Goal: Find specific page/section: Find specific page/section

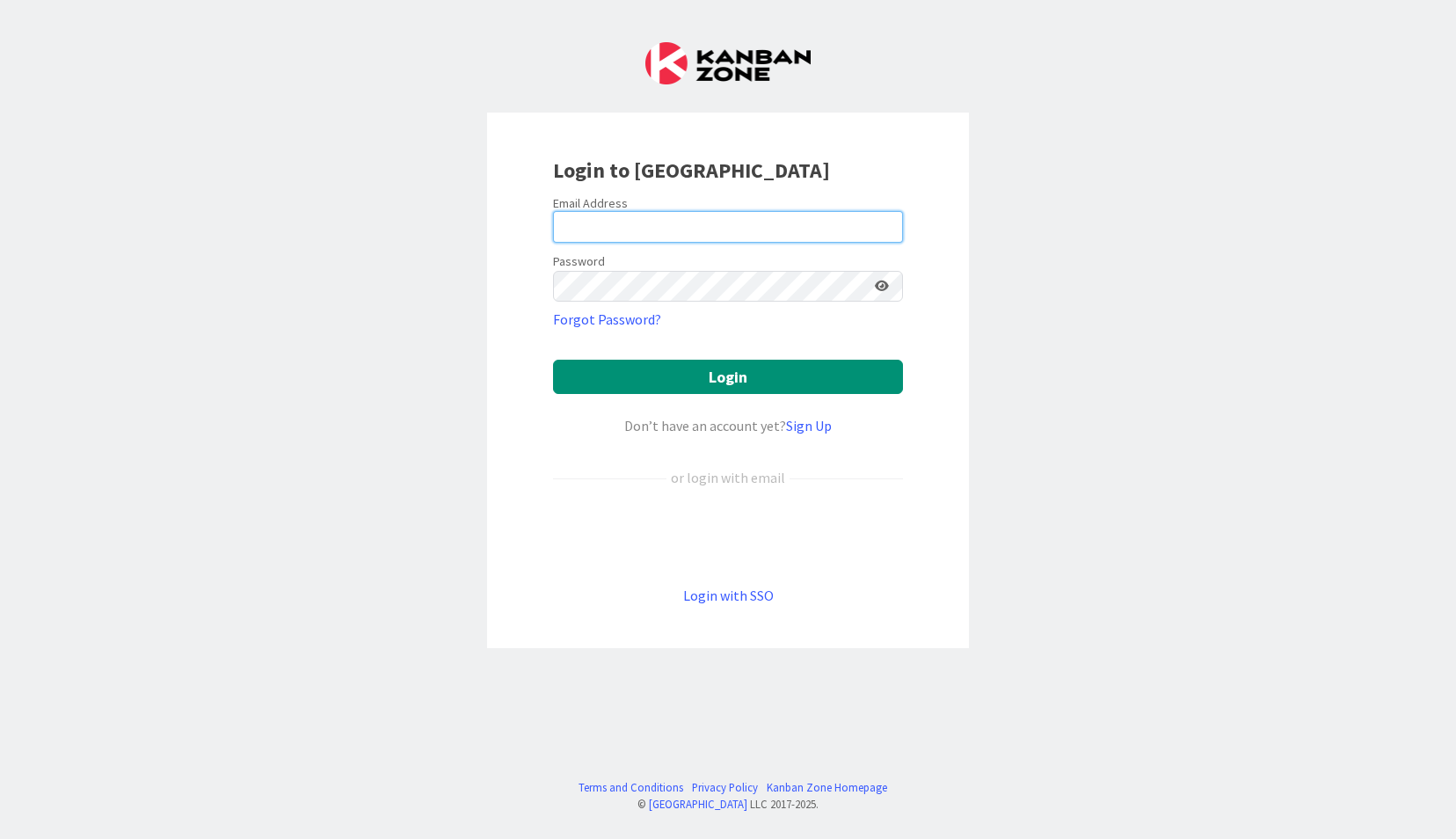
type input "[EMAIL_ADDRESS][DOMAIN_NAME]"
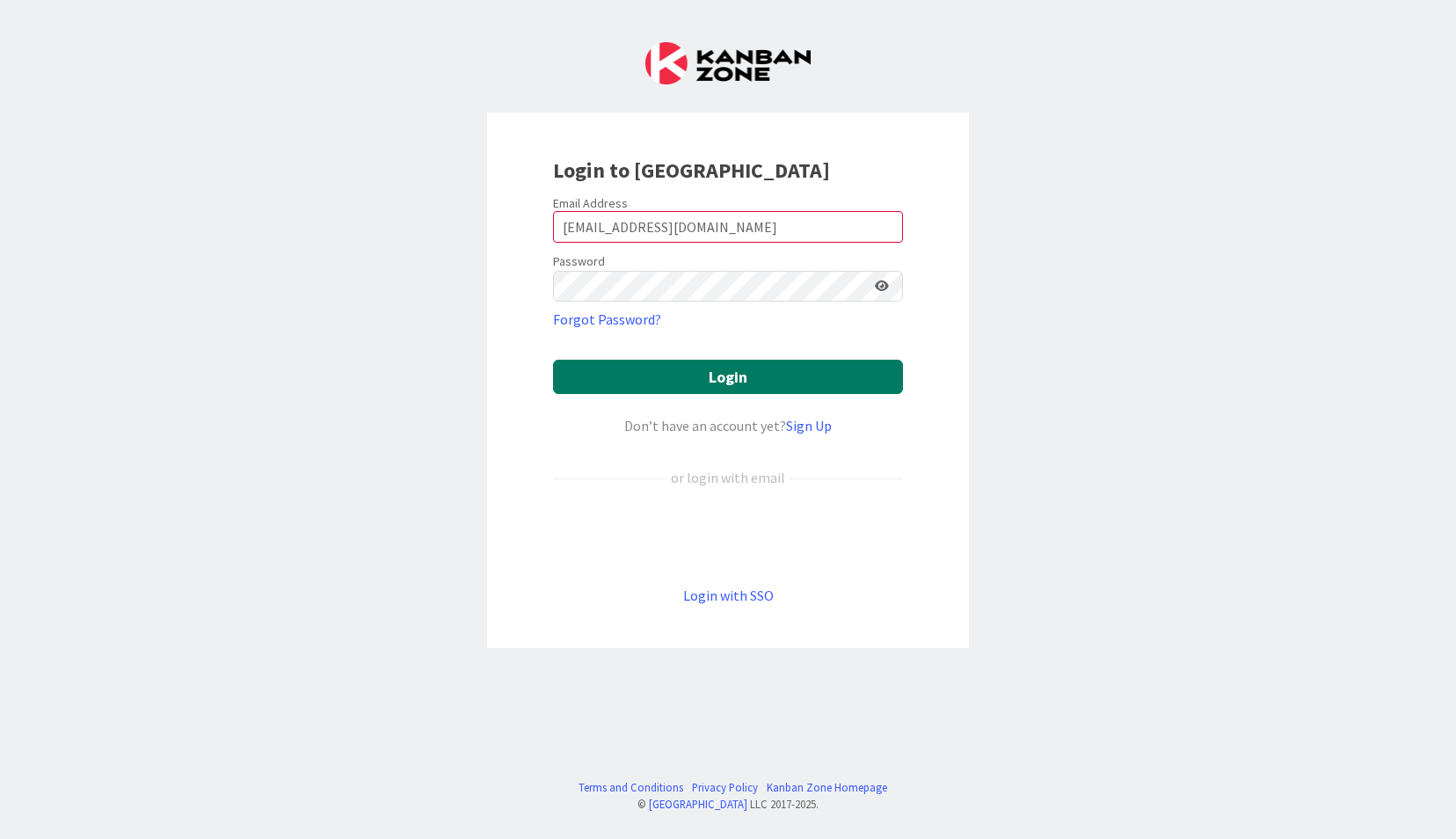
click at [619, 376] on button "Login" at bounding box center [728, 376] width 350 height 35
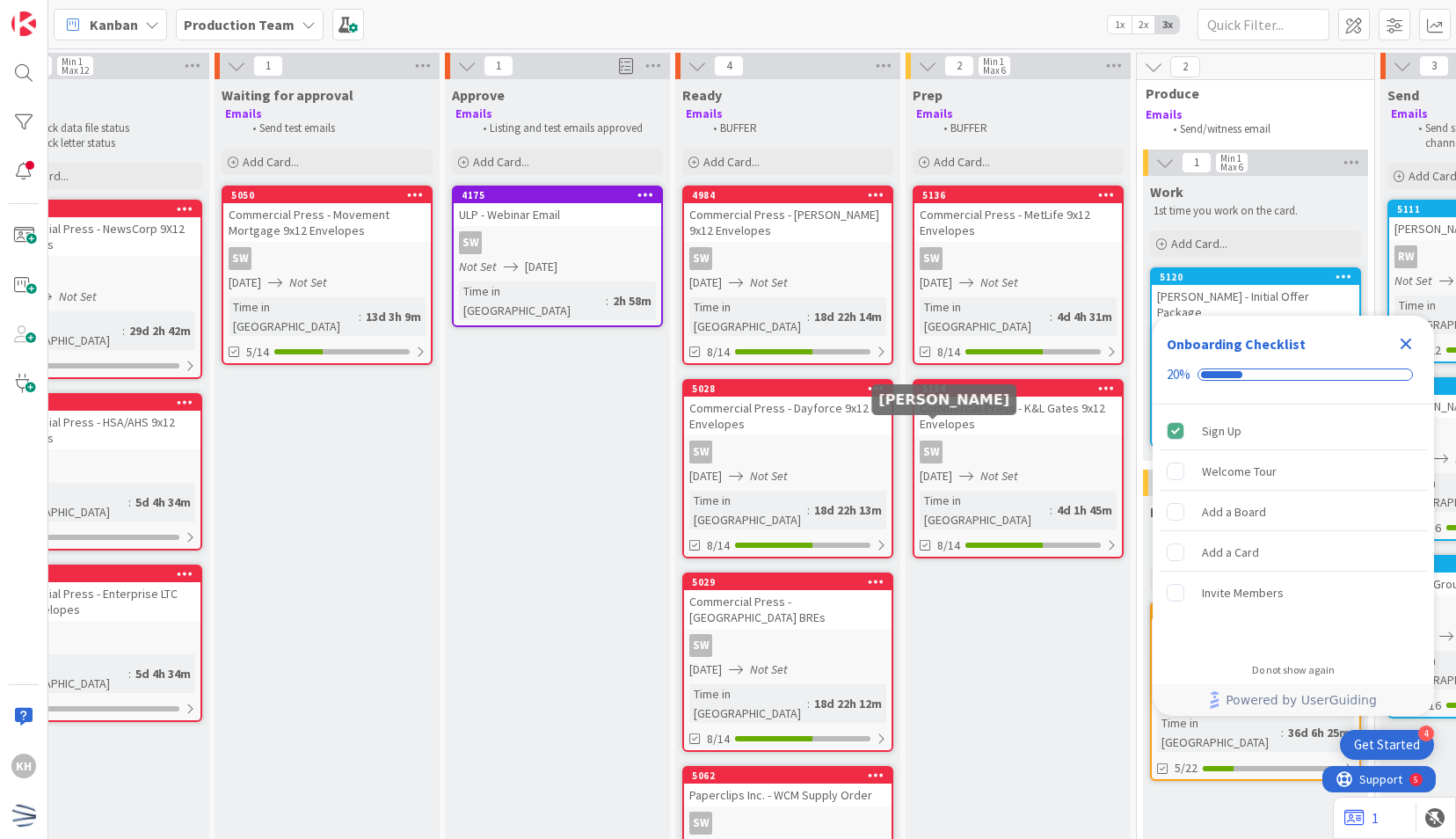
scroll to position [0, 303]
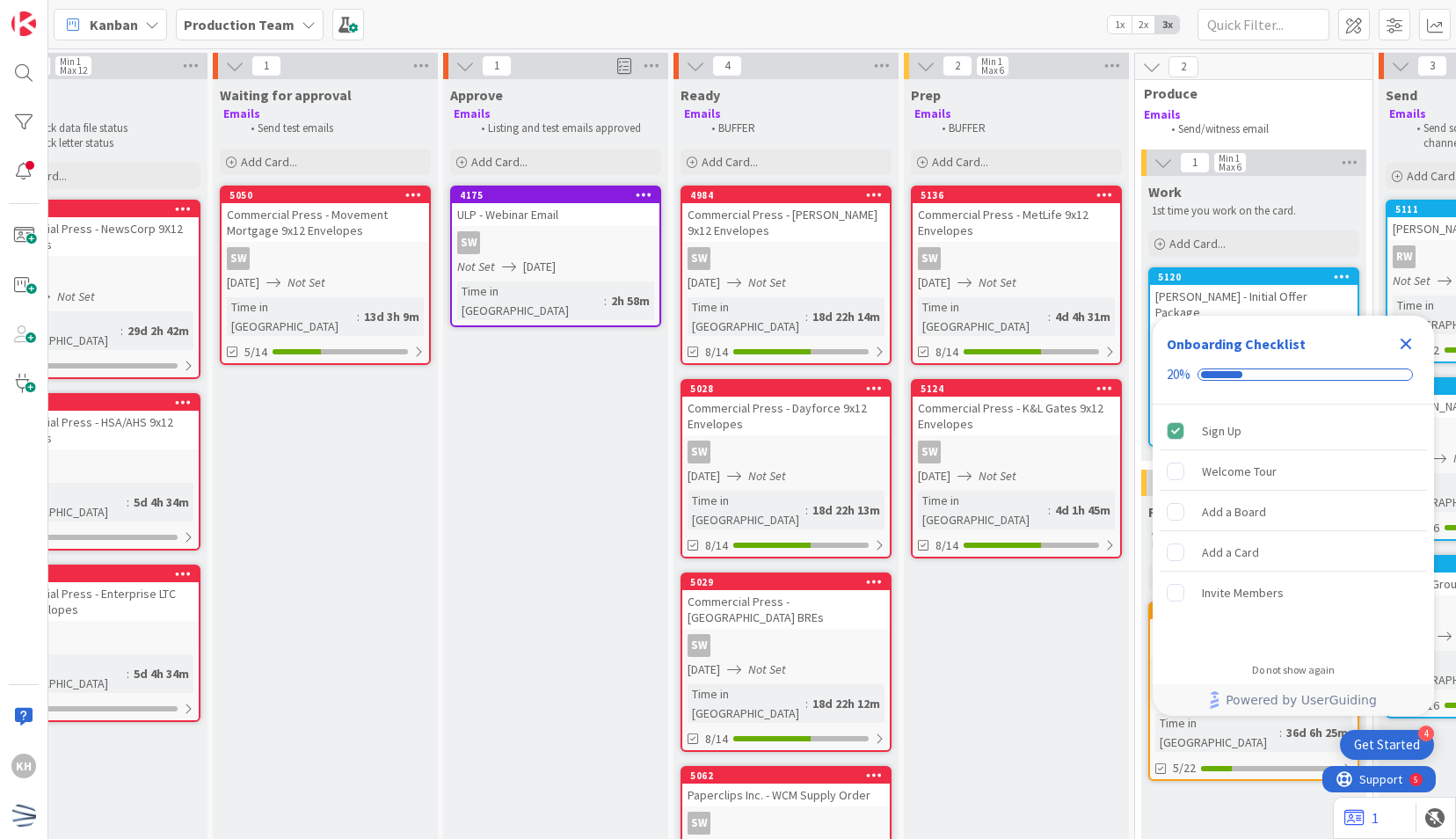
click at [1400, 336] on icon "Close Checklist" at bounding box center [1405, 343] width 21 height 21
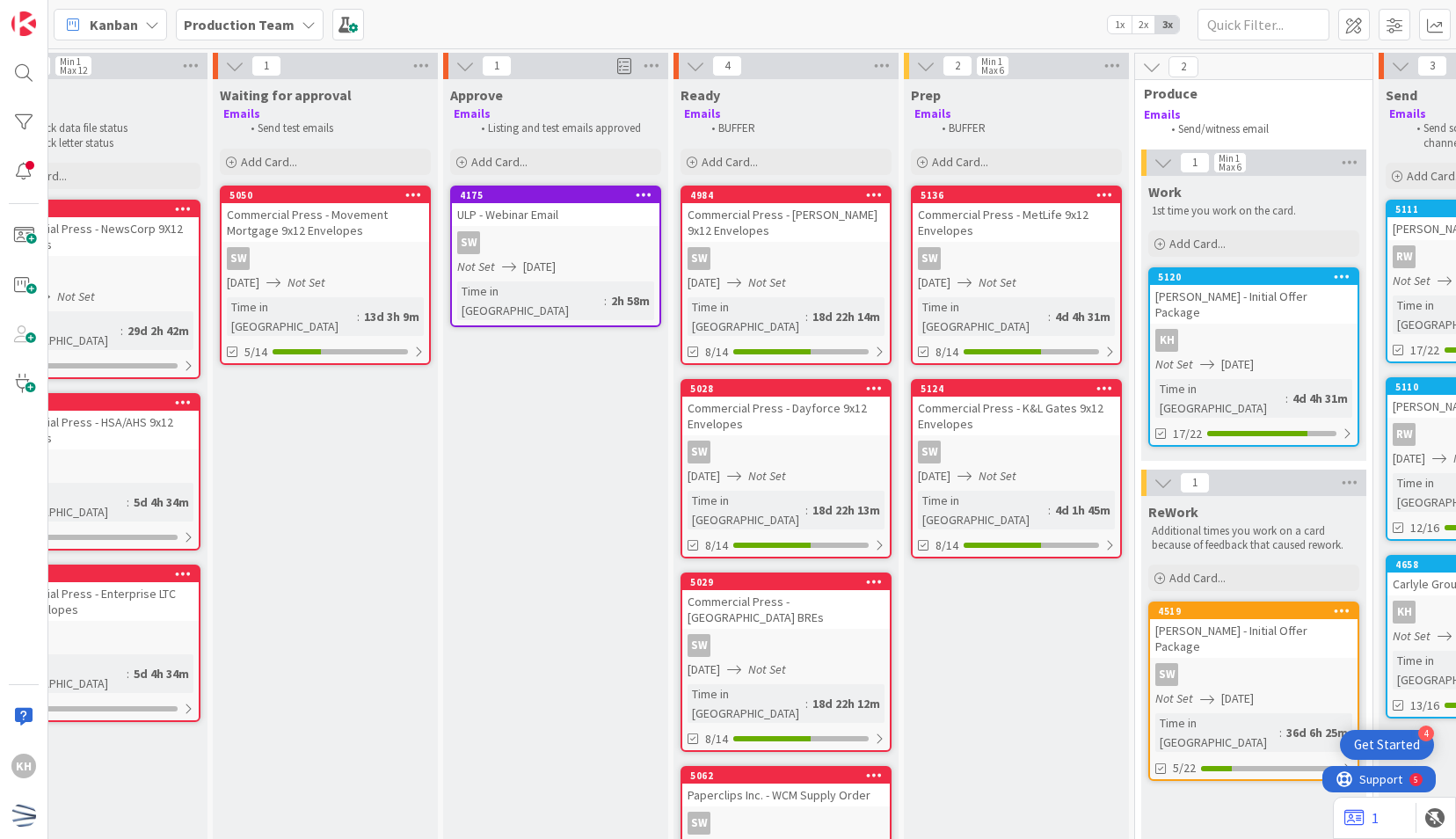
scroll to position [0, 368]
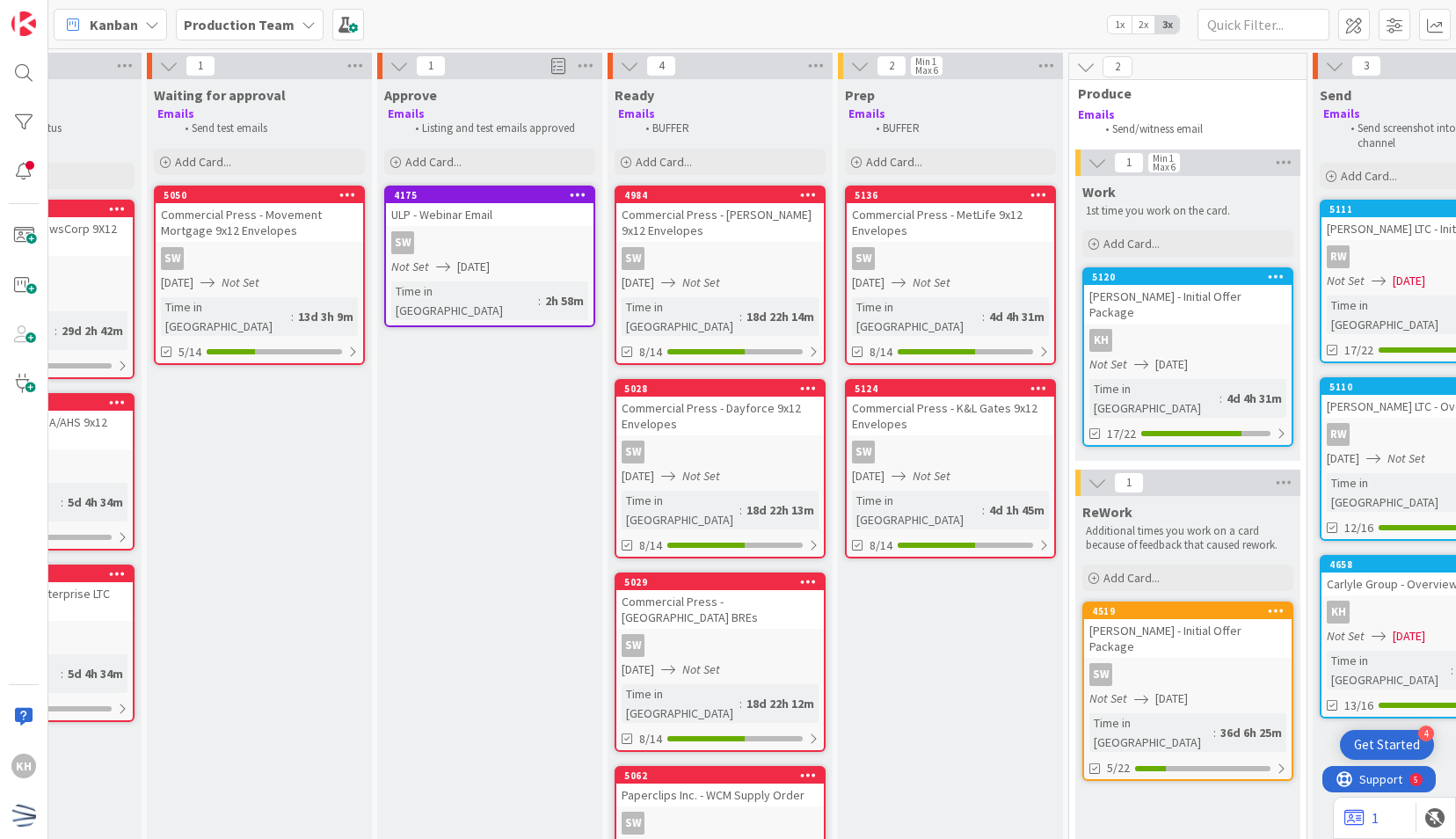
click at [1093, 310] on link "5120 Weill Cornell - Initial Offer Package KH Not Set 09/18/2025 Time in Column…" at bounding box center [1187, 356] width 211 height 179
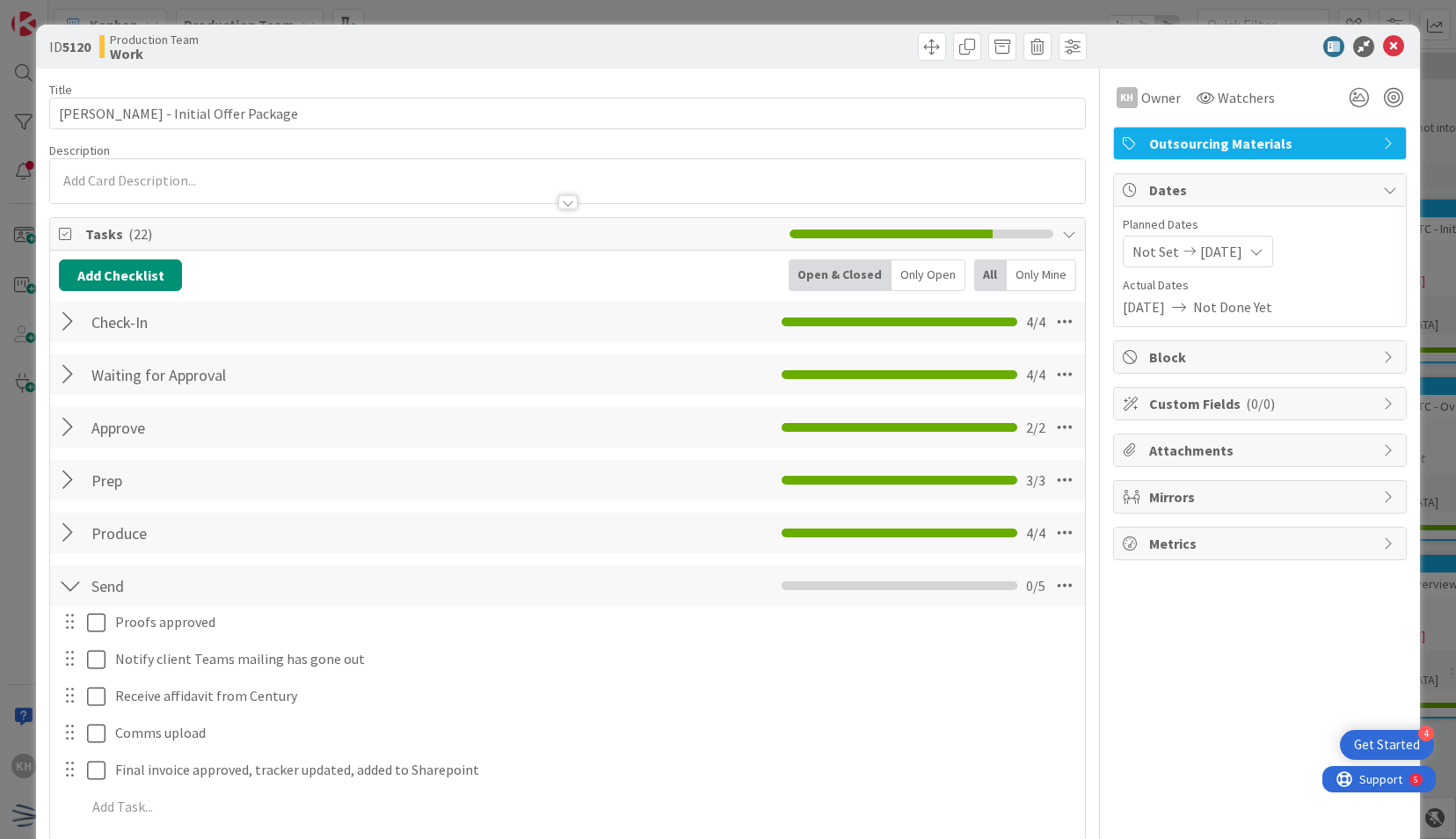
scroll to position [148, 0]
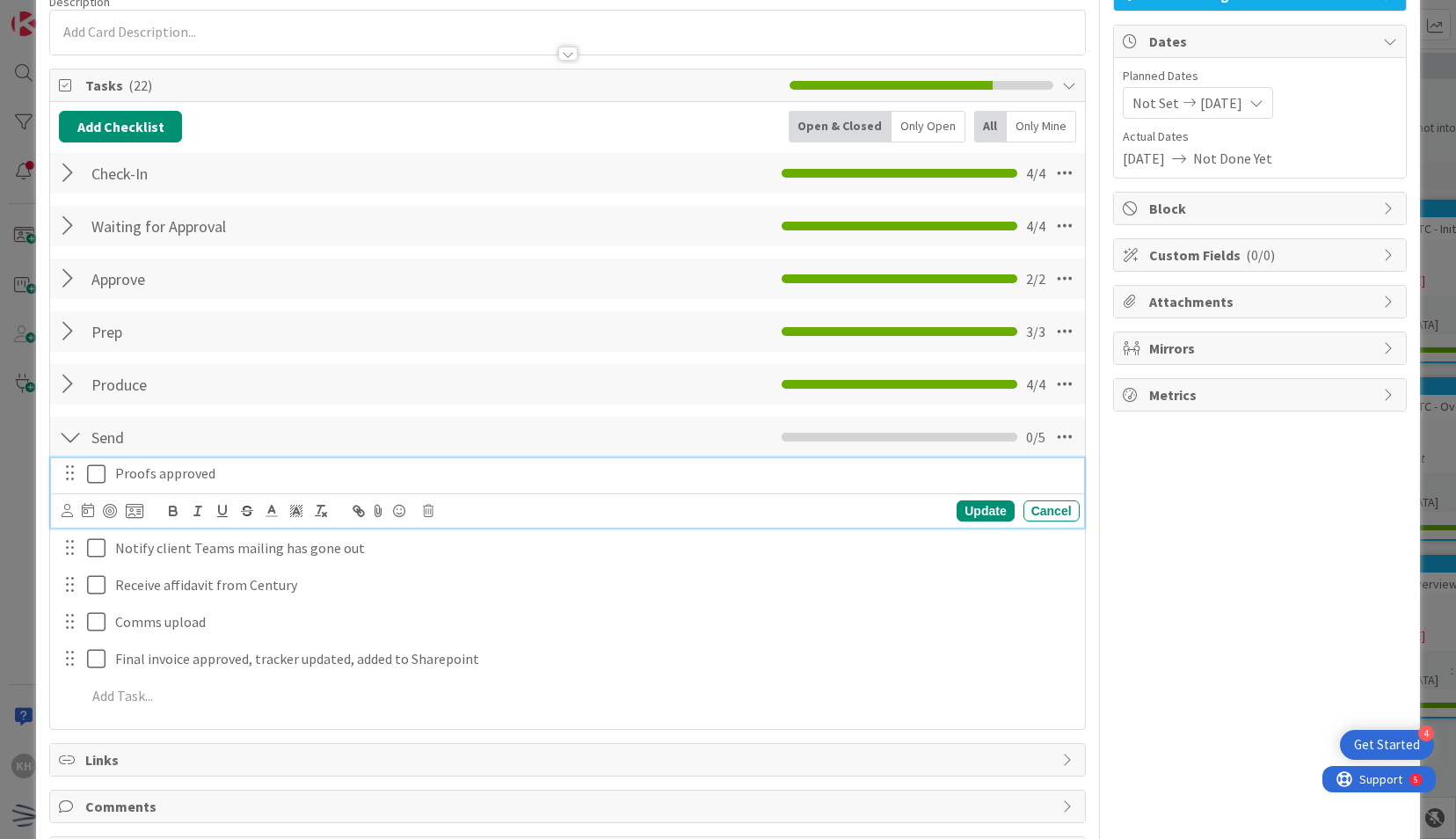
click at [91, 485] on button at bounding box center [97, 474] width 21 height 28
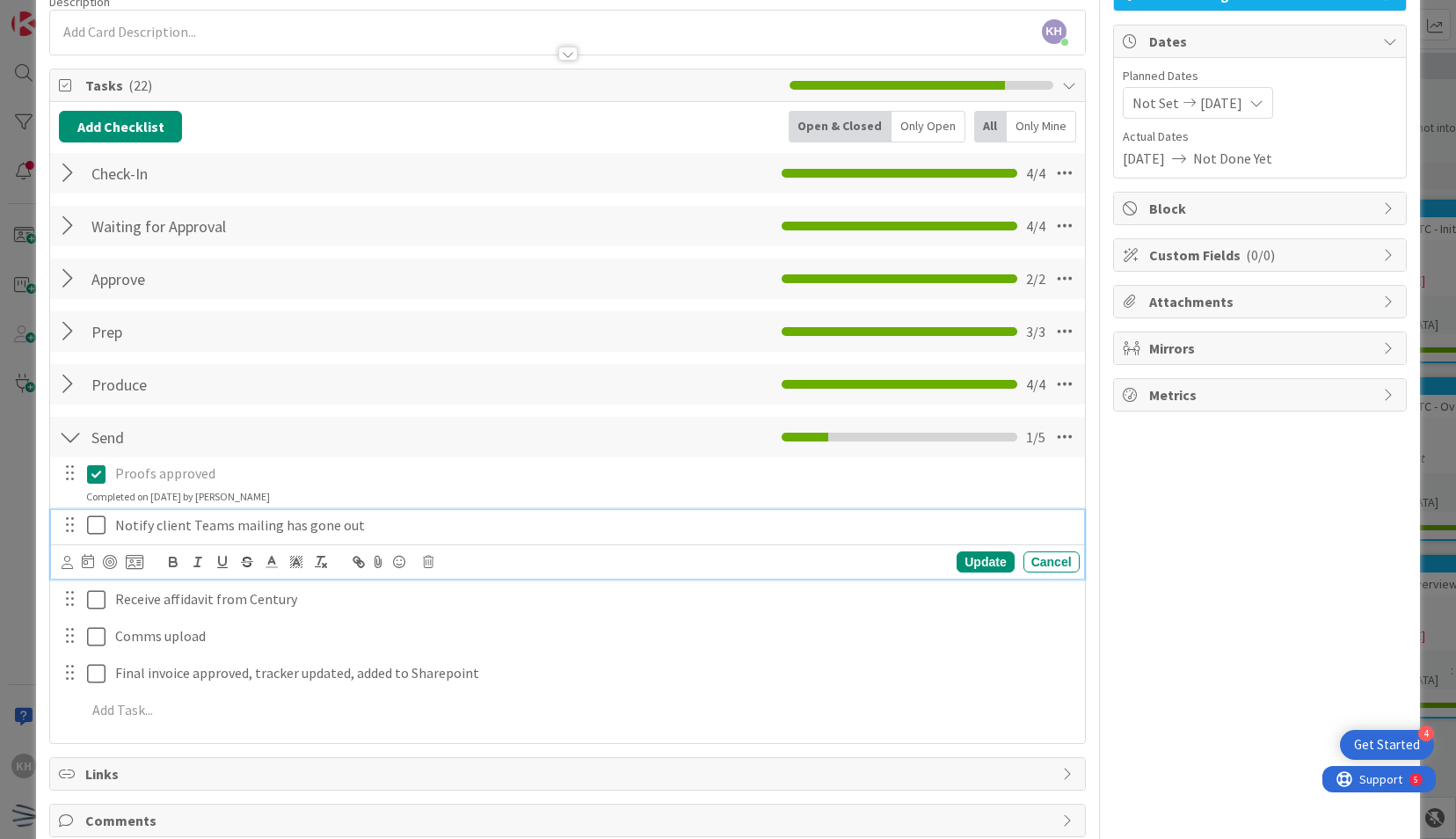
click at [101, 524] on icon at bounding box center [96, 524] width 19 height 21
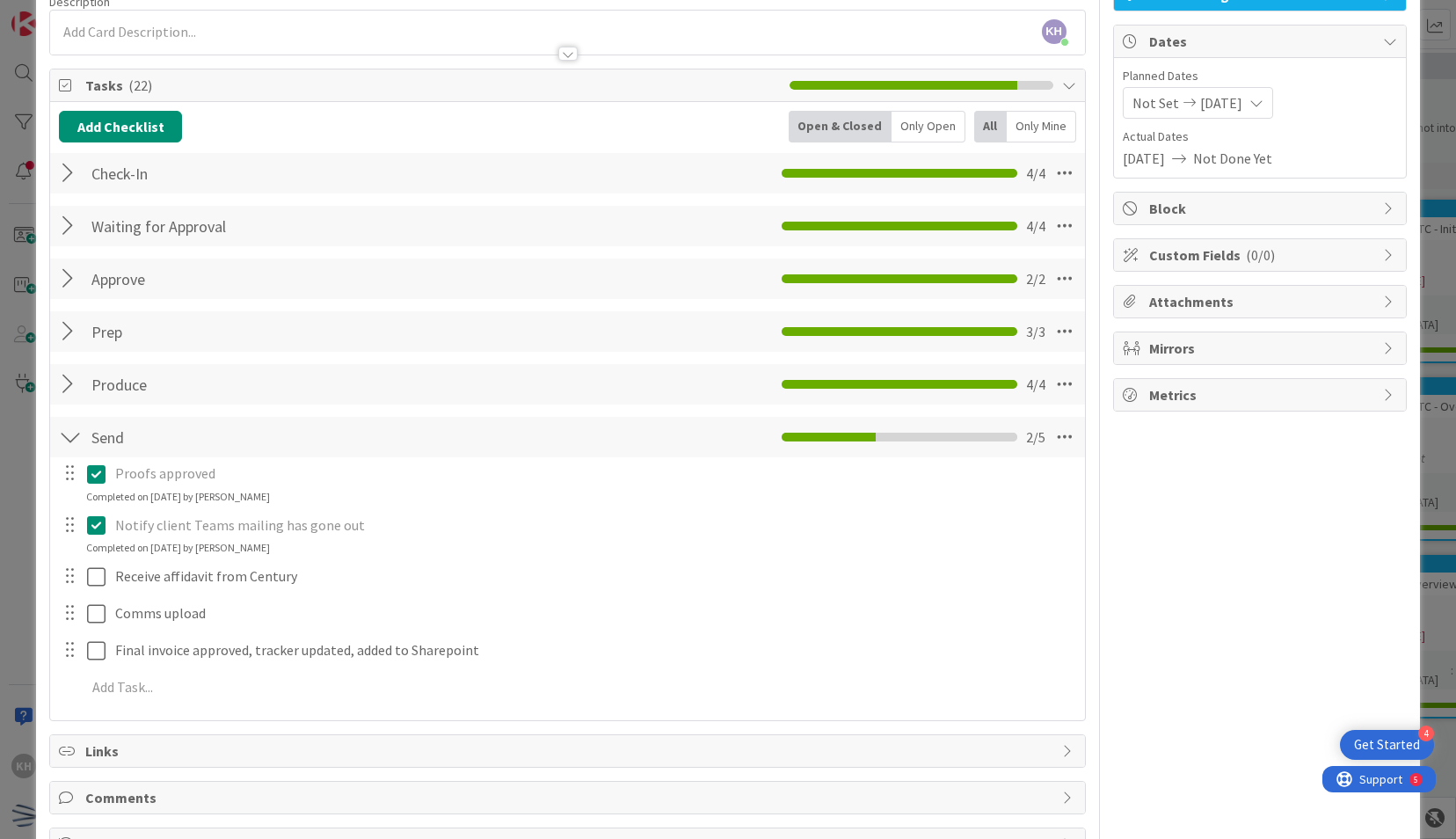
click at [96, 518] on icon at bounding box center [96, 524] width 19 height 21
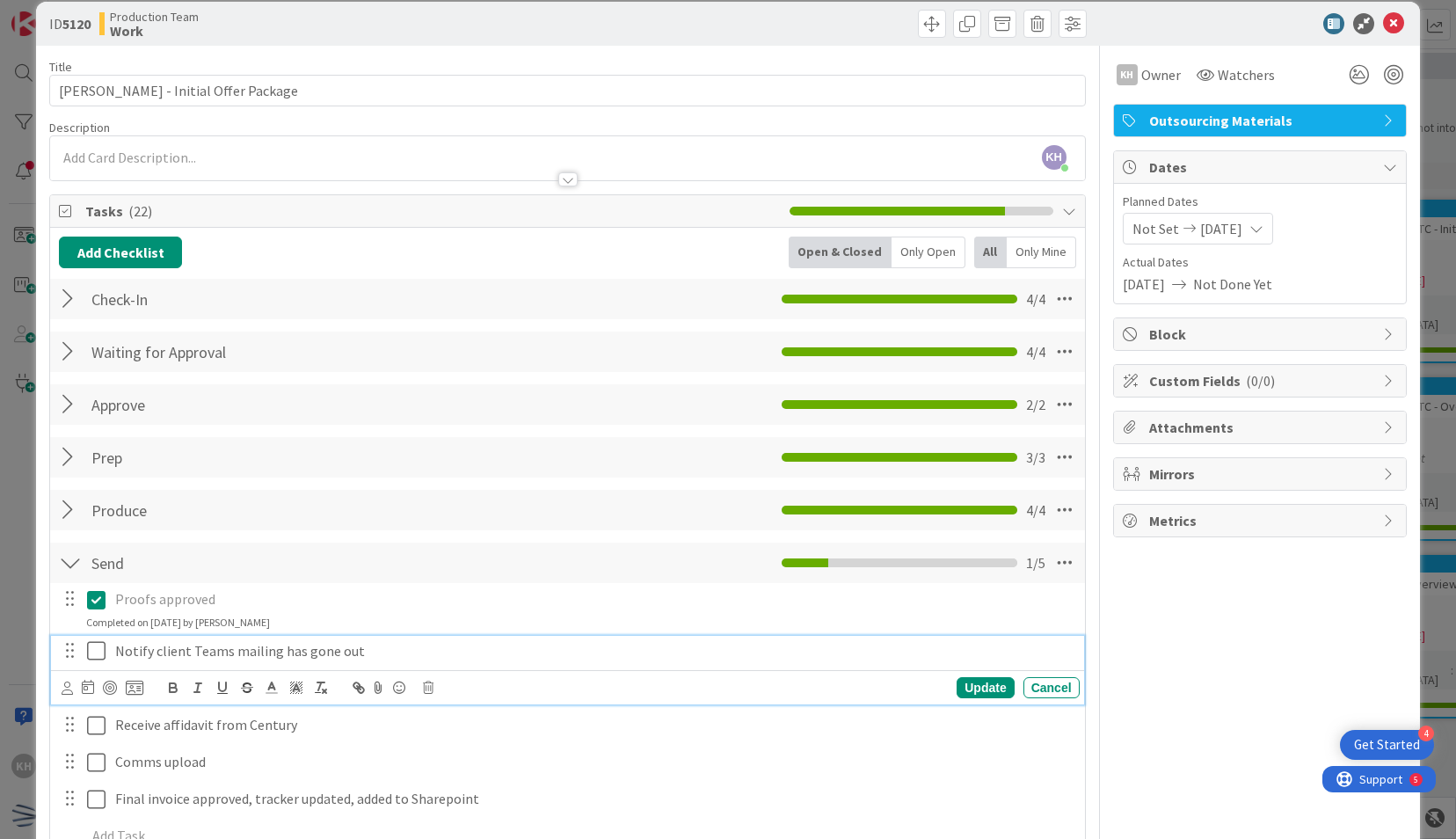
scroll to position [12, 0]
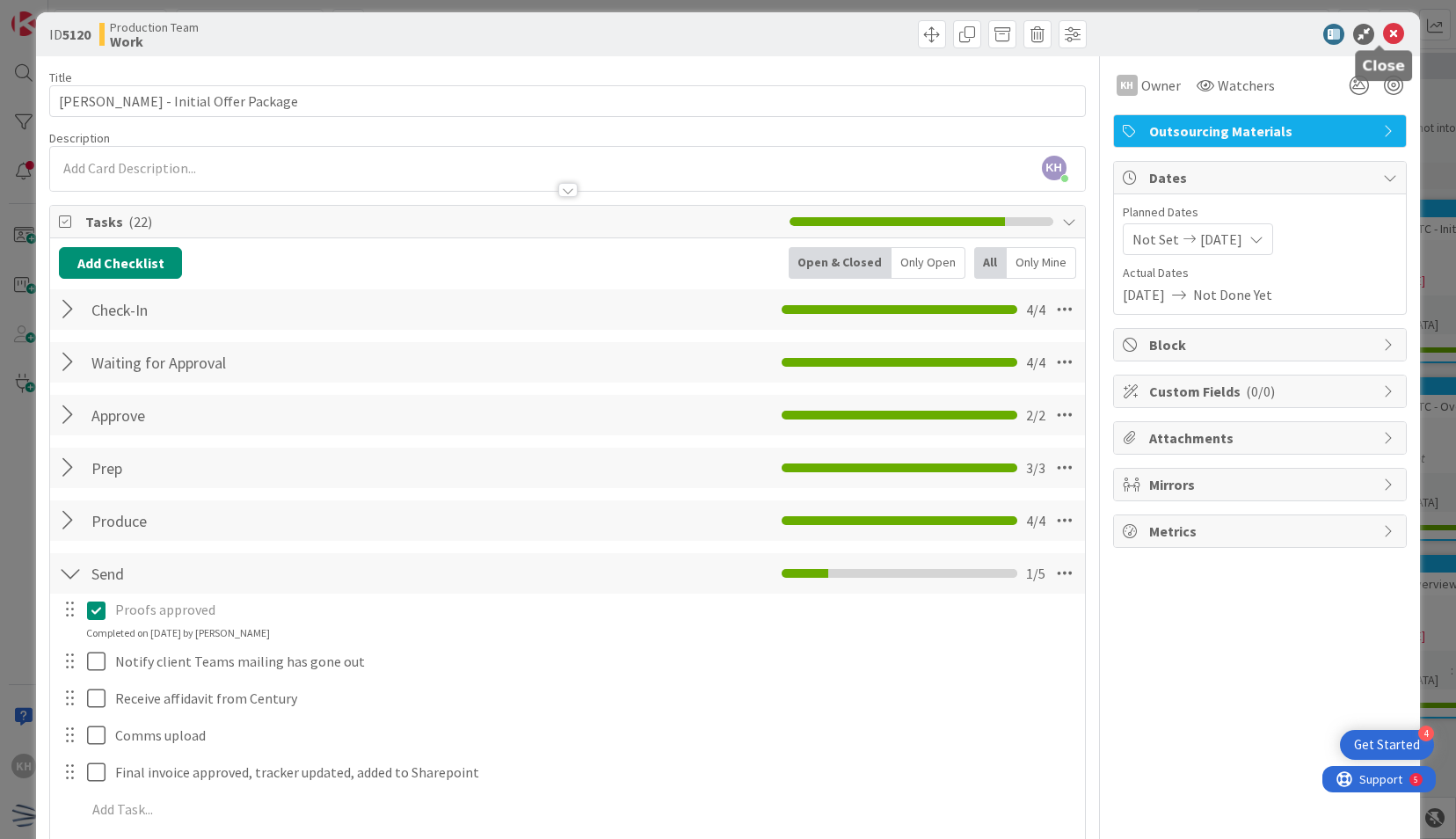
click at [1383, 37] on icon at bounding box center [1393, 34] width 21 height 21
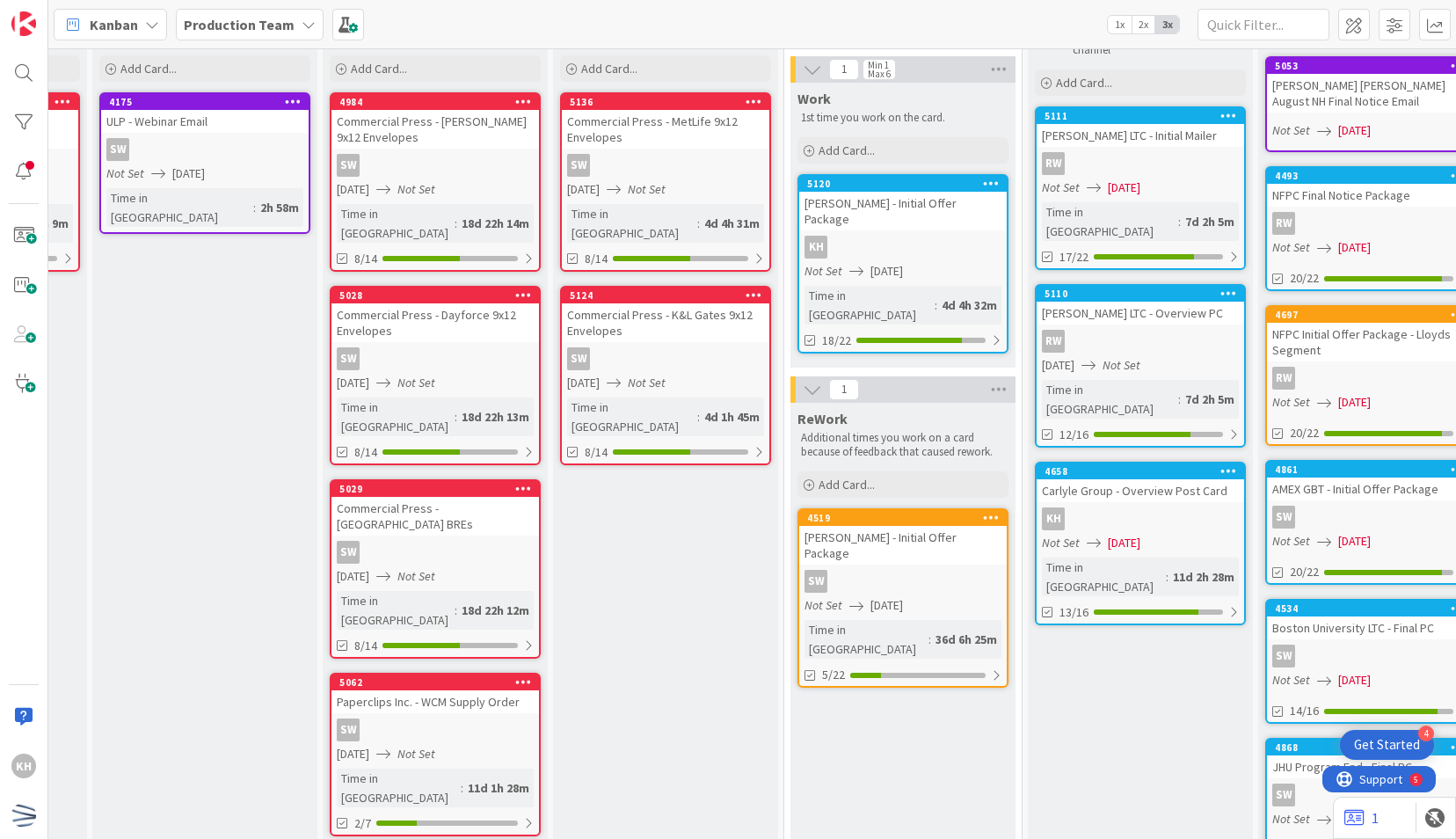
scroll to position [93, 654]
click at [1102, 183] on div "Not Set 09/15/2025" at bounding box center [1141, 187] width 202 height 19
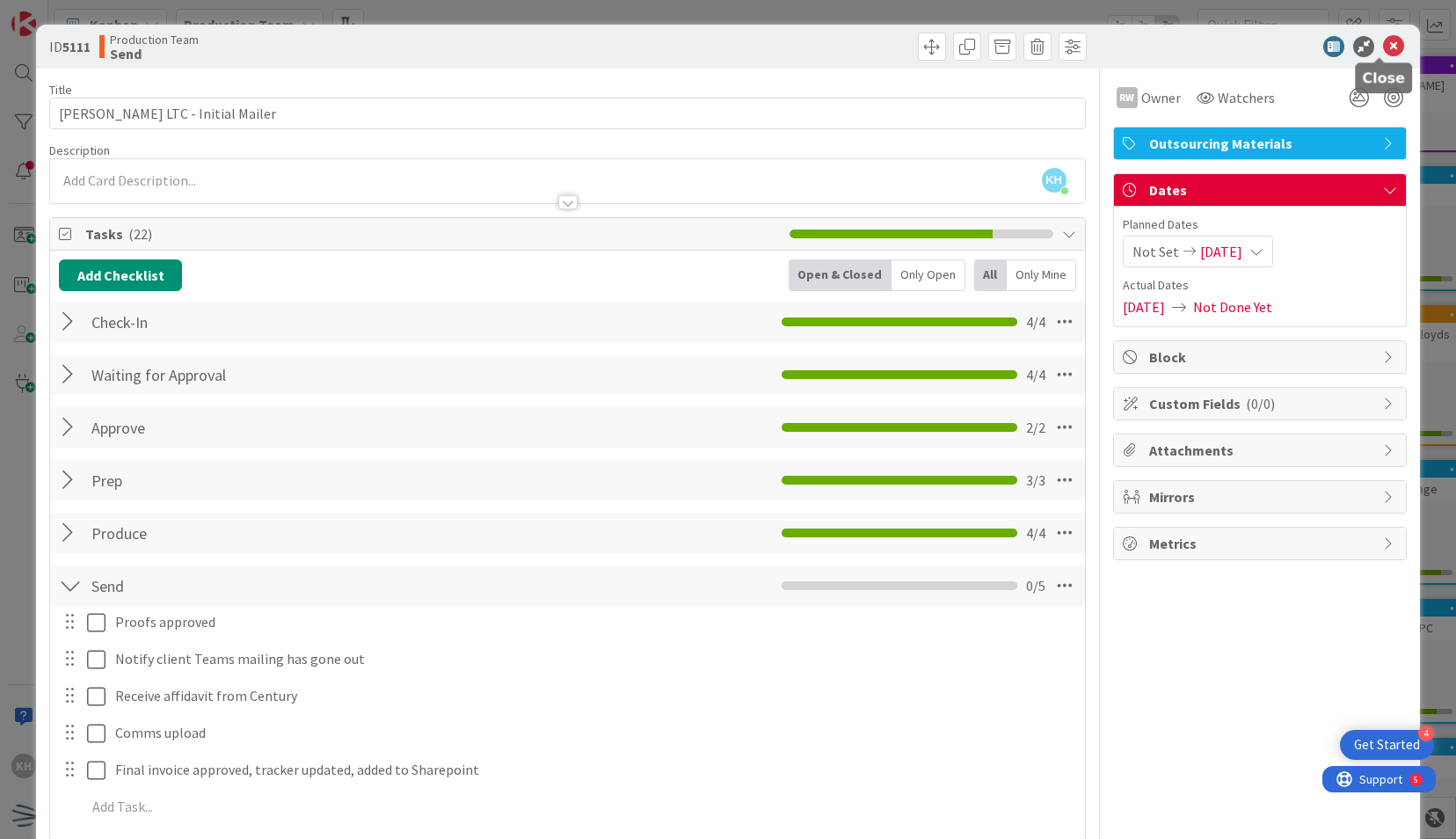
click at [1383, 50] on icon at bounding box center [1393, 46] width 21 height 21
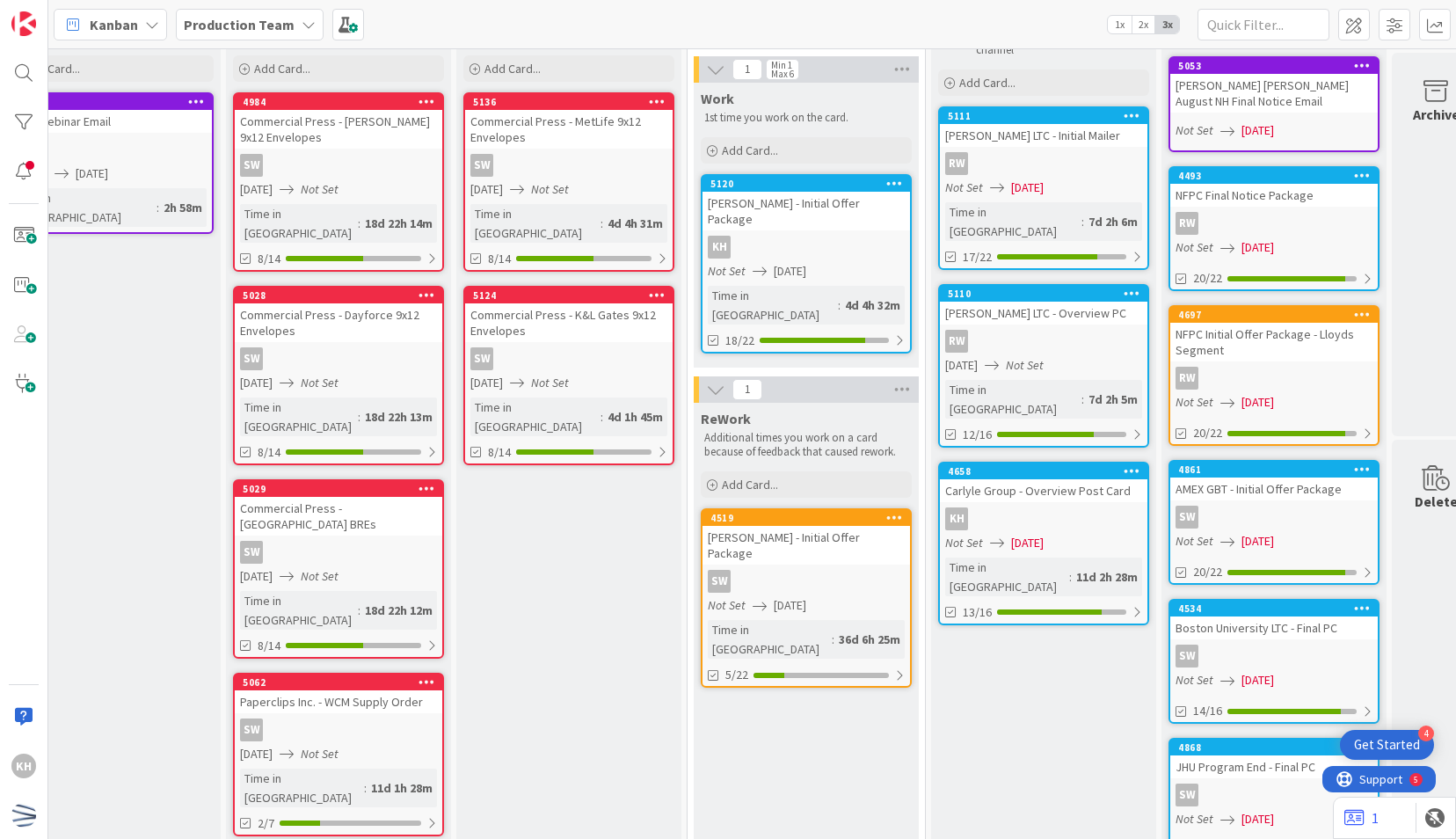
click at [1058, 329] on div "RW" at bounding box center [1044, 340] width 208 height 23
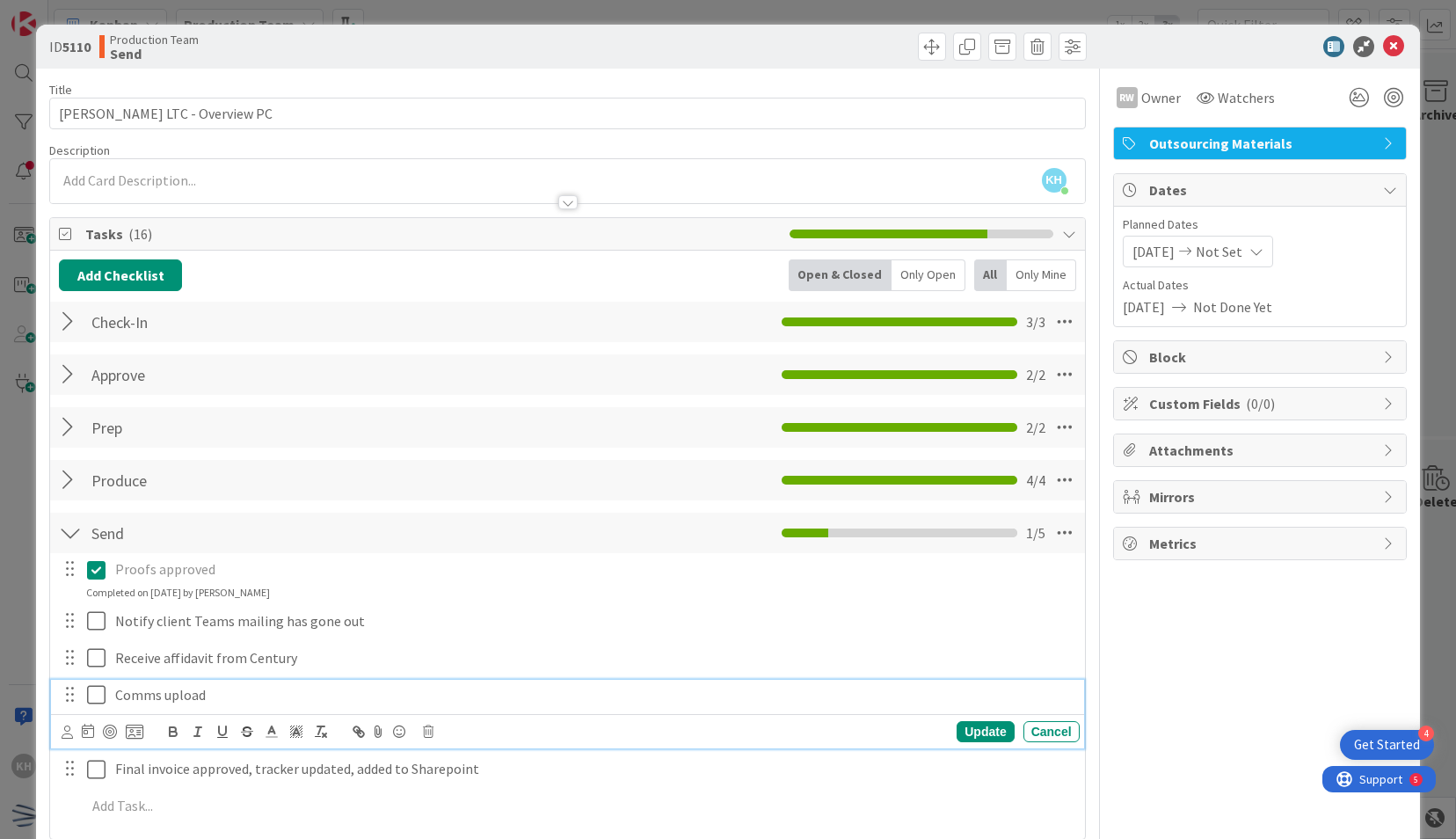
click at [98, 693] on icon at bounding box center [96, 694] width 19 height 21
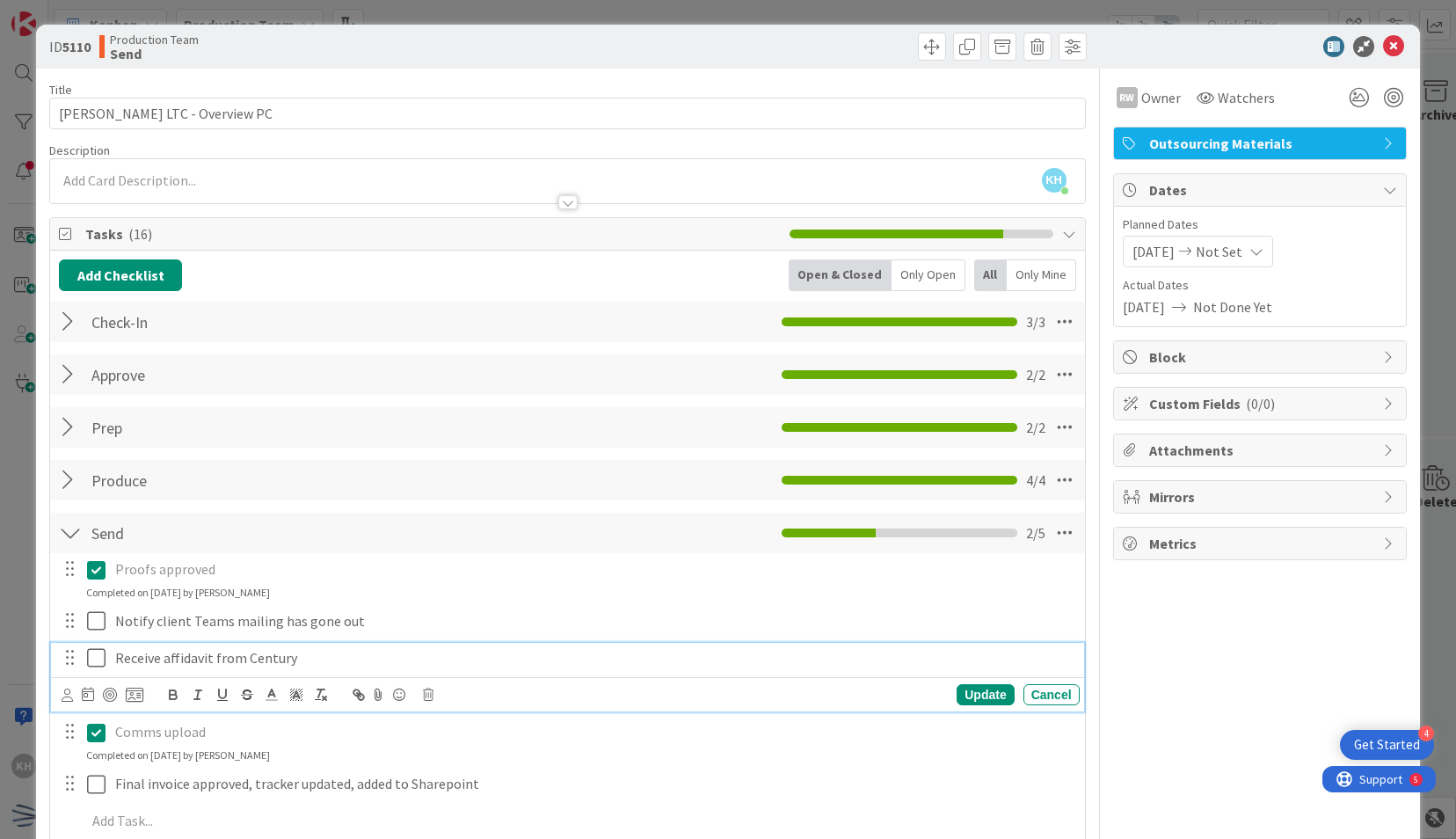
click at [94, 649] on icon at bounding box center [96, 657] width 19 height 21
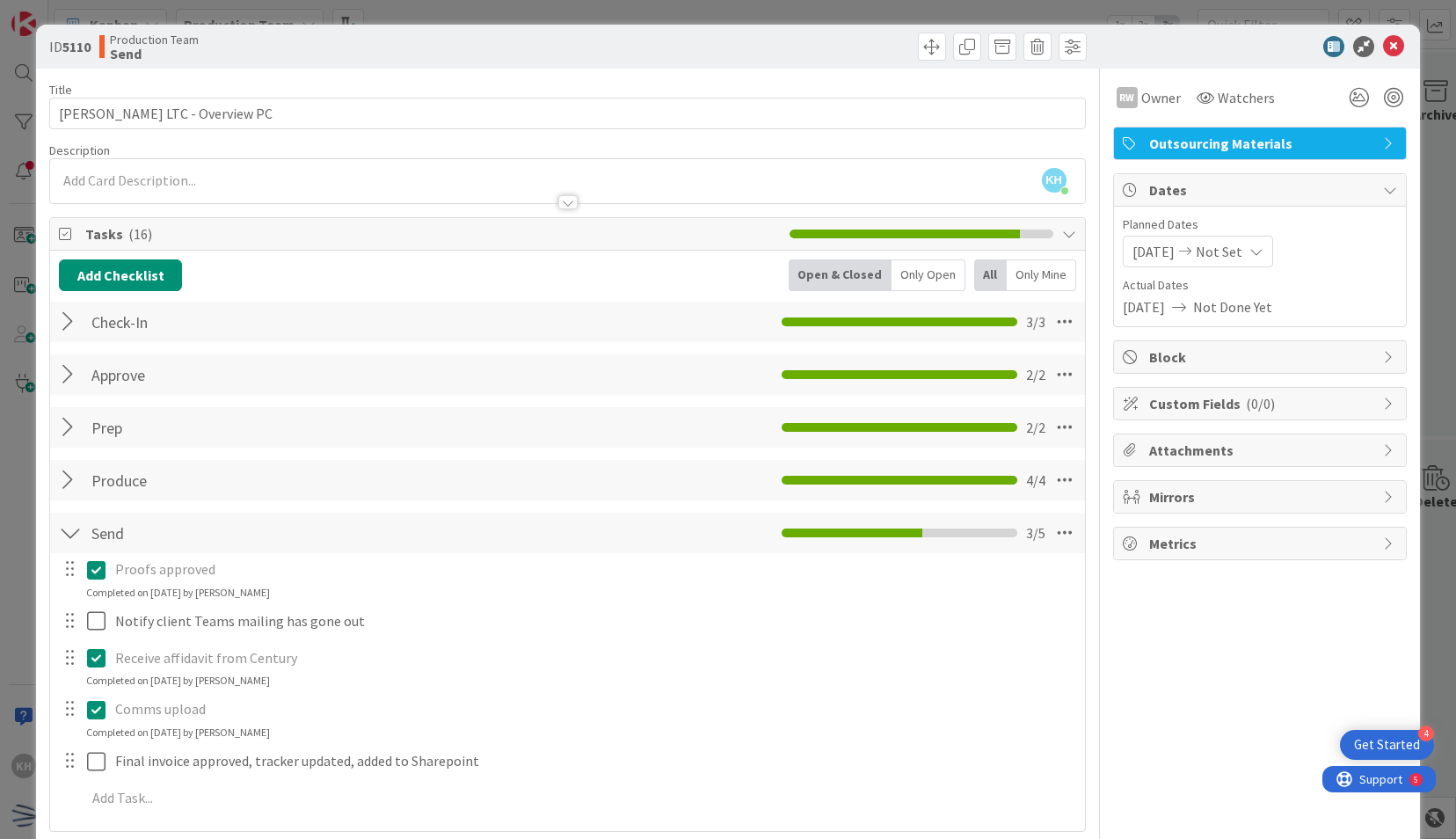
click at [94, 649] on icon at bounding box center [96, 657] width 19 height 21
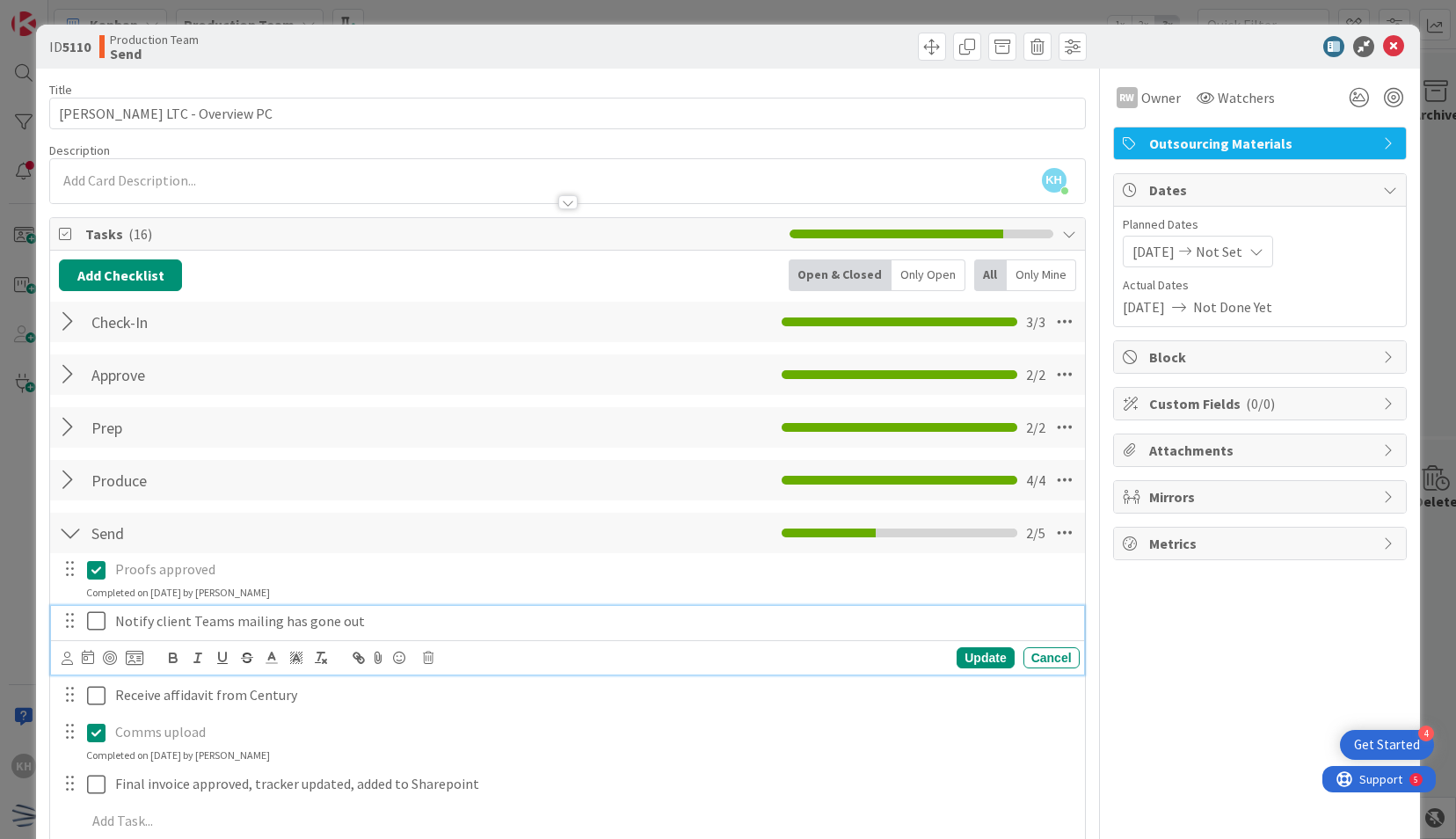
click at [100, 613] on icon at bounding box center [96, 620] width 19 height 21
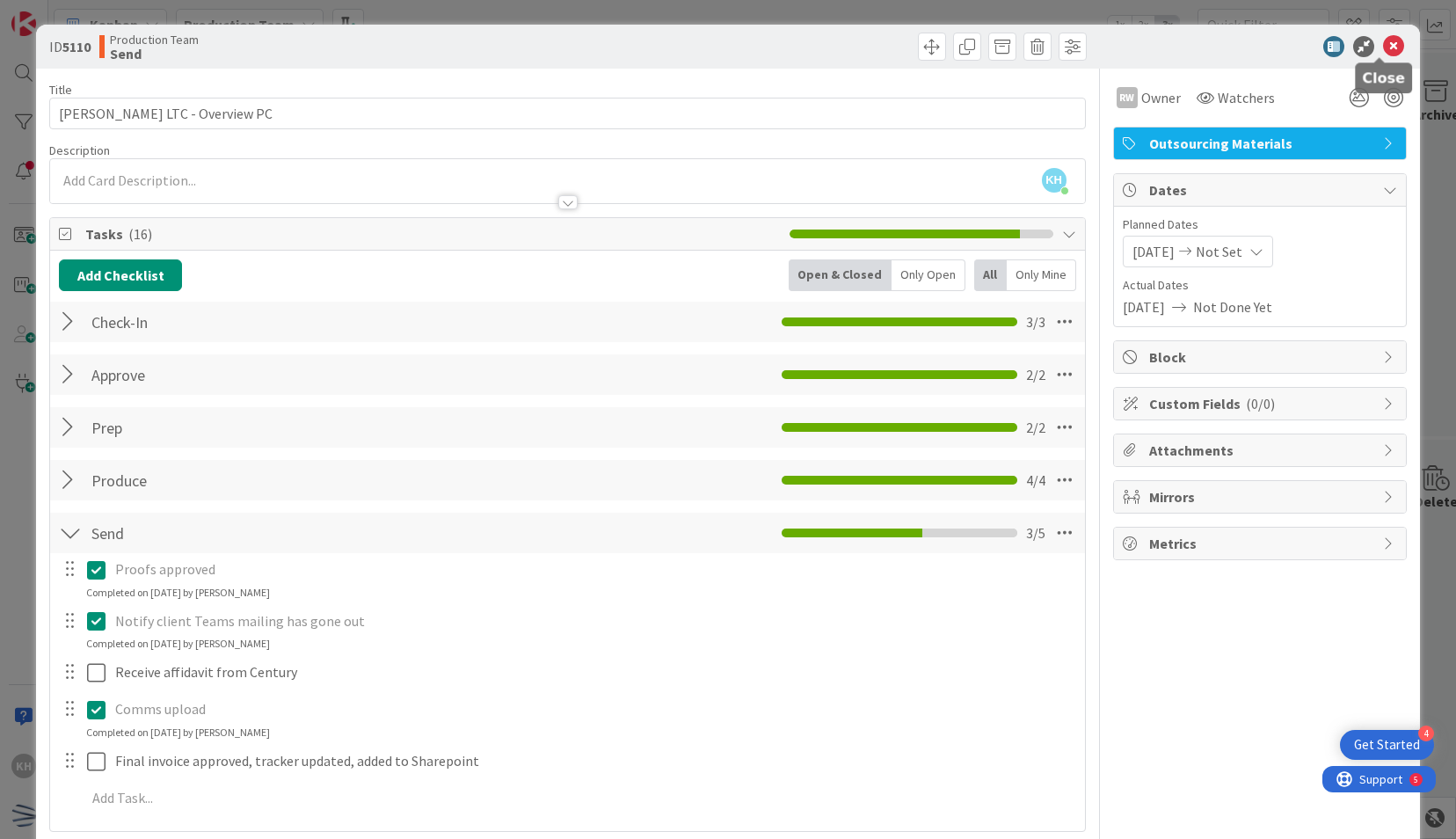
click at [1383, 47] on icon at bounding box center [1393, 46] width 21 height 21
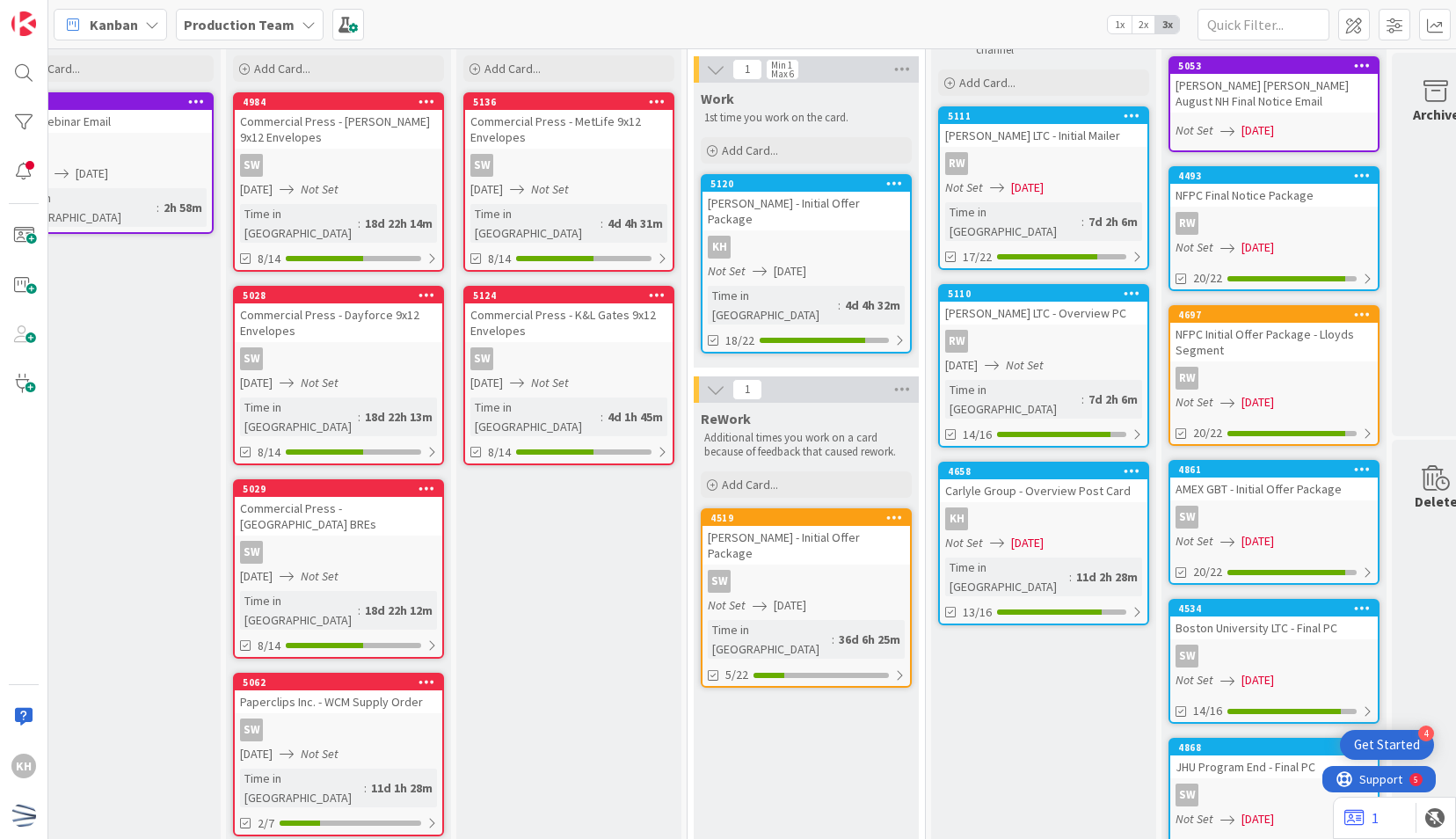
click at [1074, 197] on link "5111 Keller LTC - Initial Mailer RW Not Set 09/15/2025 Time in Column : 7d 2h 6…" at bounding box center [1043, 188] width 211 height 163
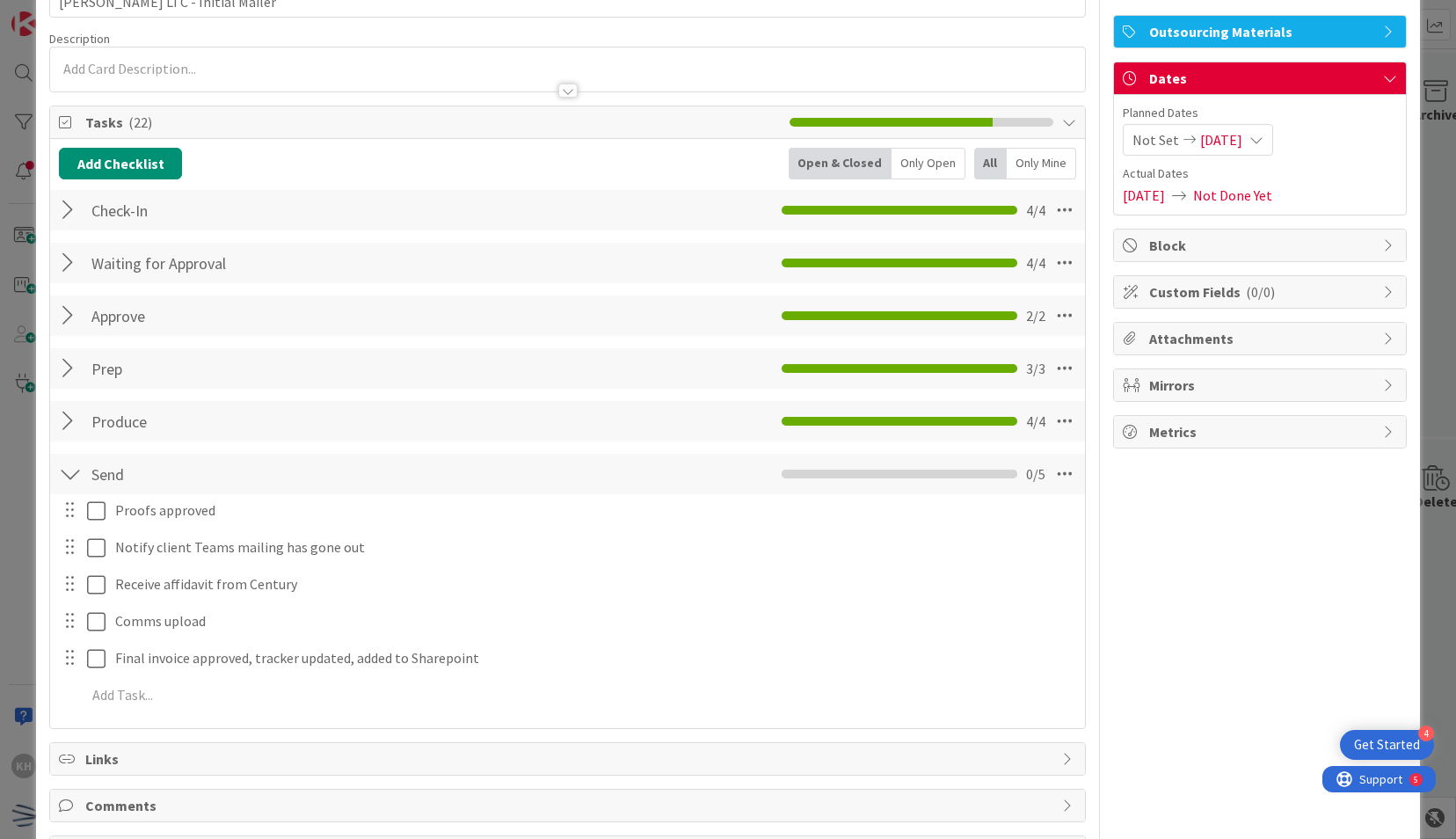
scroll to position [114, 0]
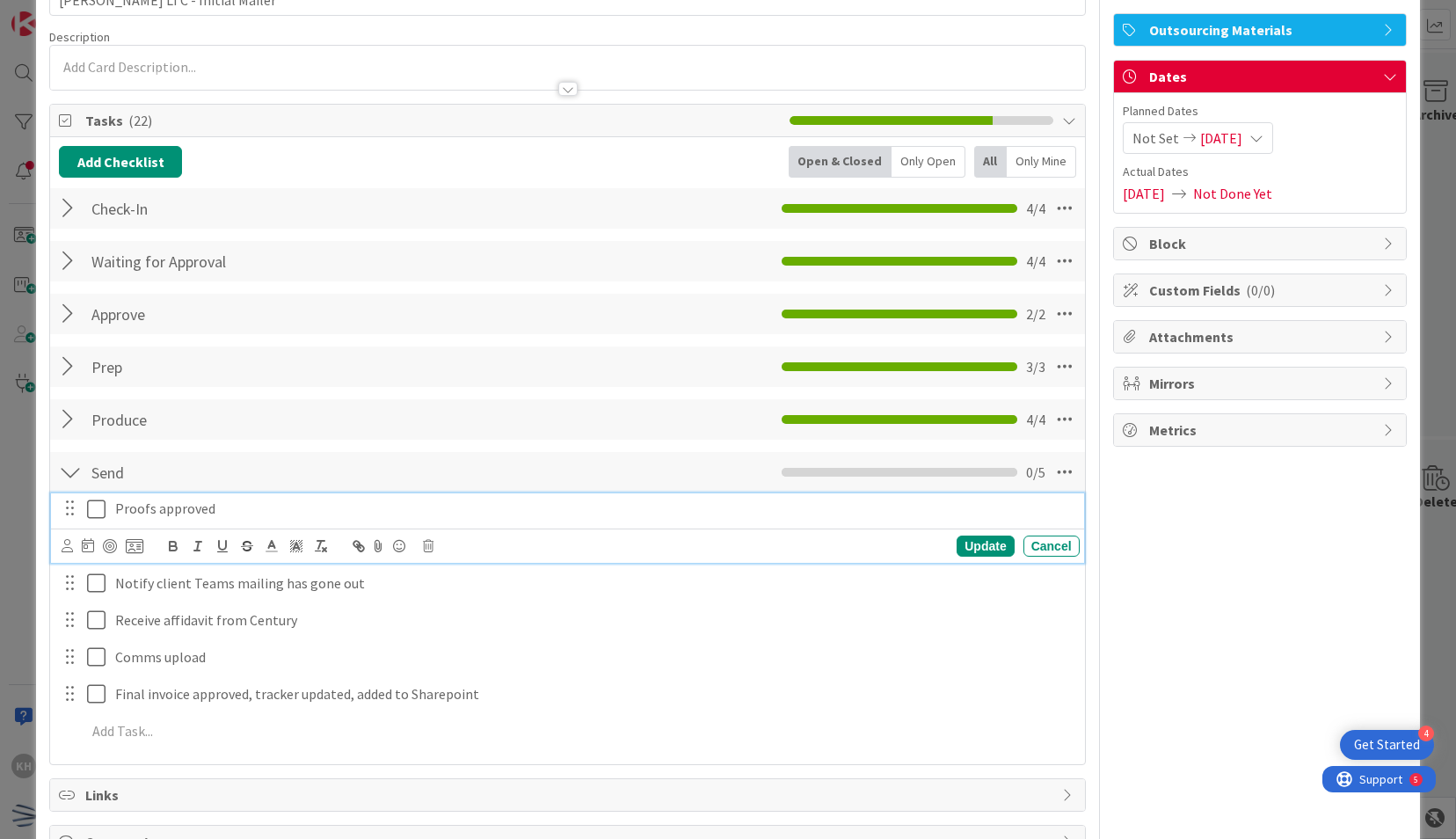
click at [94, 506] on icon at bounding box center [96, 509] width 19 height 21
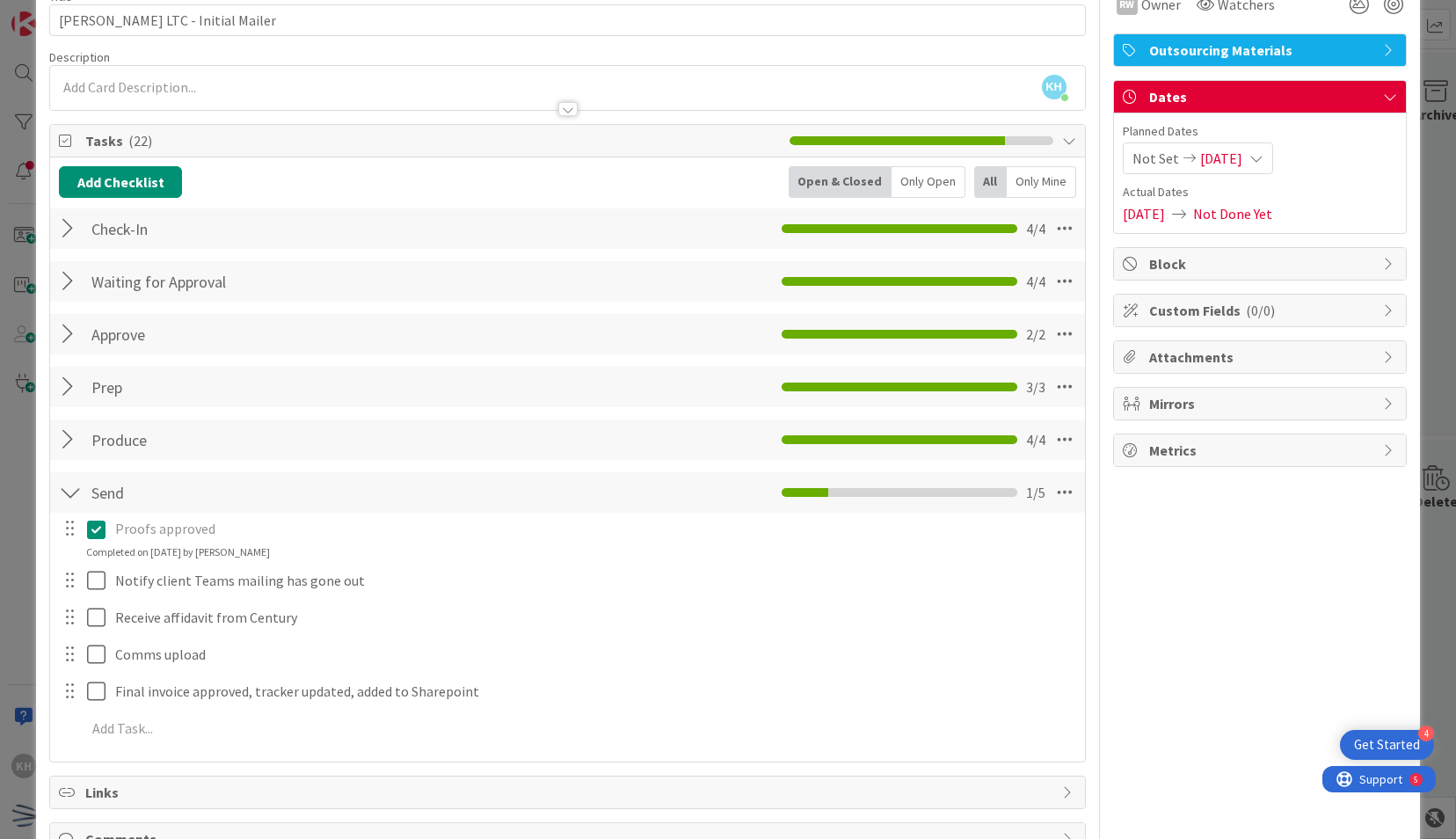
scroll to position [0, 0]
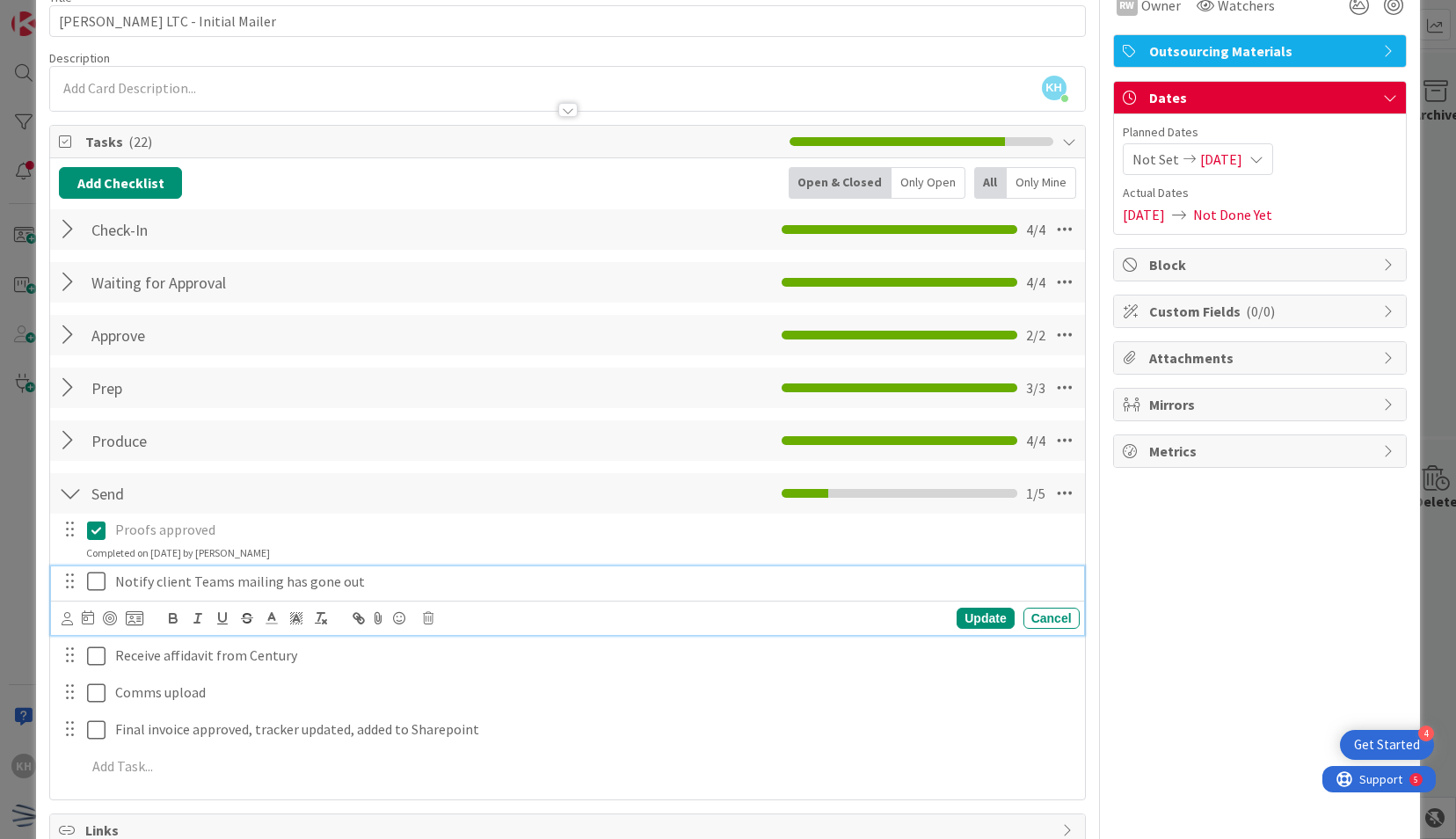
click at [98, 577] on icon at bounding box center [96, 581] width 19 height 21
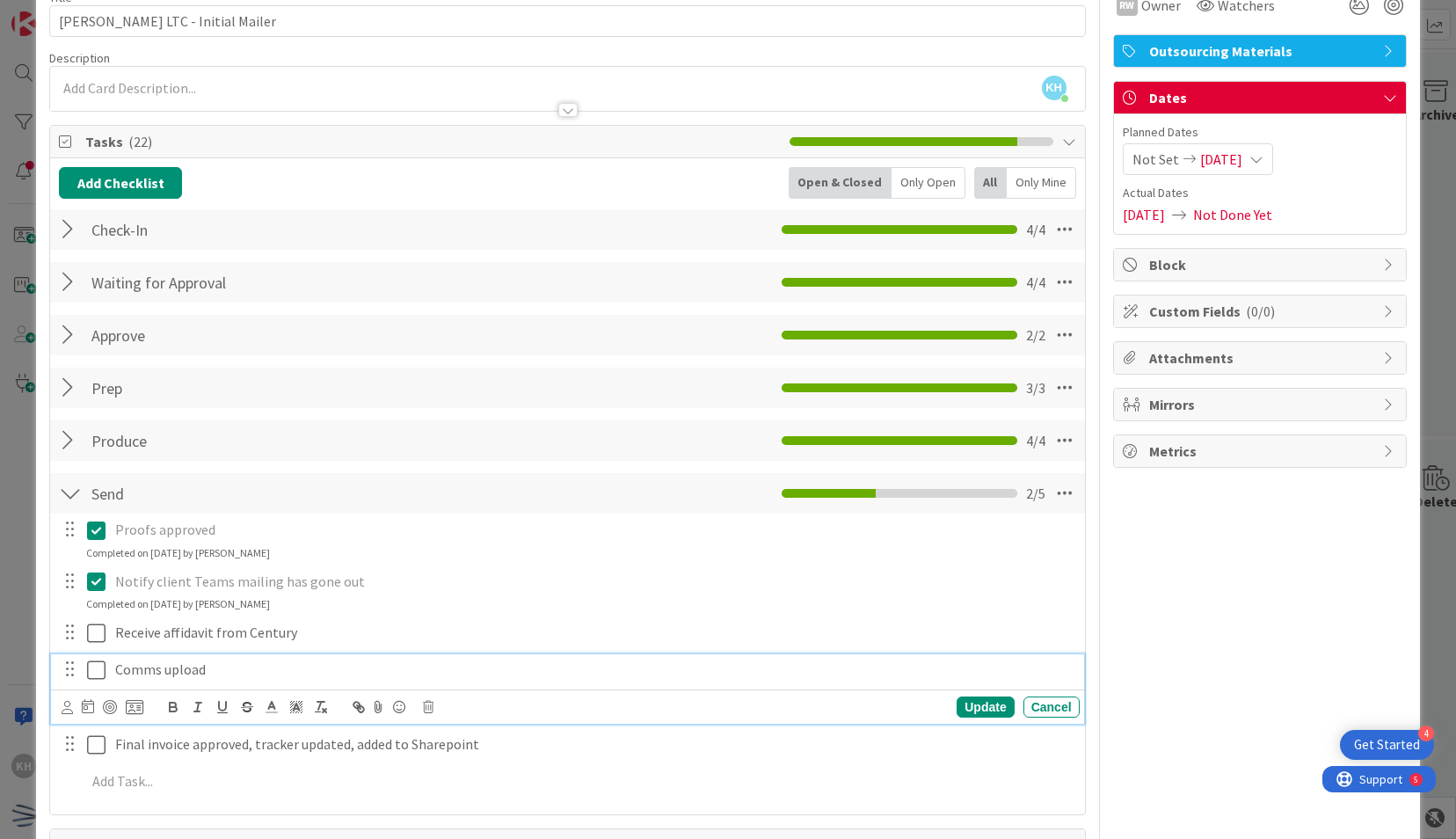
click at [93, 672] on icon at bounding box center [96, 670] width 19 height 21
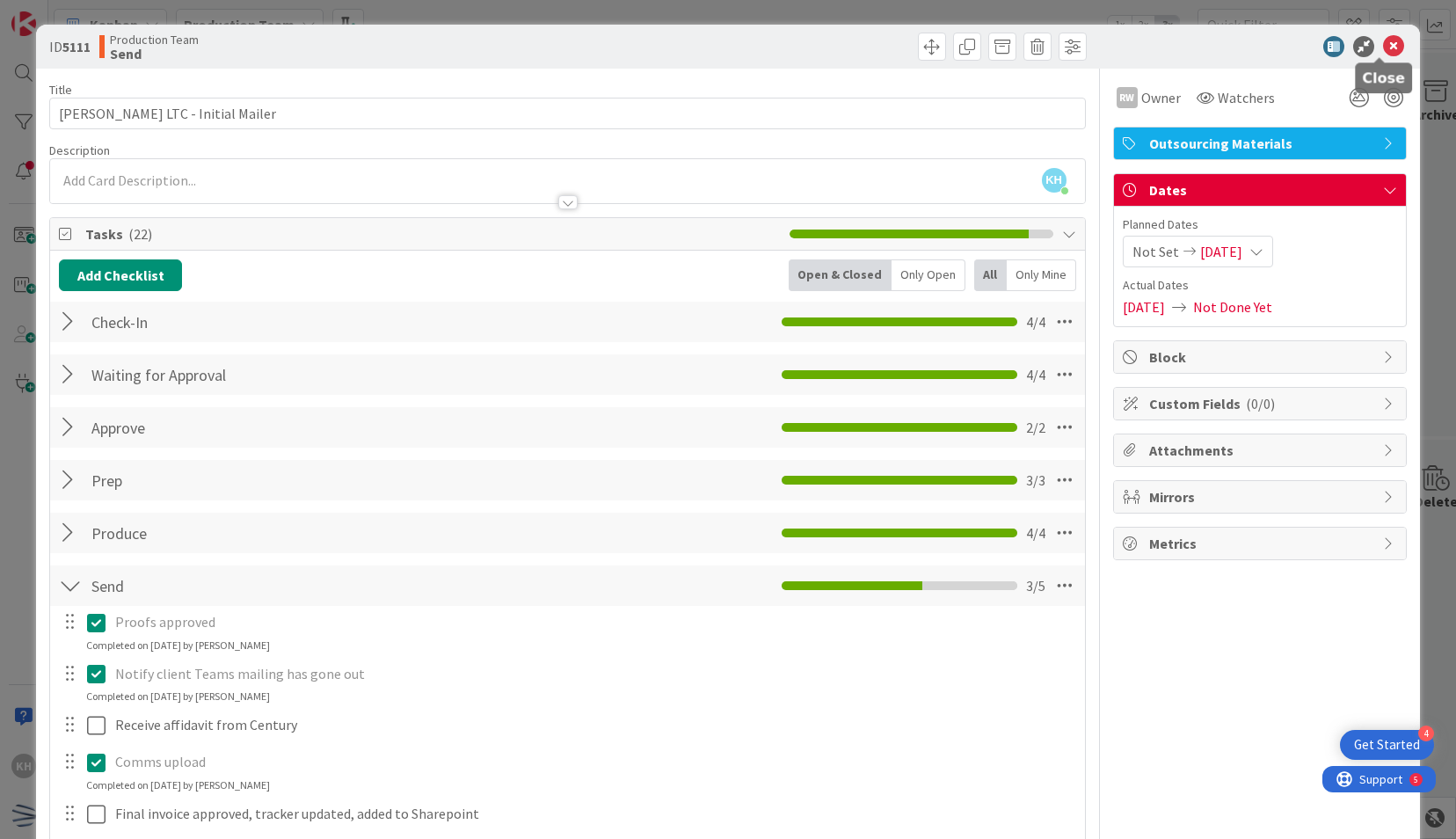
click at [1383, 42] on icon at bounding box center [1393, 46] width 21 height 21
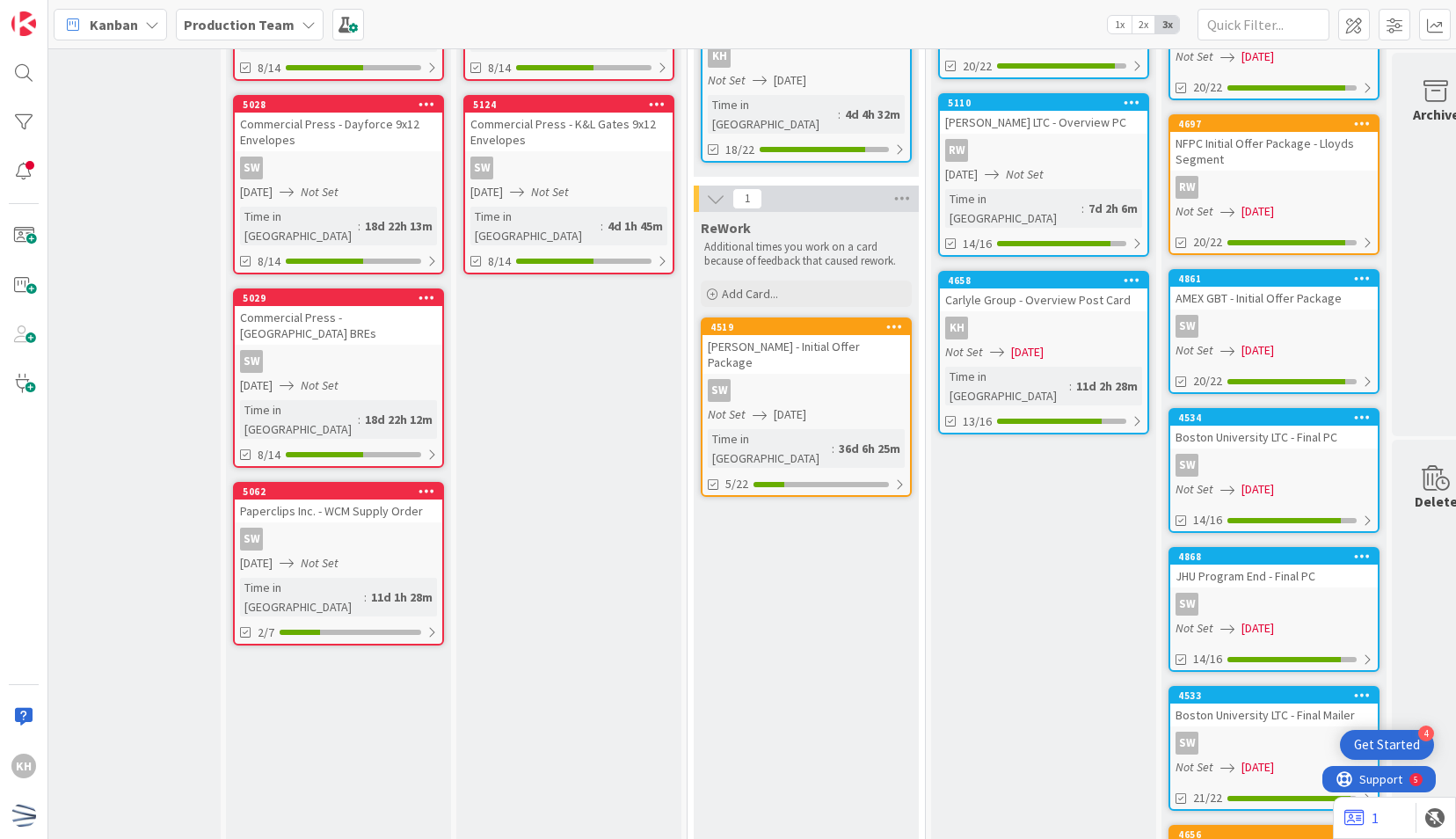
scroll to position [298, 750]
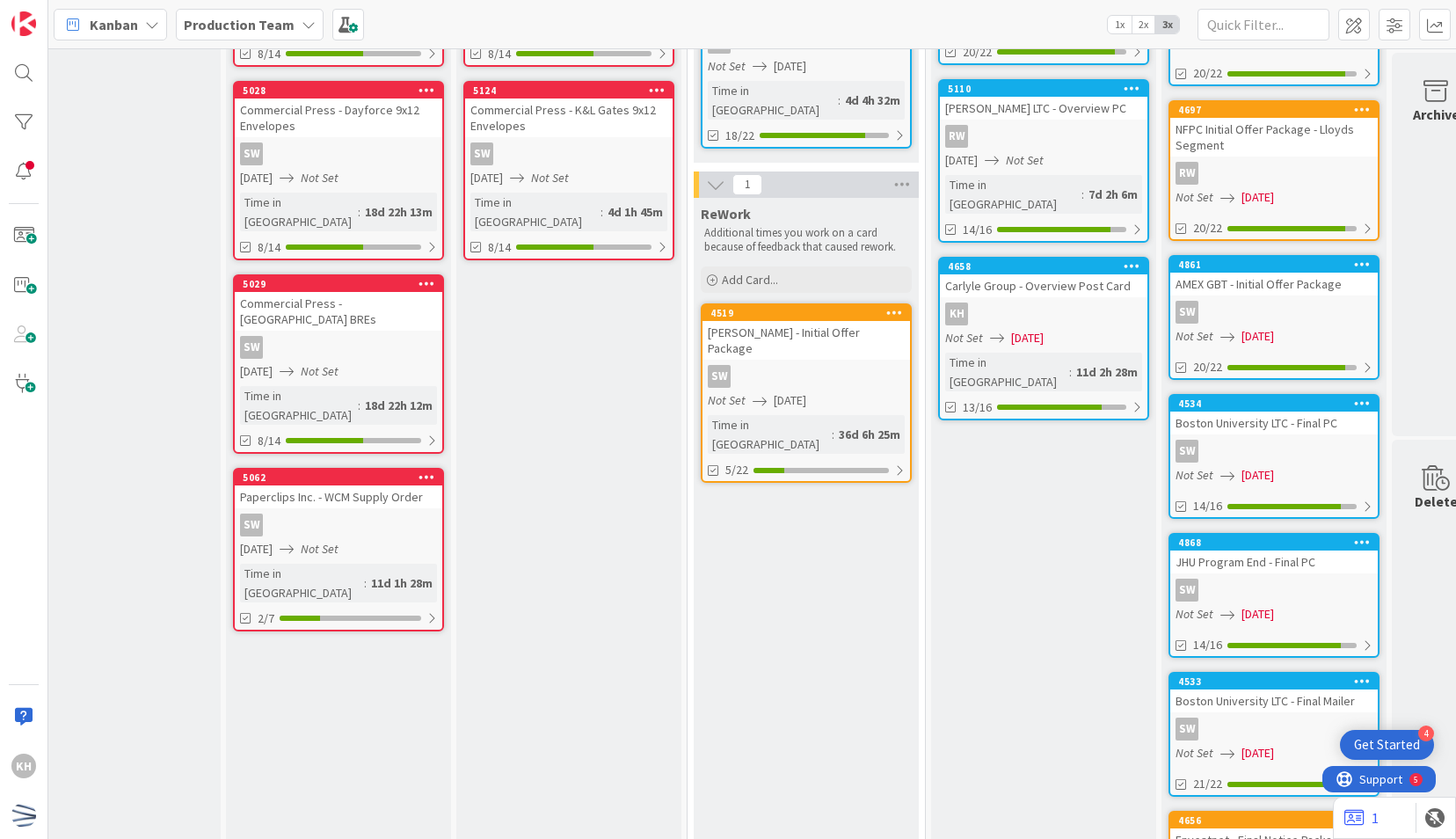
click at [1229, 319] on div "SW" at bounding box center [1274, 312] width 208 height 23
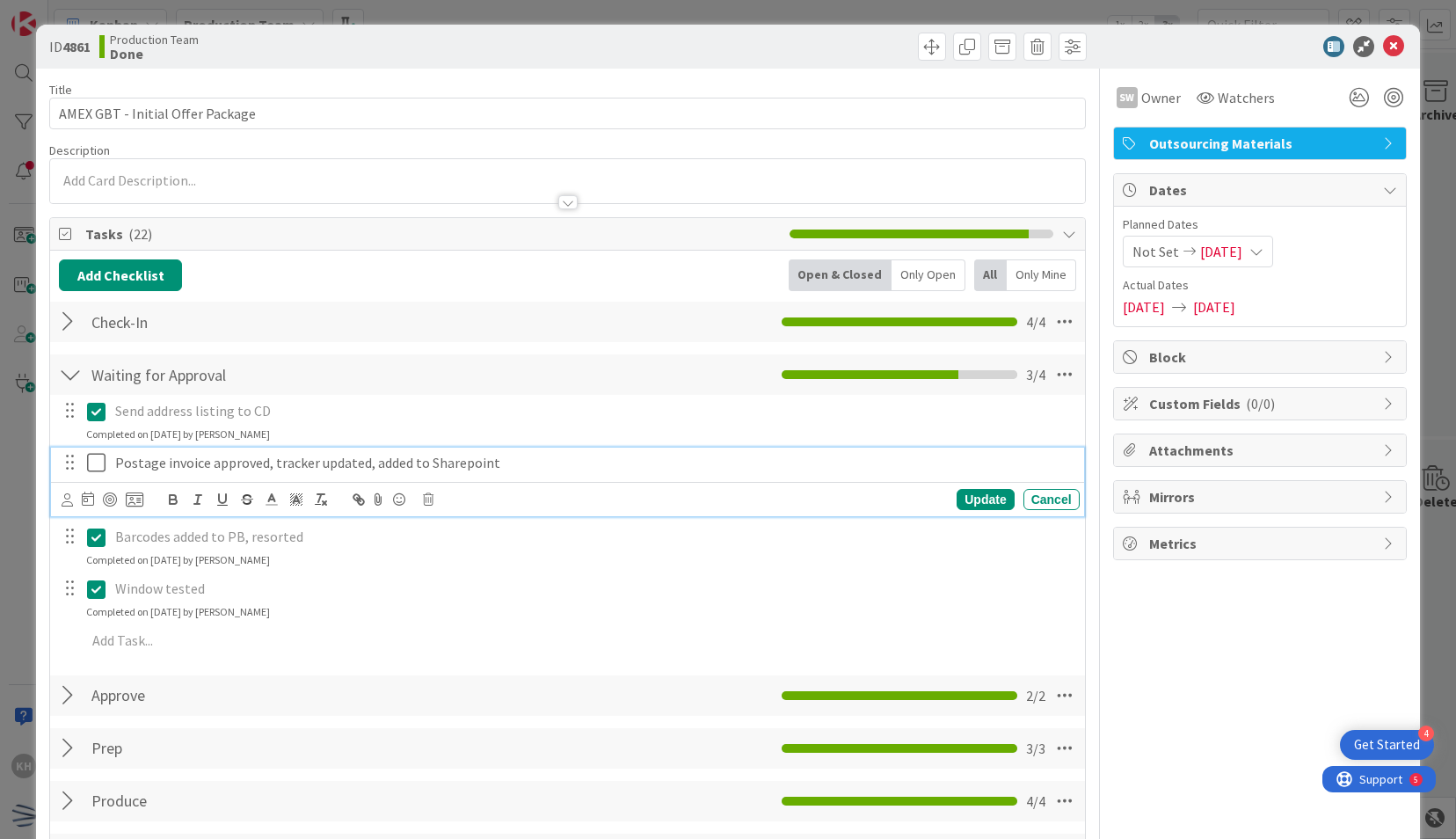
click at [100, 465] on icon at bounding box center [96, 462] width 19 height 21
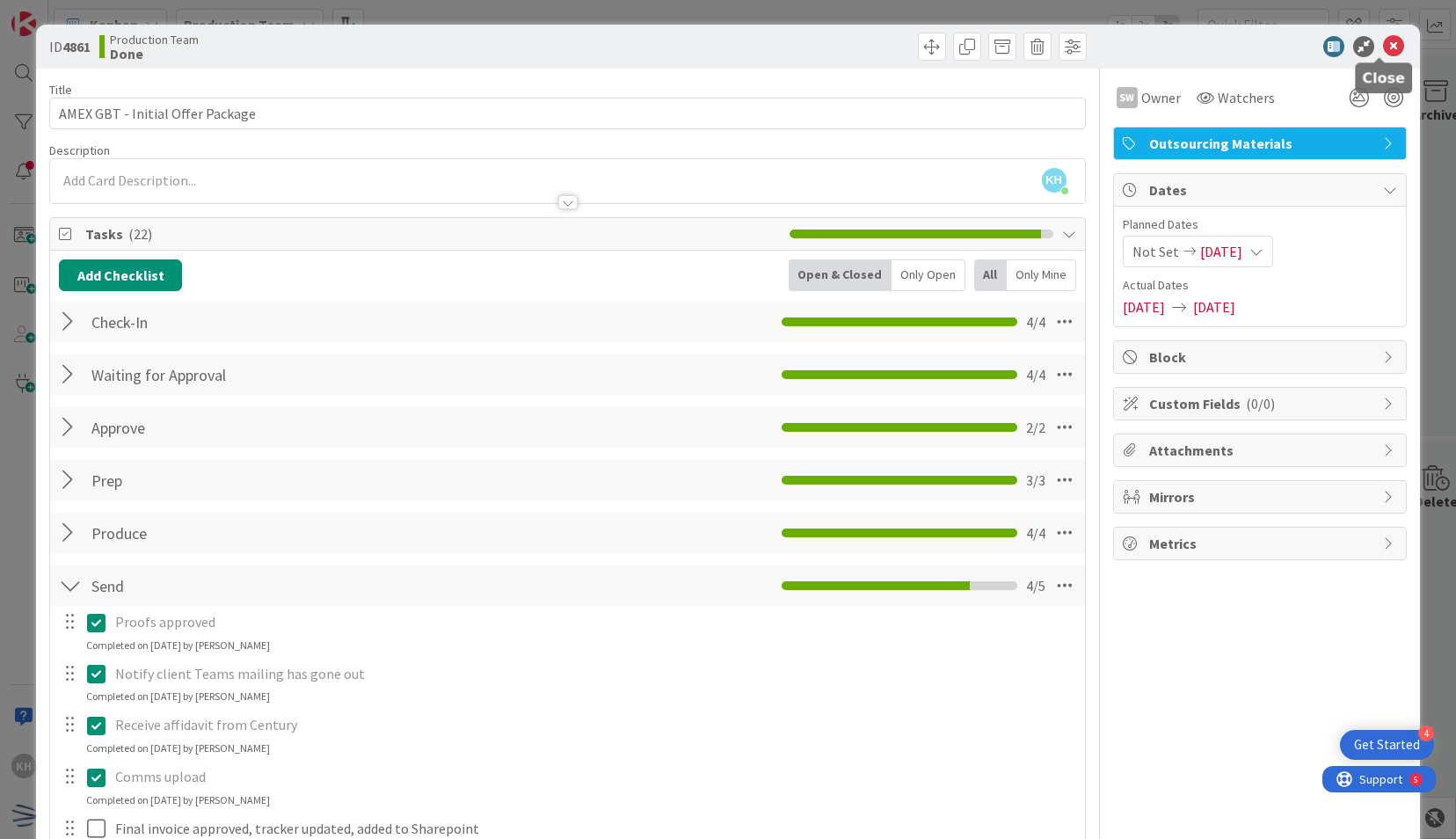
click at [1383, 49] on icon at bounding box center [1393, 46] width 21 height 21
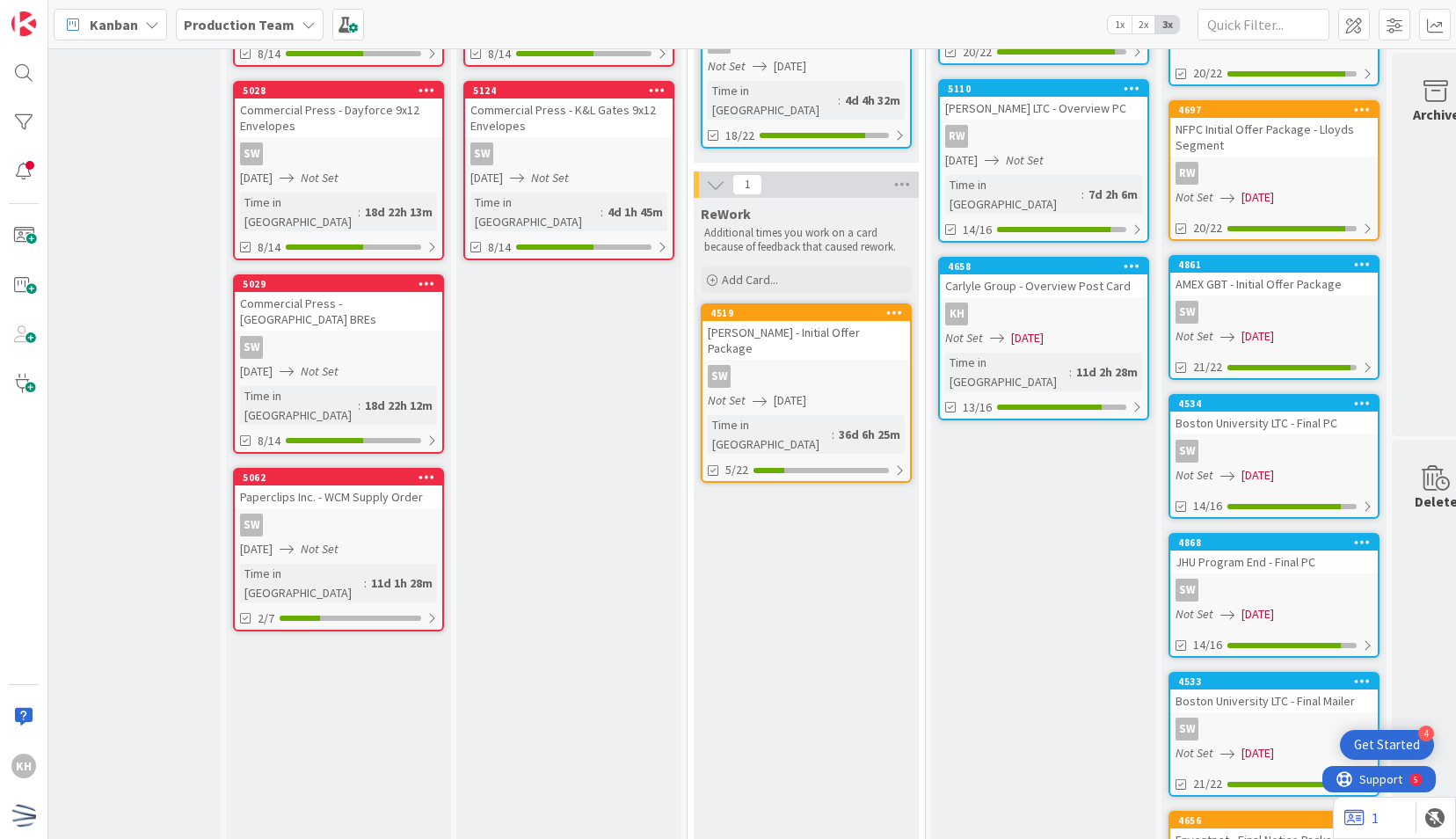
click at [1259, 312] on div "SW" at bounding box center [1274, 312] width 208 height 23
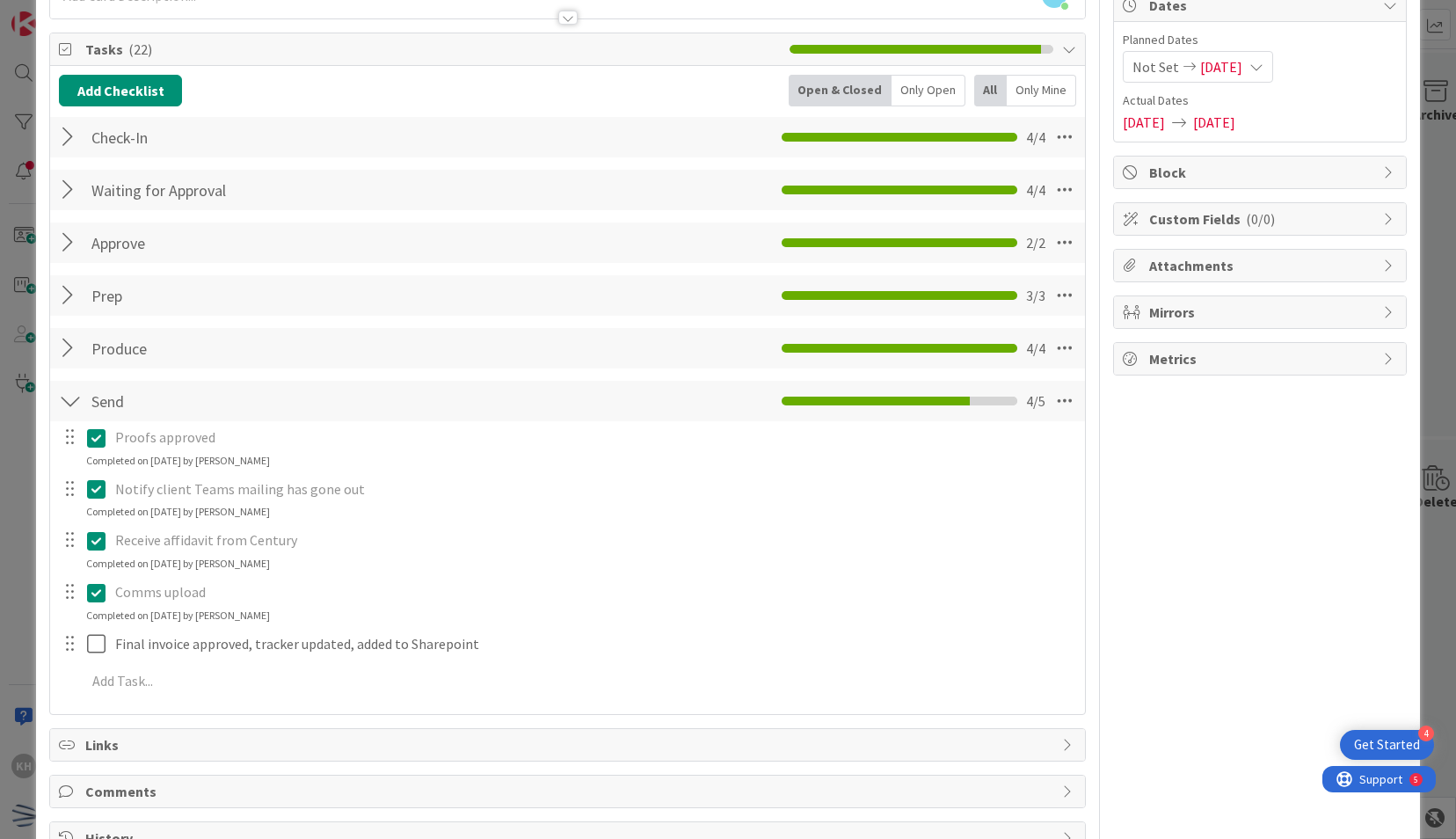
click at [83, 642] on div at bounding box center [83, 643] width 49 height 31
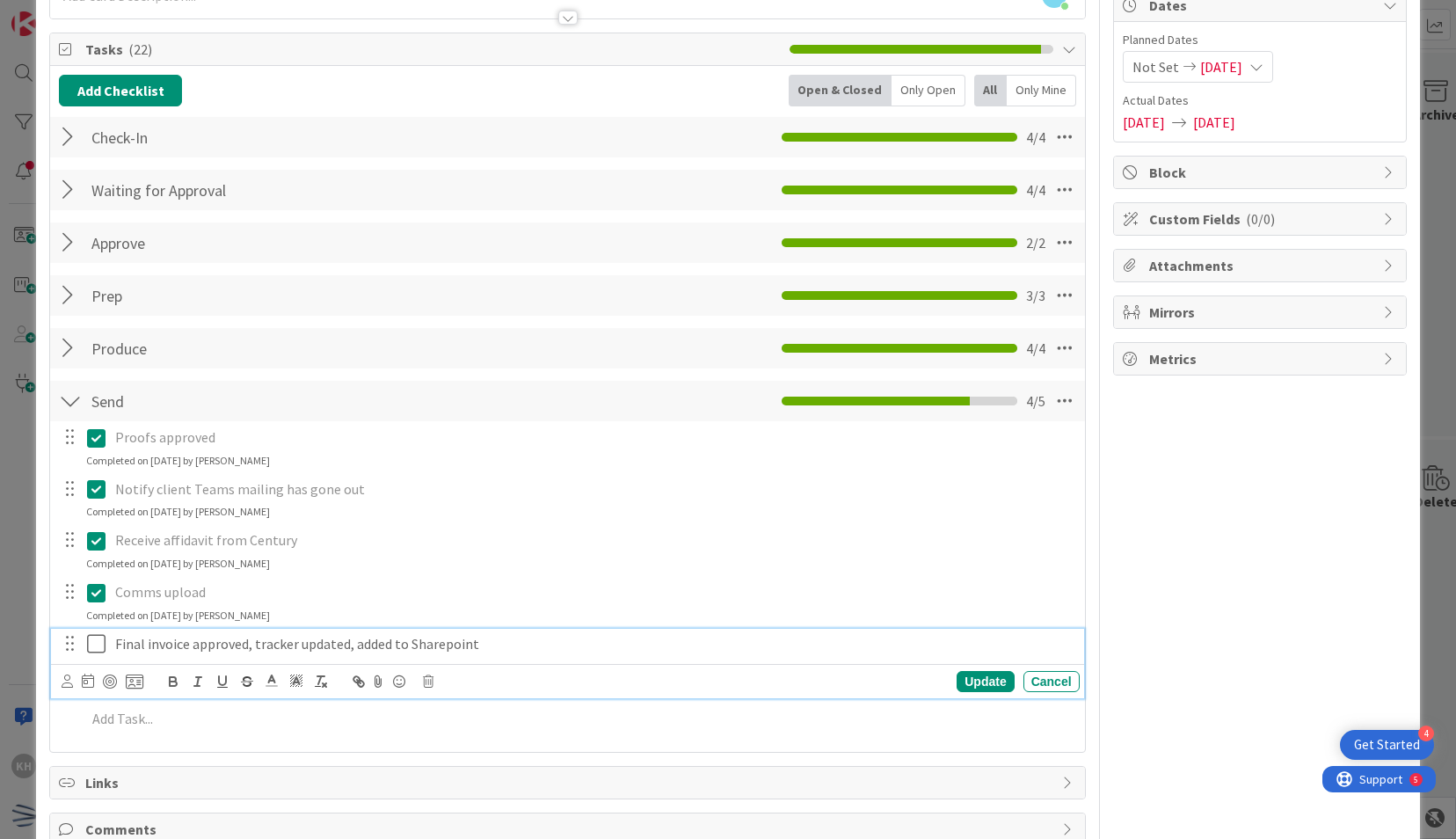
click at [91, 644] on icon at bounding box center [96, 643] width 19 height 21
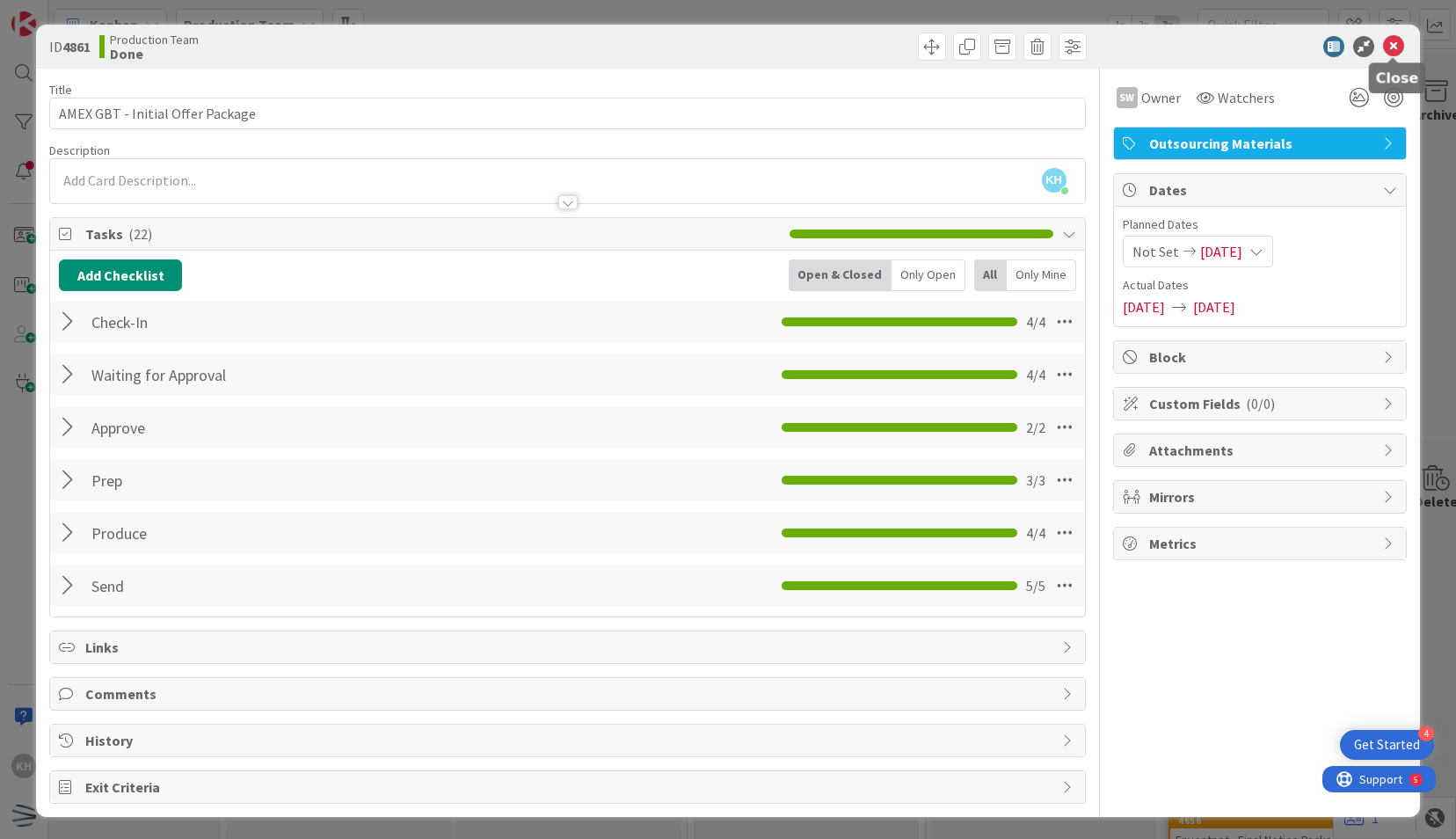
click at [1401, 42] on icon at bounding box center [1393, 46] width 21 height 21
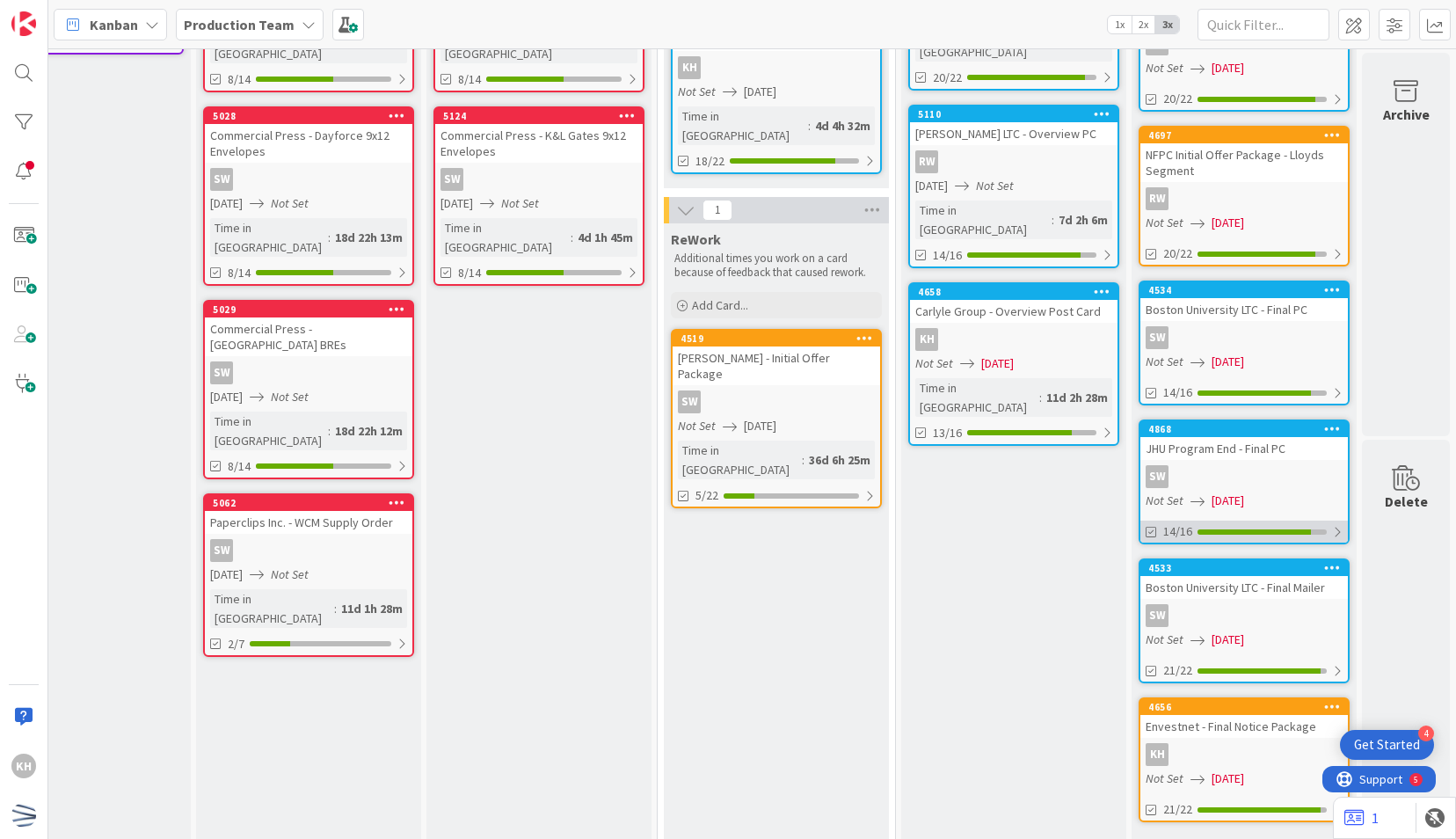
scroll to position [429, 792]
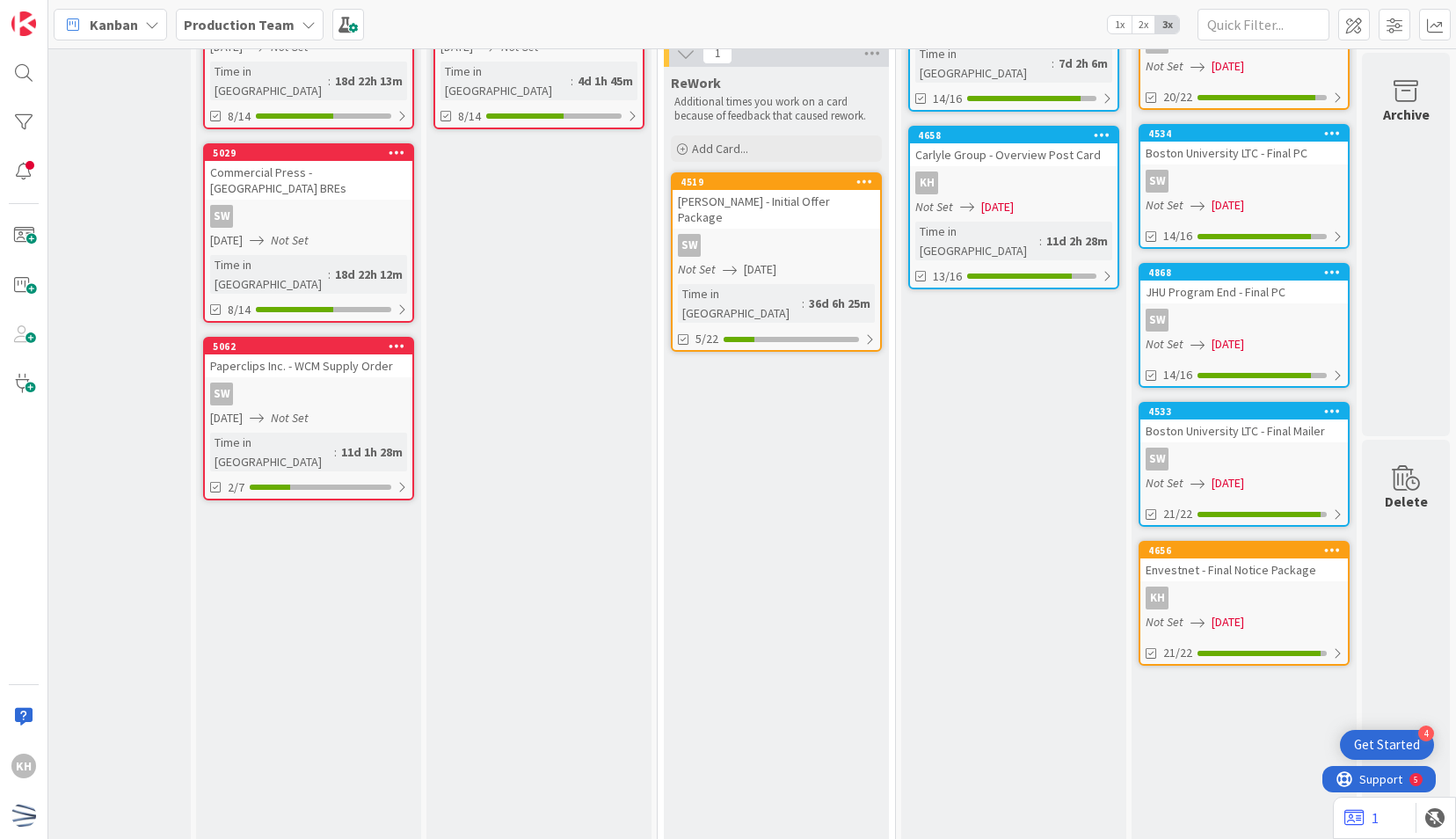
click at [1217, 295] on div "JHU Program End - Final PC" at bounding box center [1244, 291] width 208 height 23
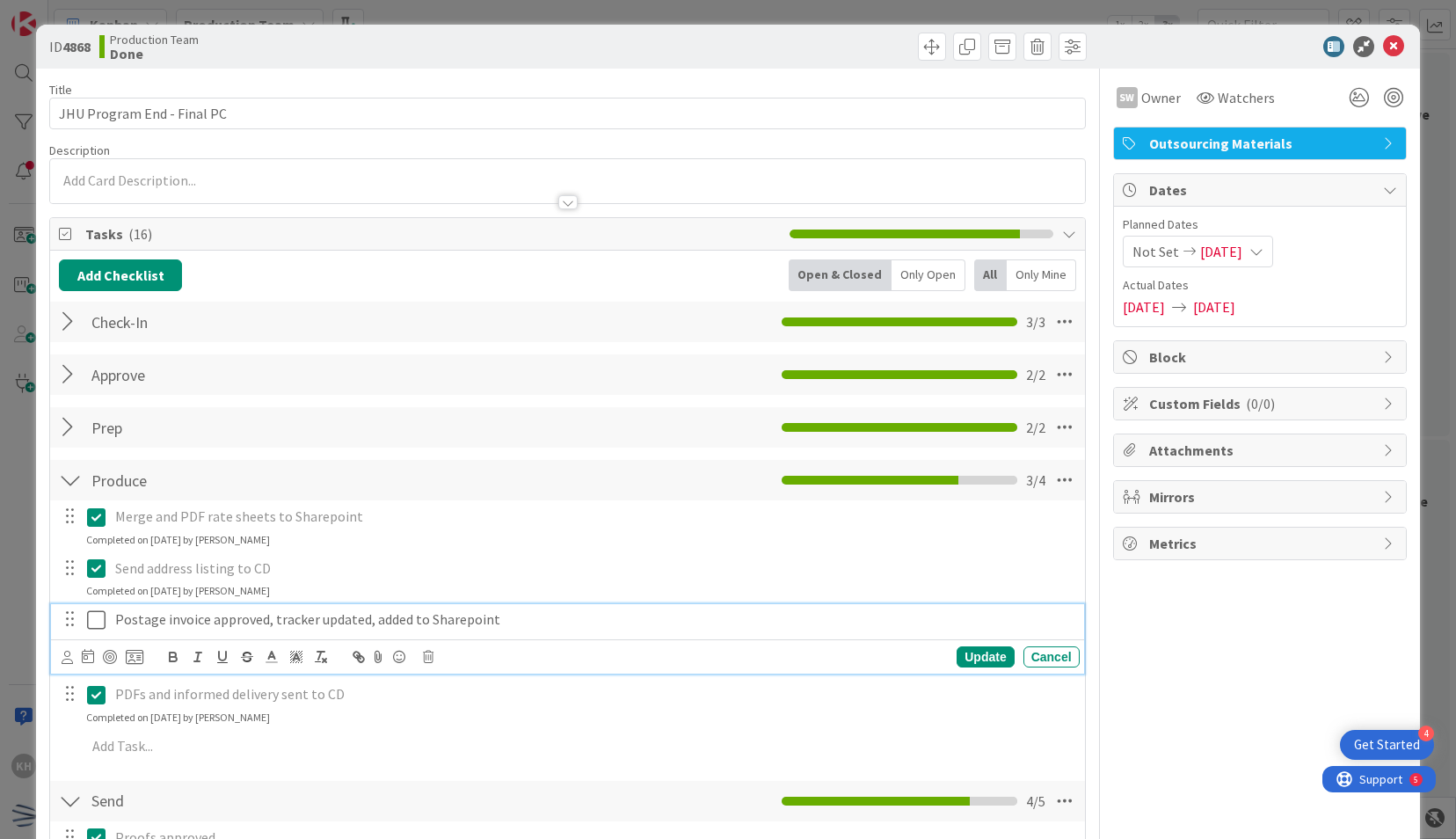
click at [110, 614] on div "Postage invoice approved, tracker updated, added to Sharepoint" at bounding box center [593, 619] width 971 height 31
click at [102, 614] on icon at bounding box center [96, 619] width 19 height 21
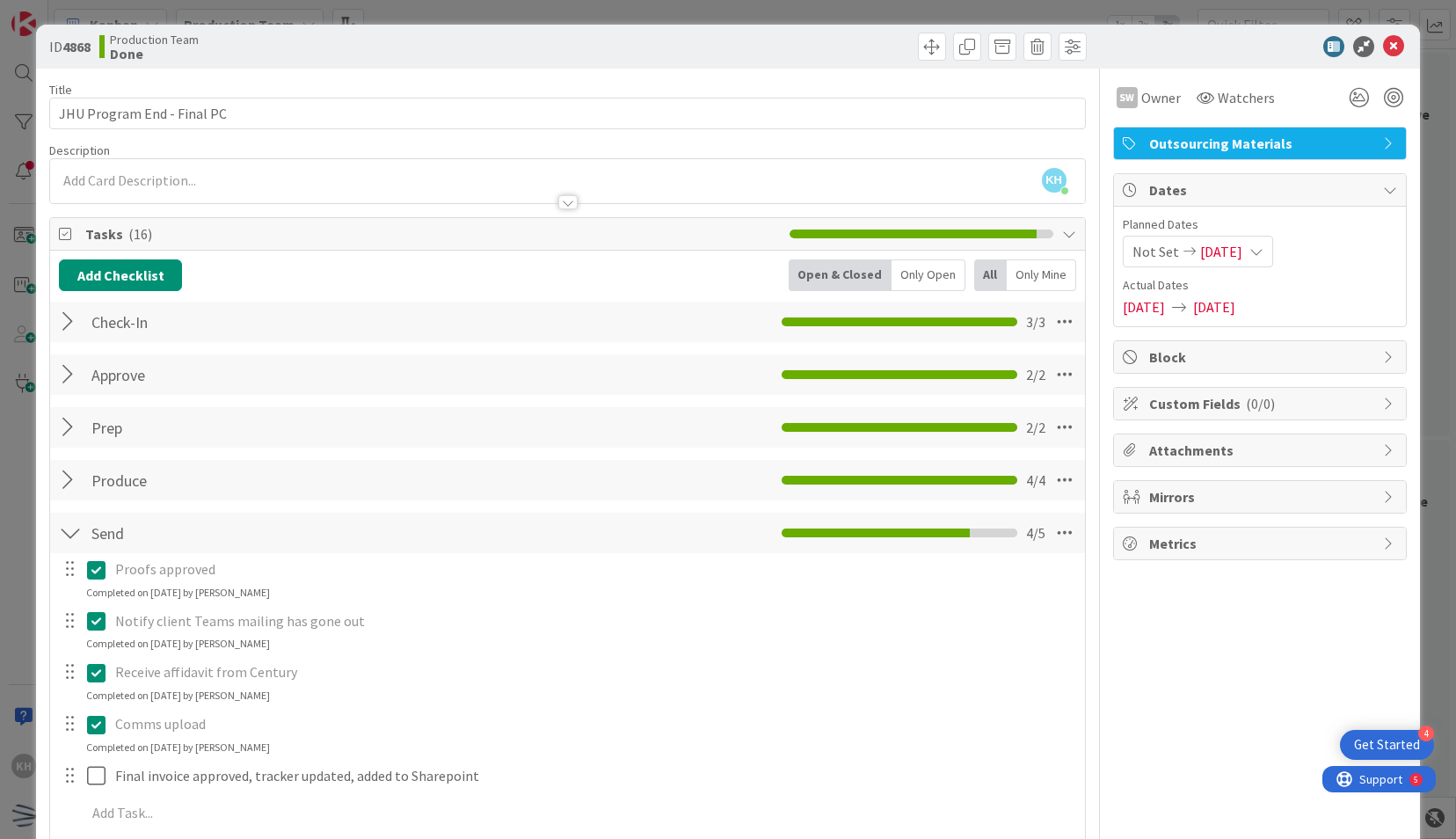
scroll to position [227, 0]
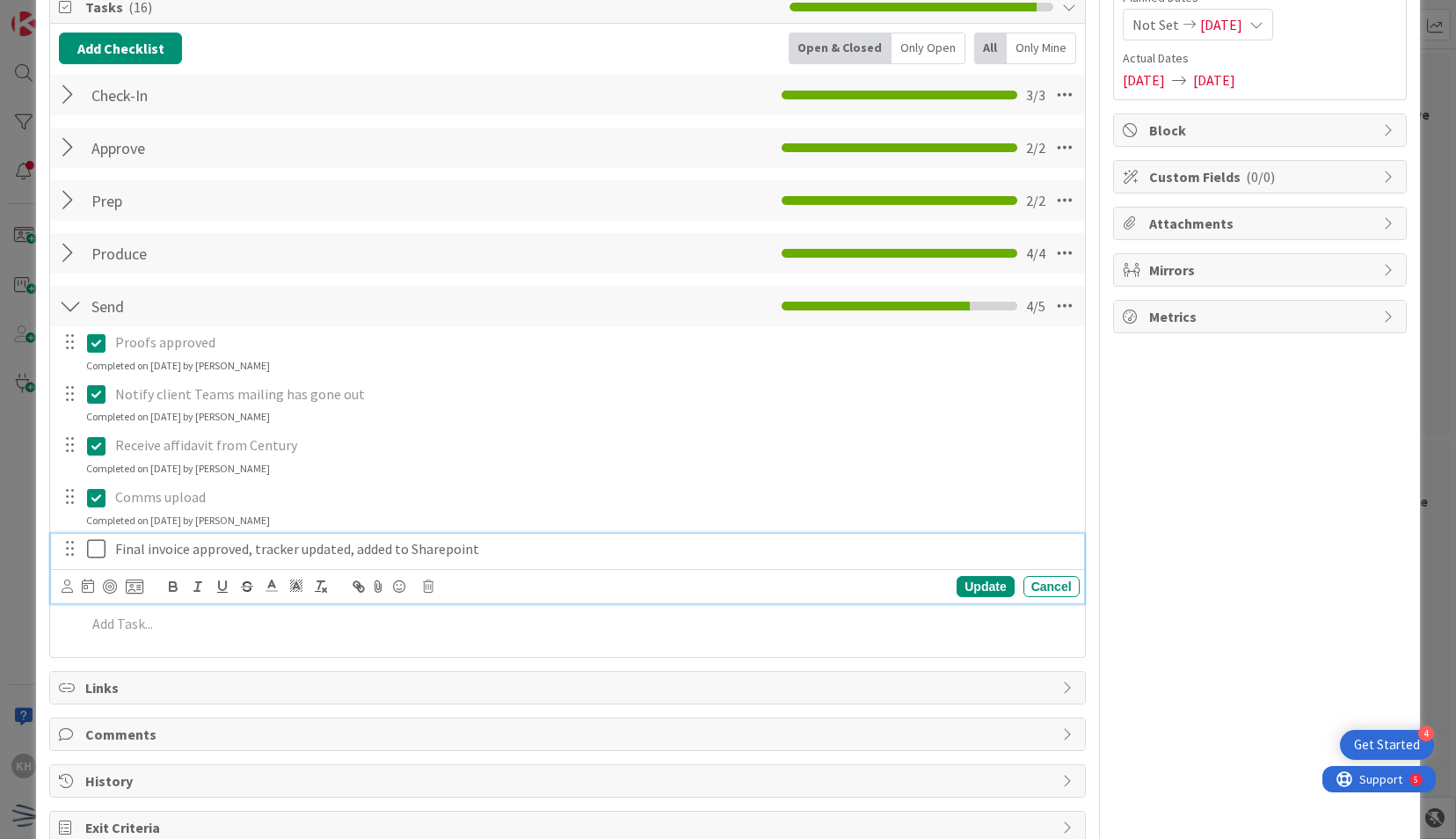
click at [98, 549] on icon at bounding box center [96, 548] width 19 height 21
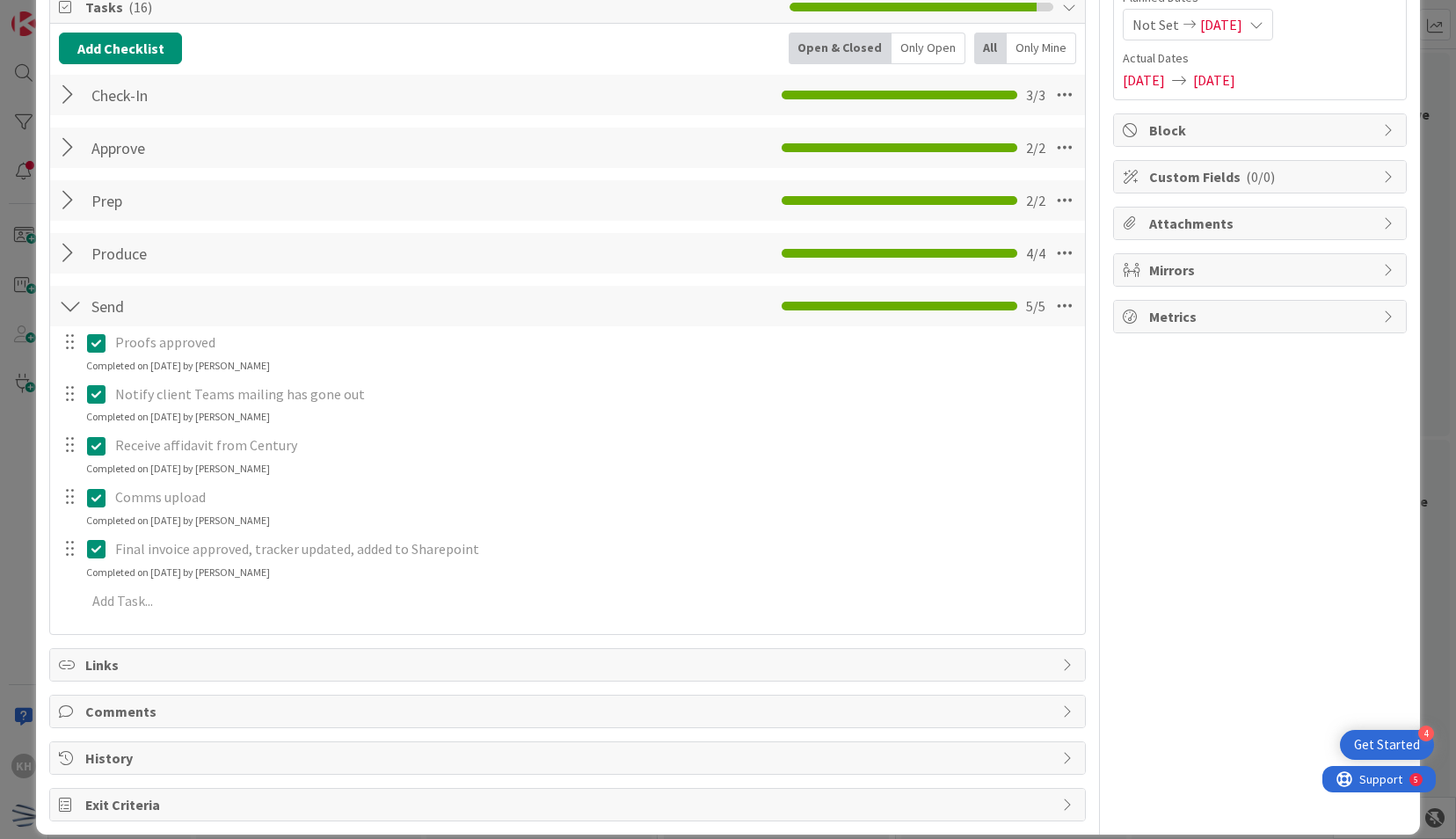
scroll to position [0, 0]
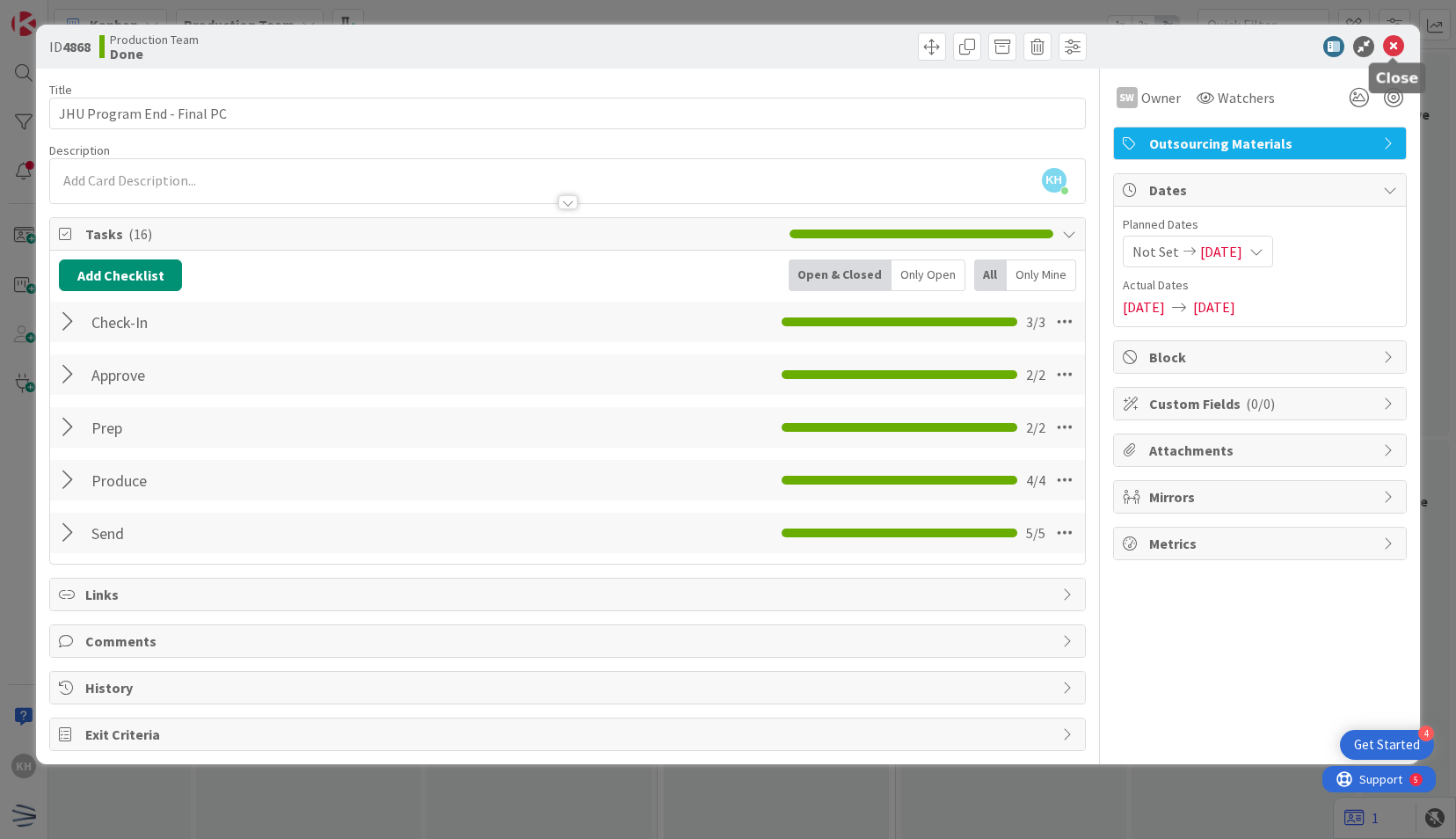
click at [1384, 47] on icon at bounding box center [1393, 46] width 21 height 21
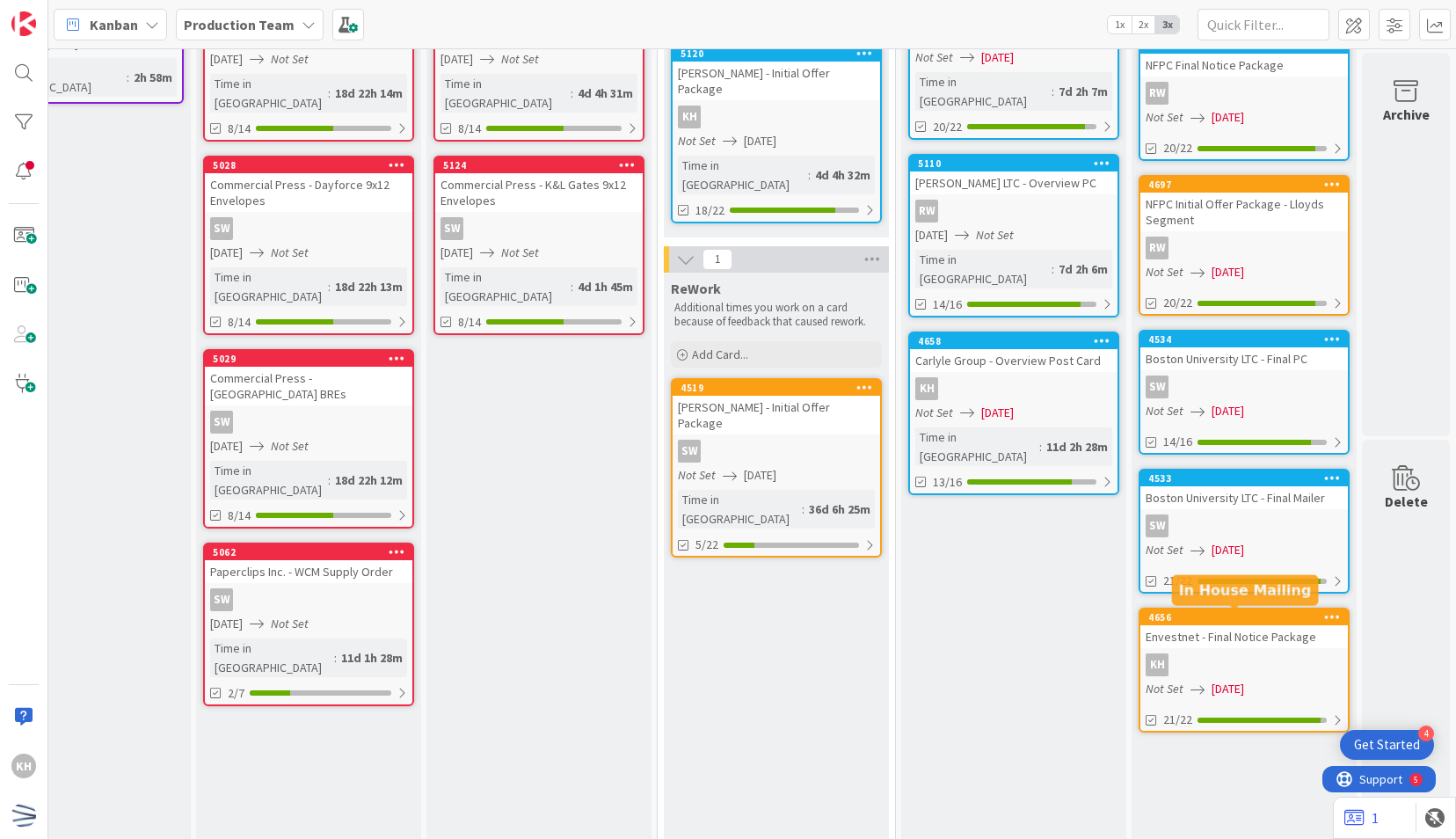
click at [1205, 633] on div "Envestnet - Final Notice Package" at bounding box center [1244, 636] width 208 height 23
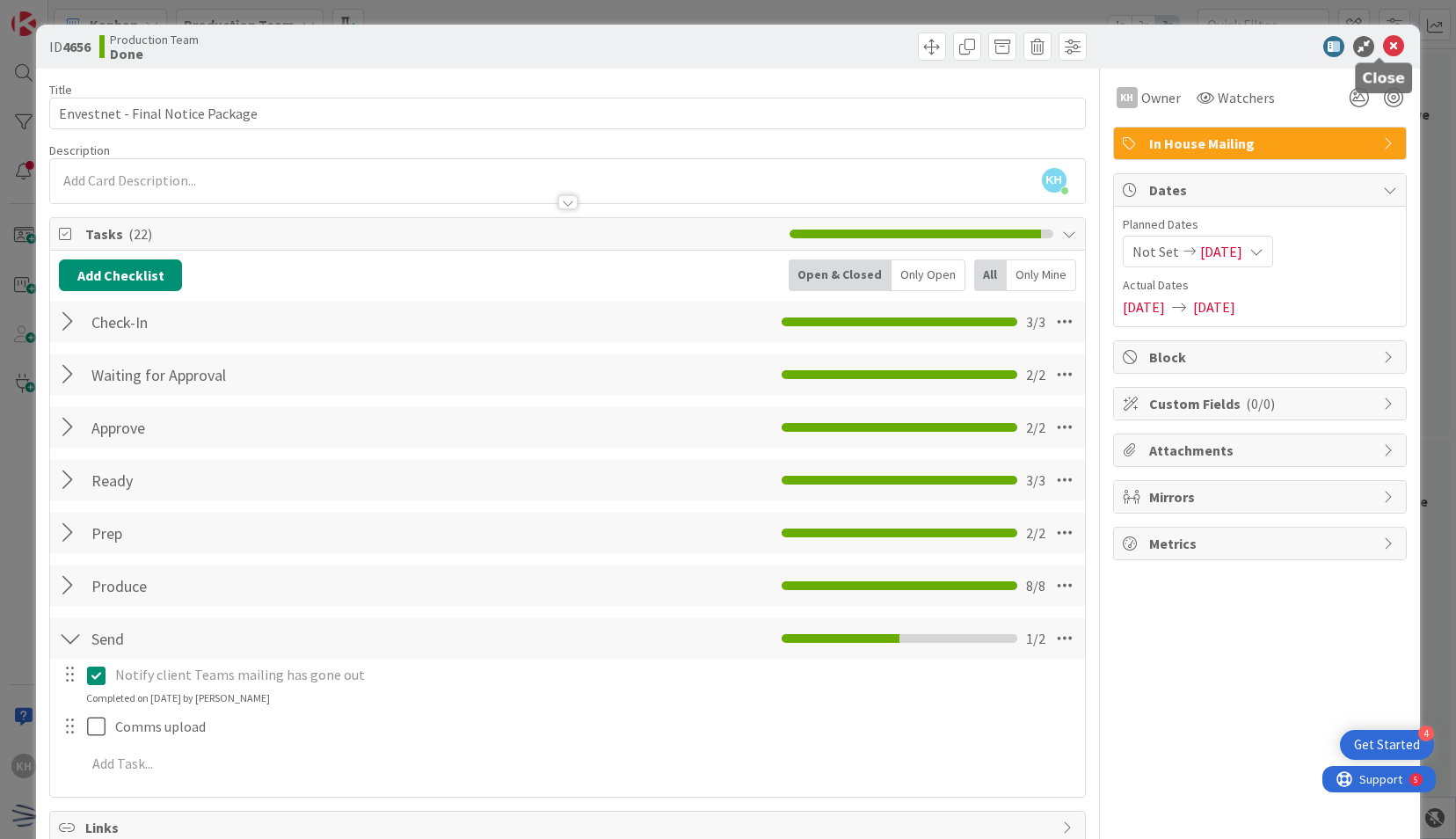
click at [1383, 48] on icon at bounding box center [1393, 46] width 21 height 21
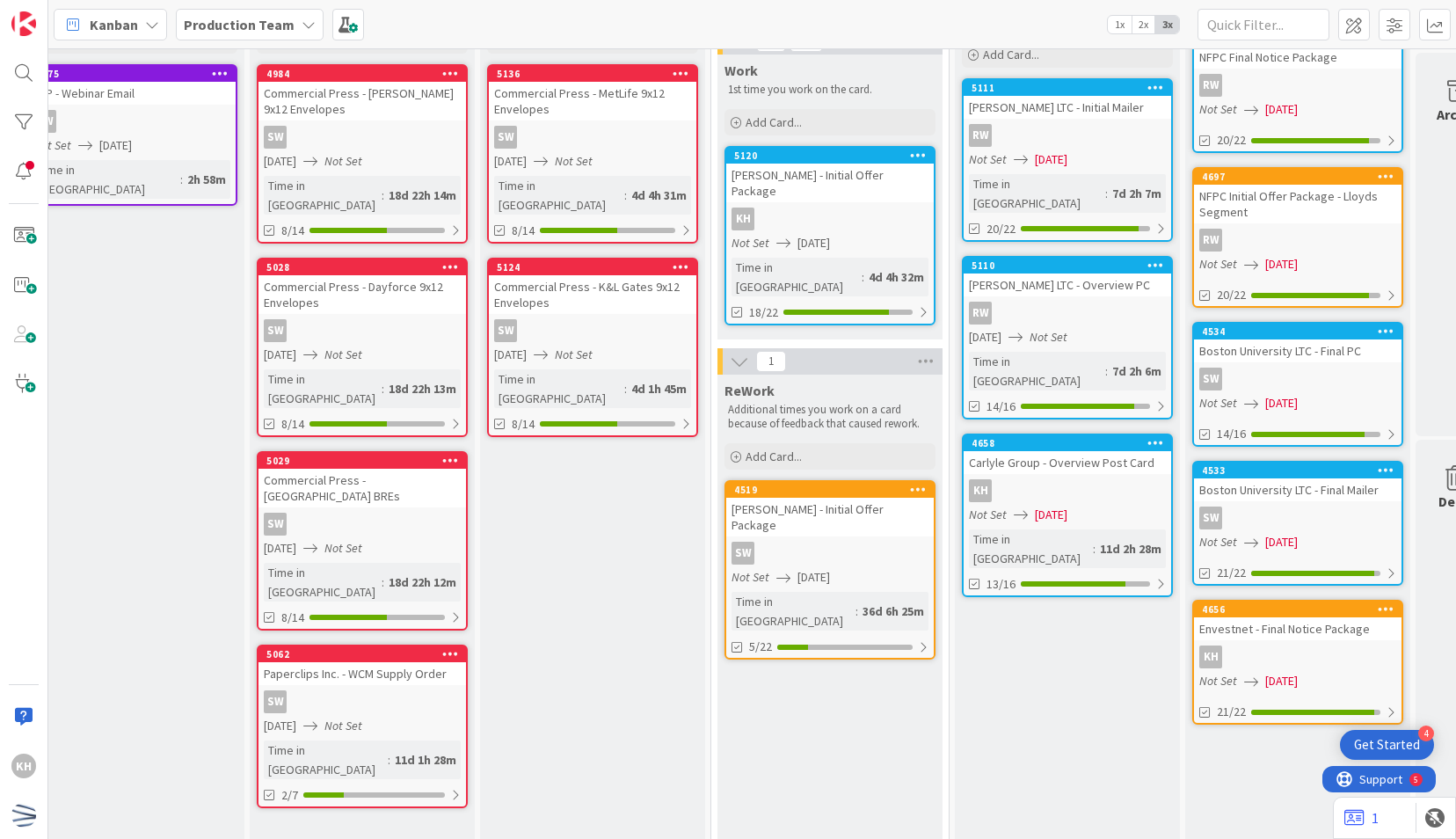
scroll to position [122, 792]
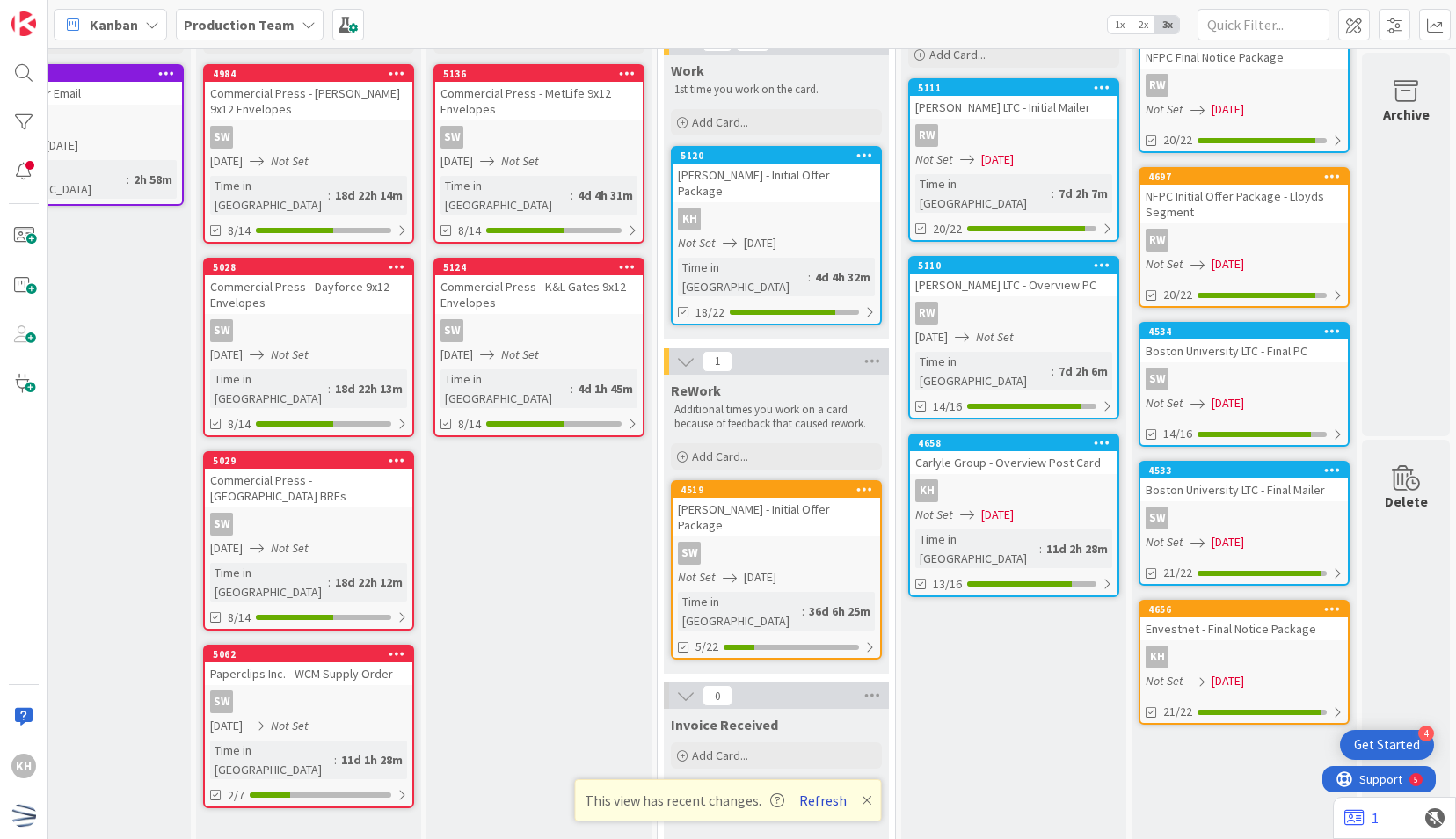
click at [814, 799] on button "Refresh" at bounding box center [823, 799] width 59 height 23
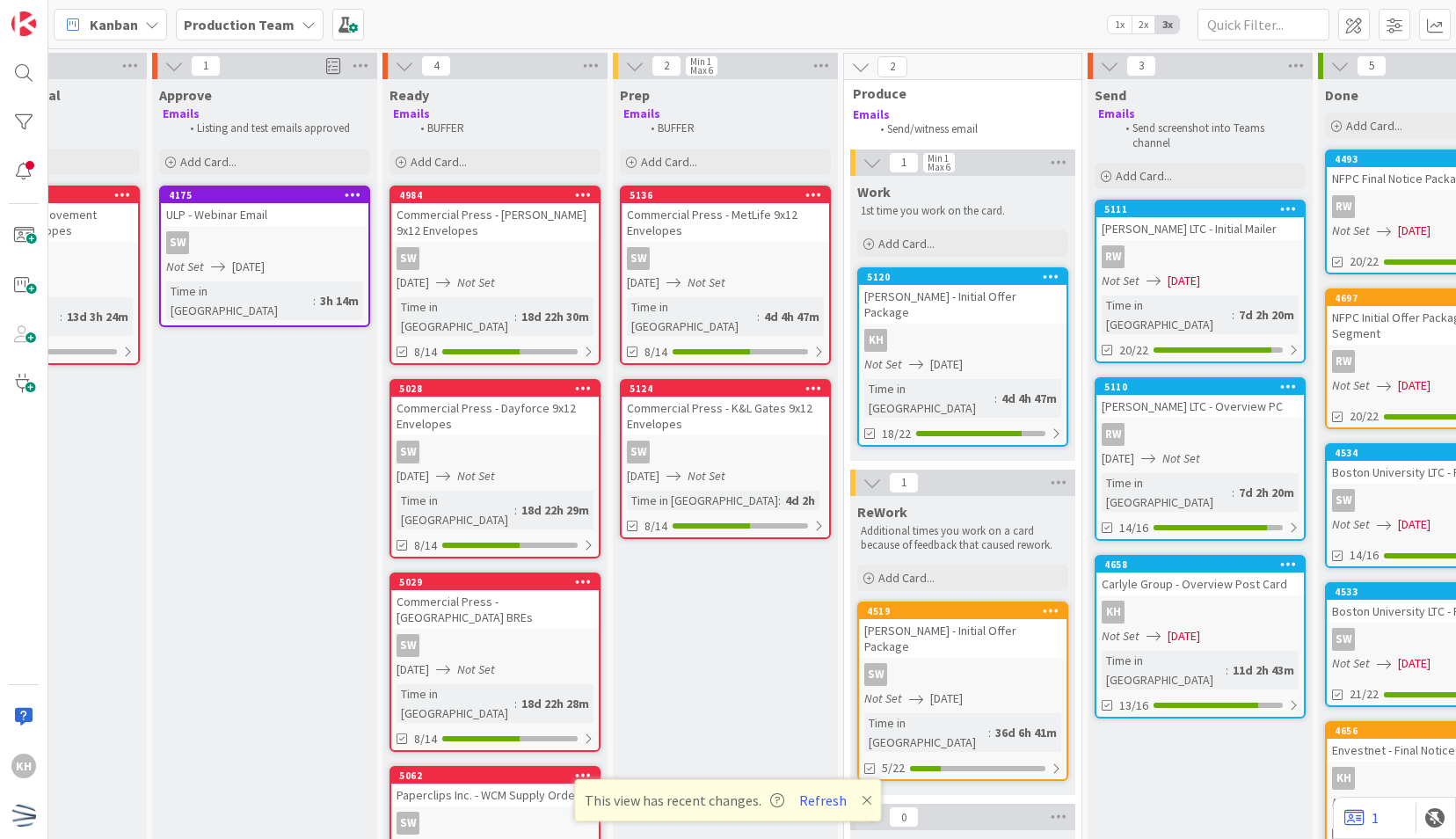
scroll to position [0, 792]
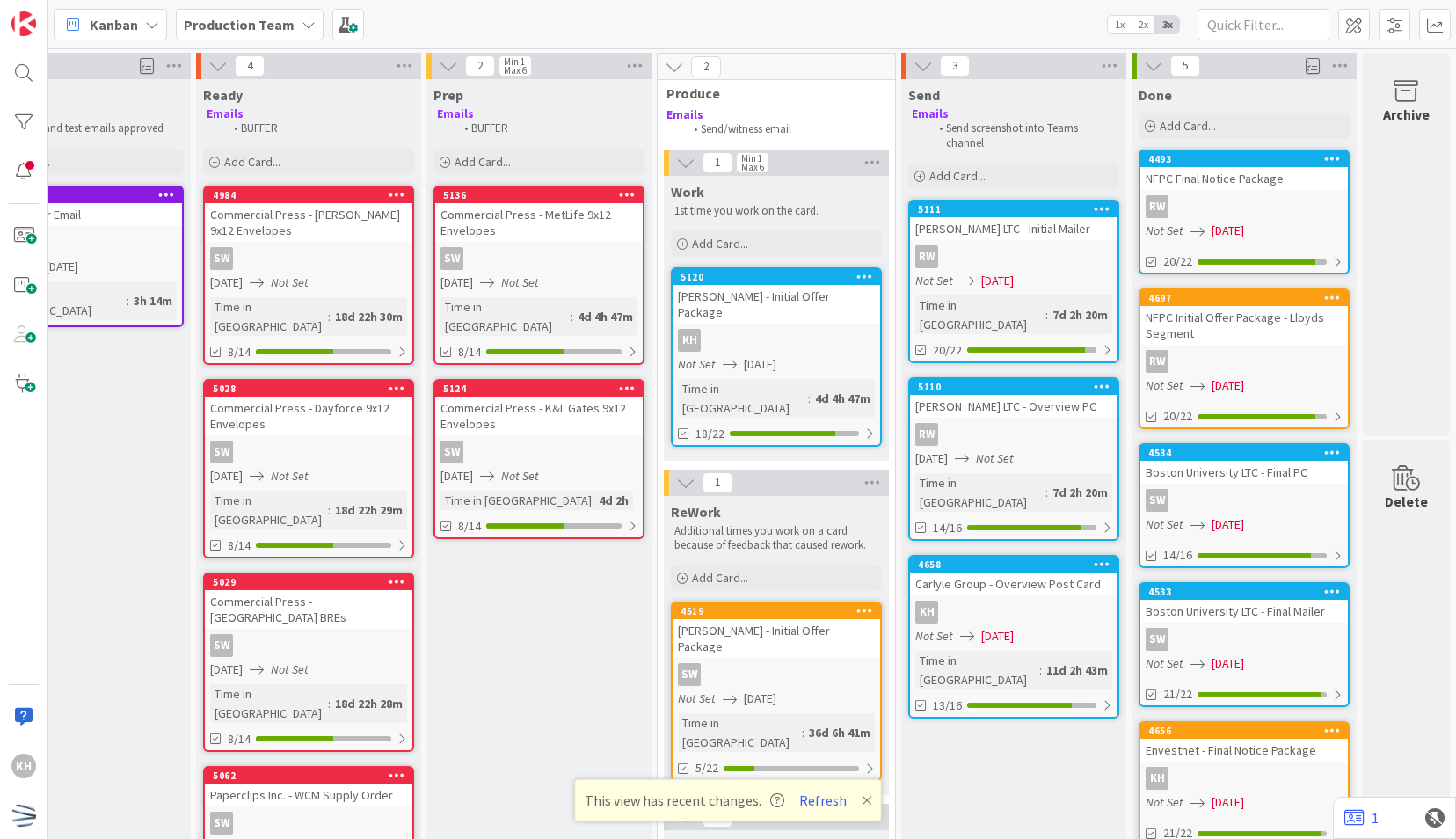
click at [1038, 272] on div "Not Set 09/15/2025" at bounding box center [1016, 281] width 202 height 19
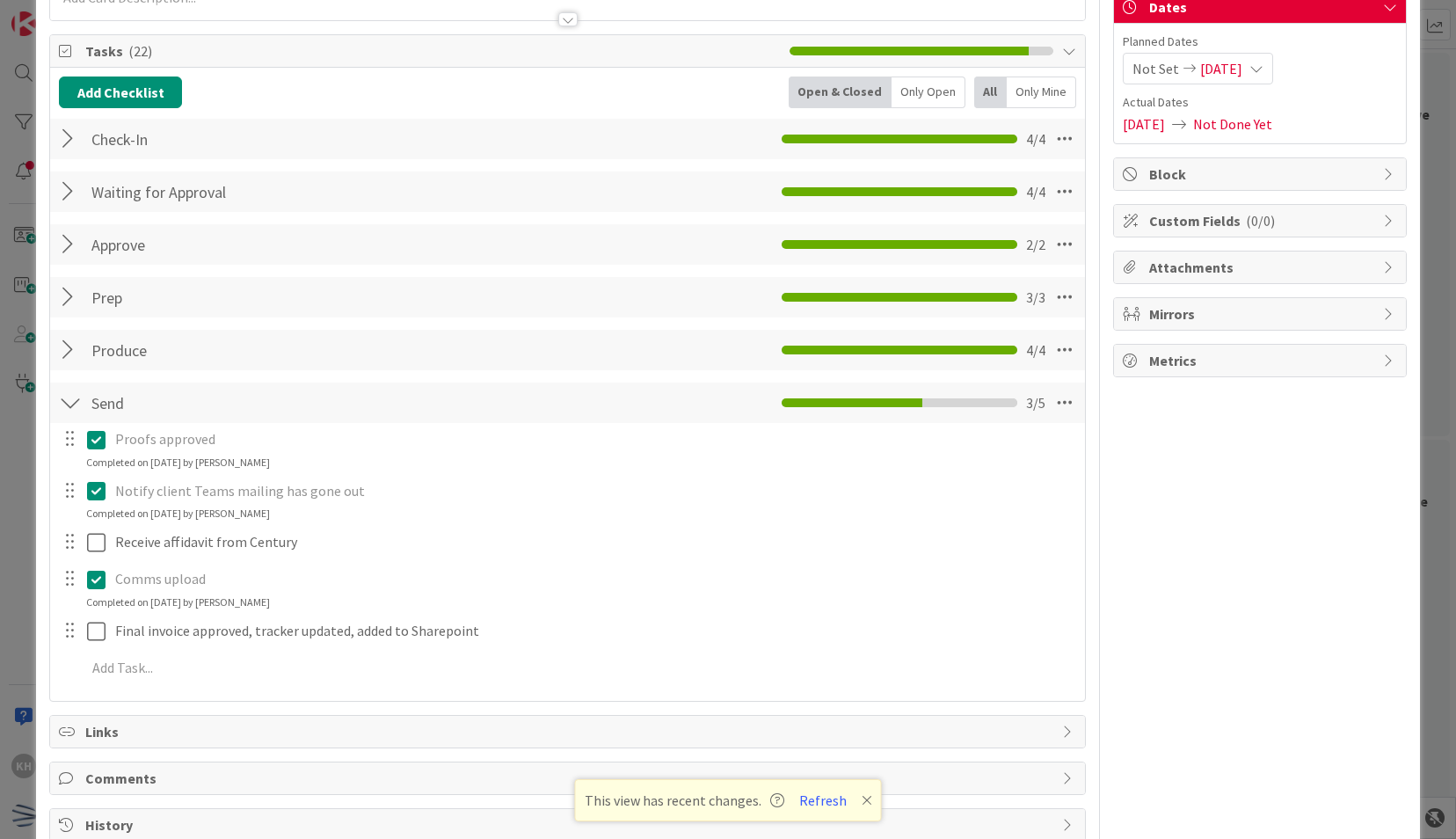
scroll to position [187, 0]
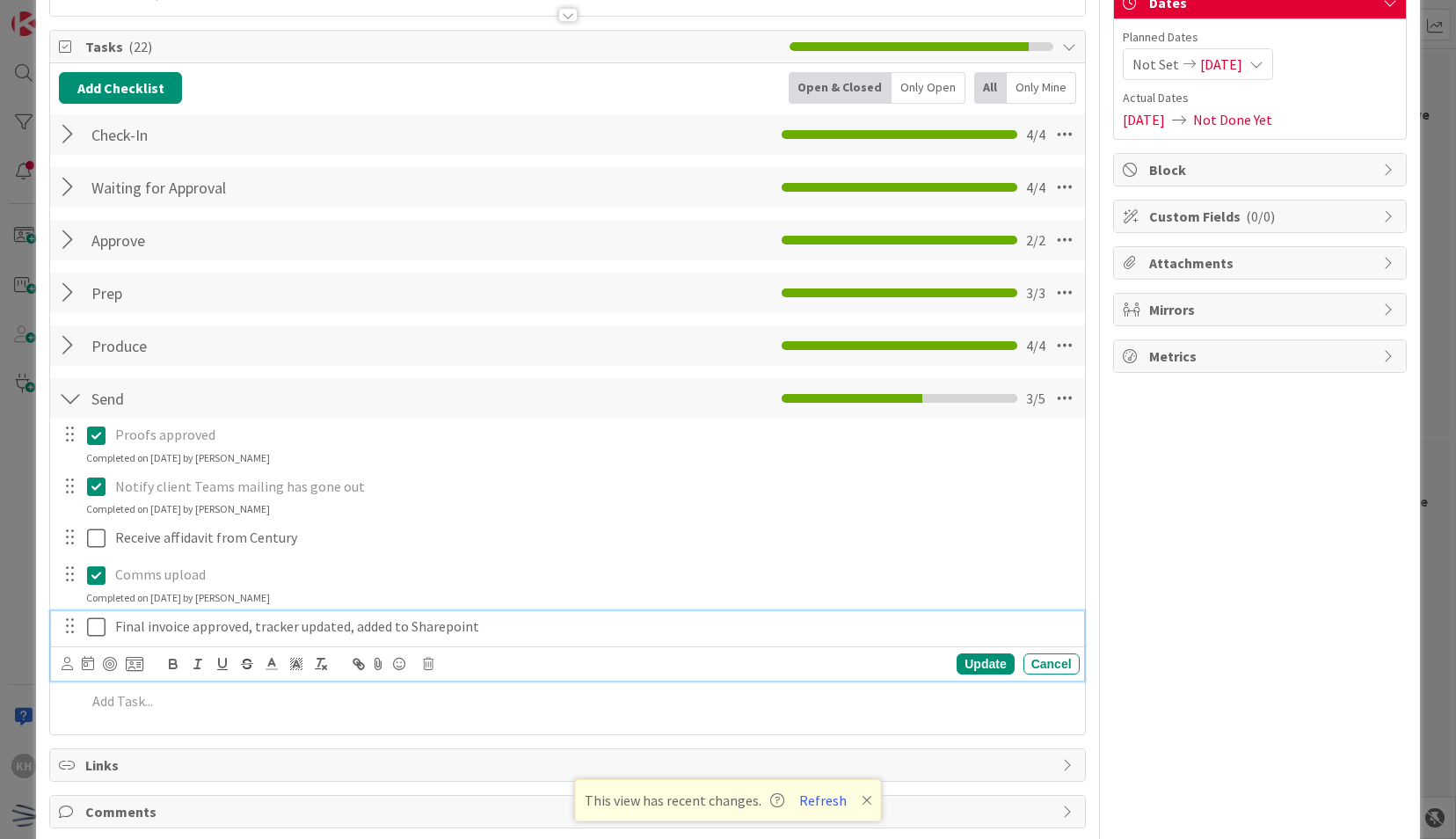
click at [99, 623] on icon at bounding box center [96, 626] width 19 height 21
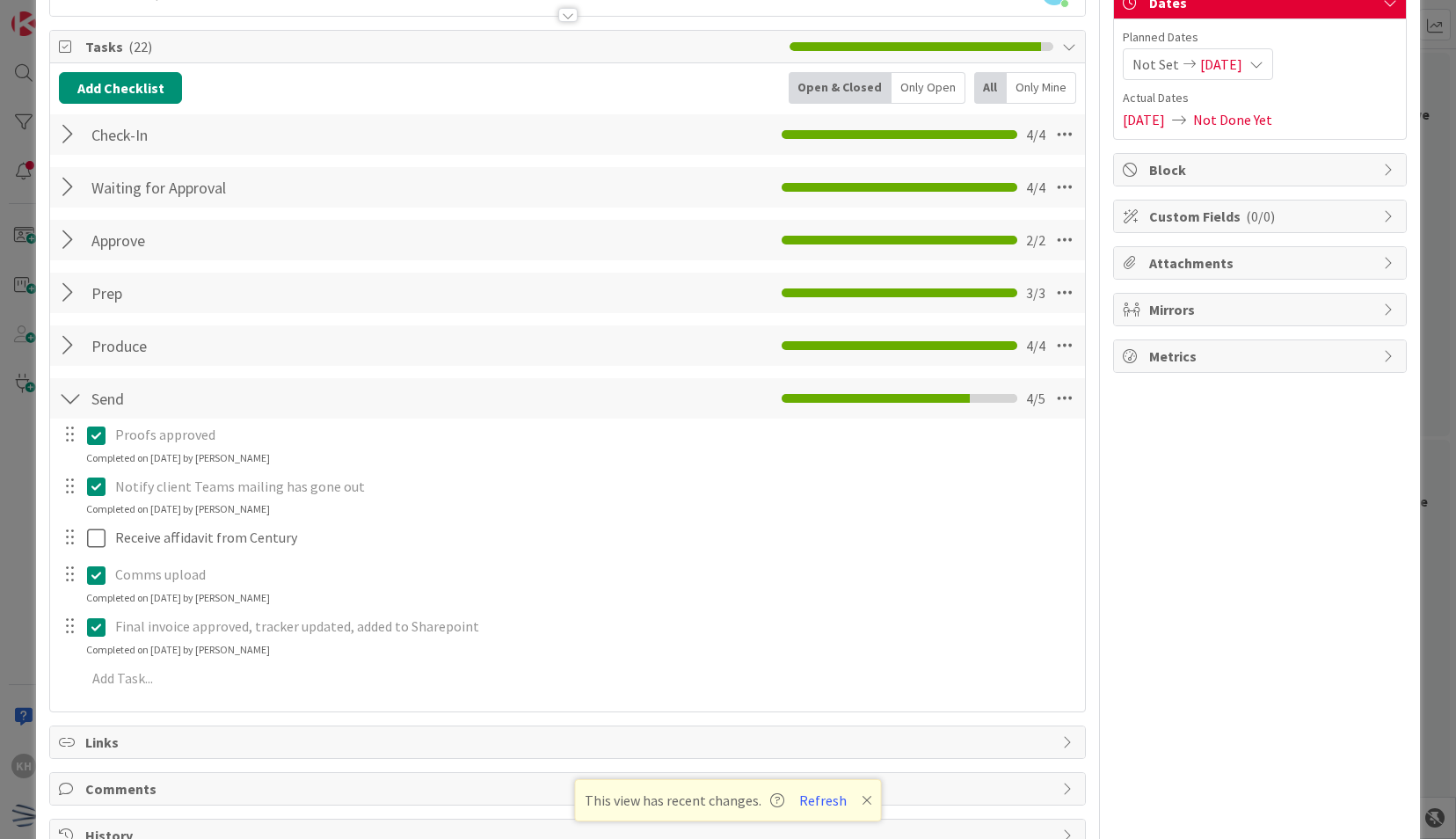
scroll to position [0, 0]
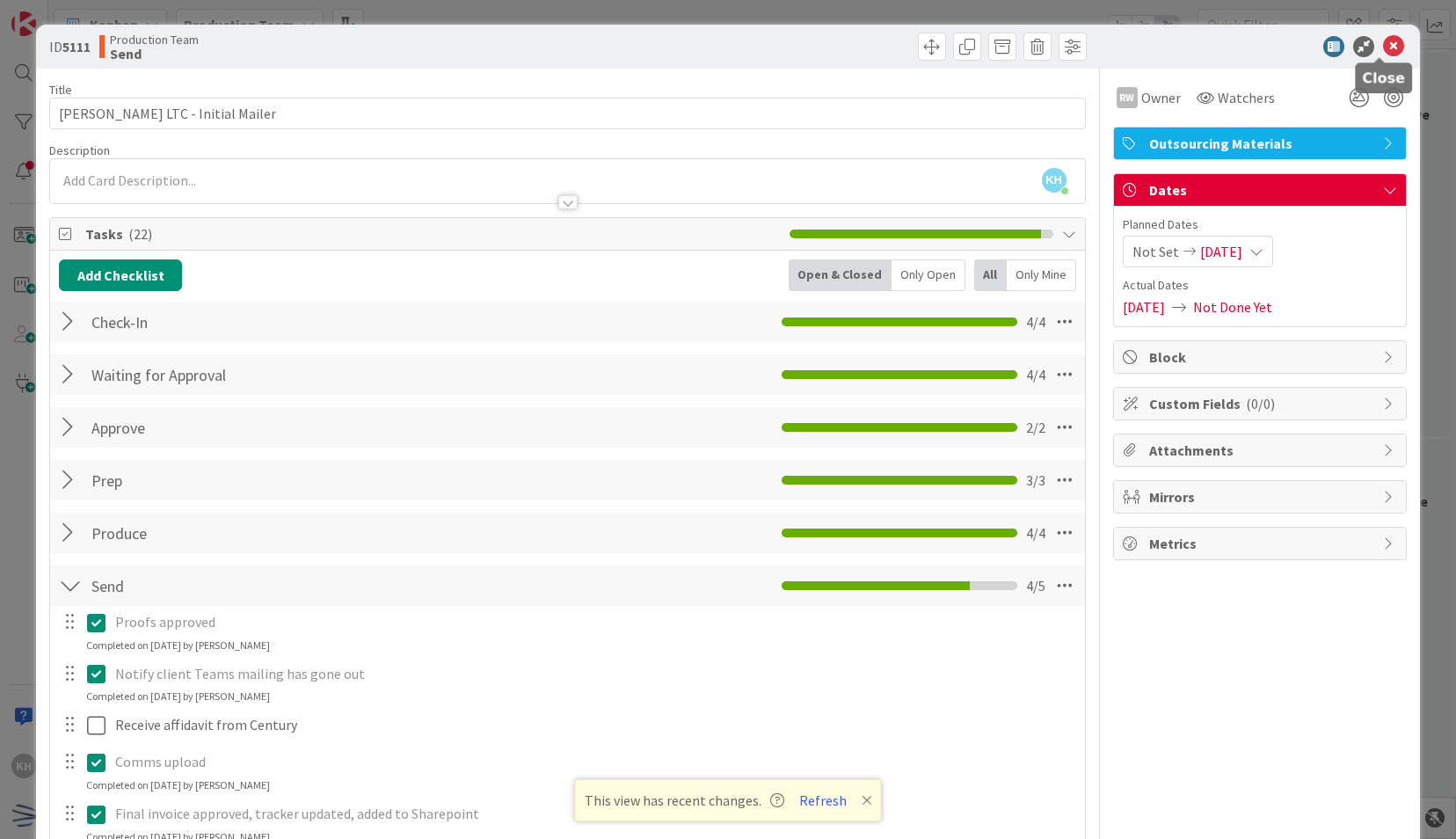
click at [1383, 46] on icon at bounding box center [1393, 46] width 21 height 21
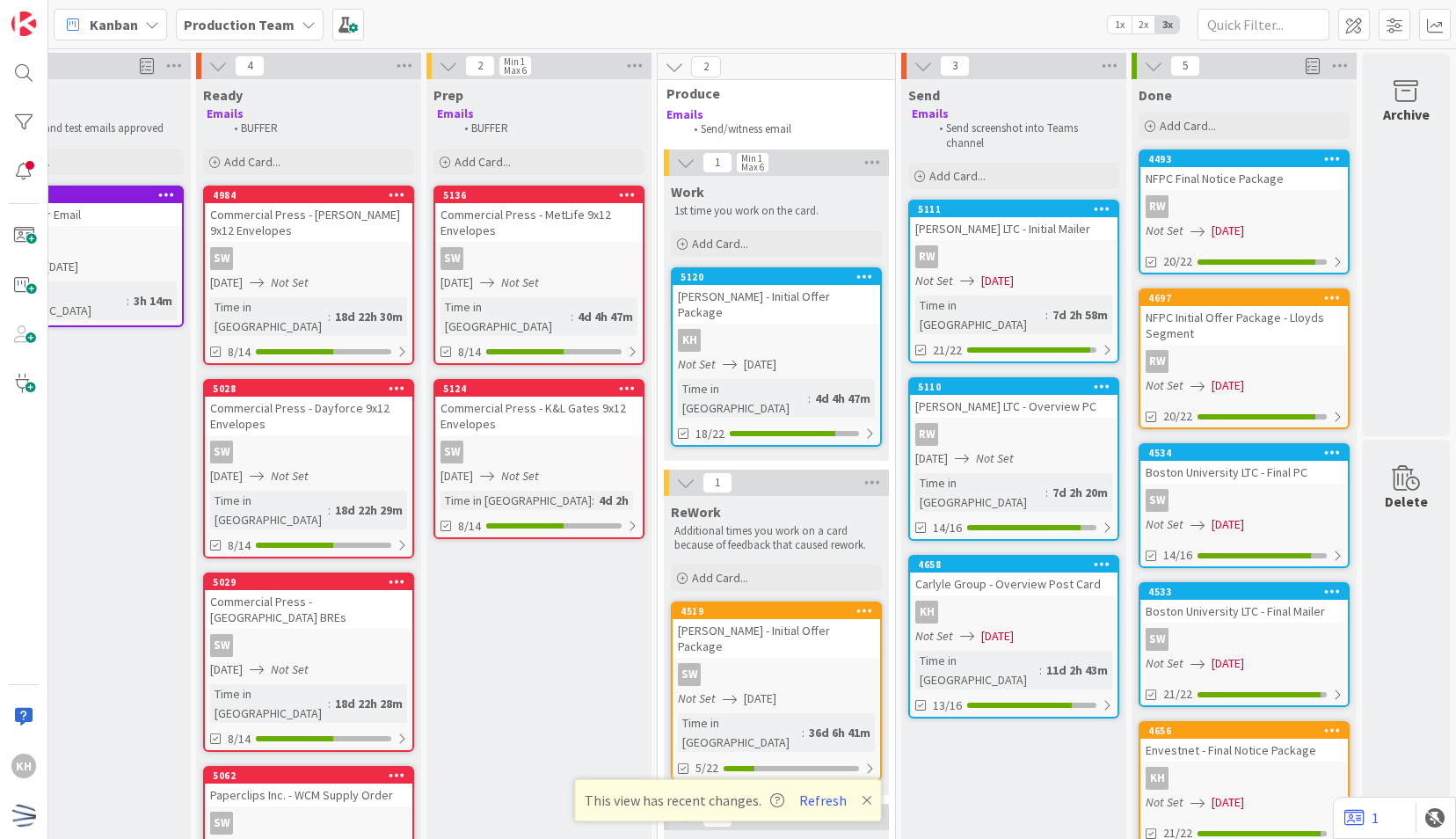
click at [1045, 449] on div "09/12/2025 Not Set" at bounding box center [1016, 458] width 202 height 19
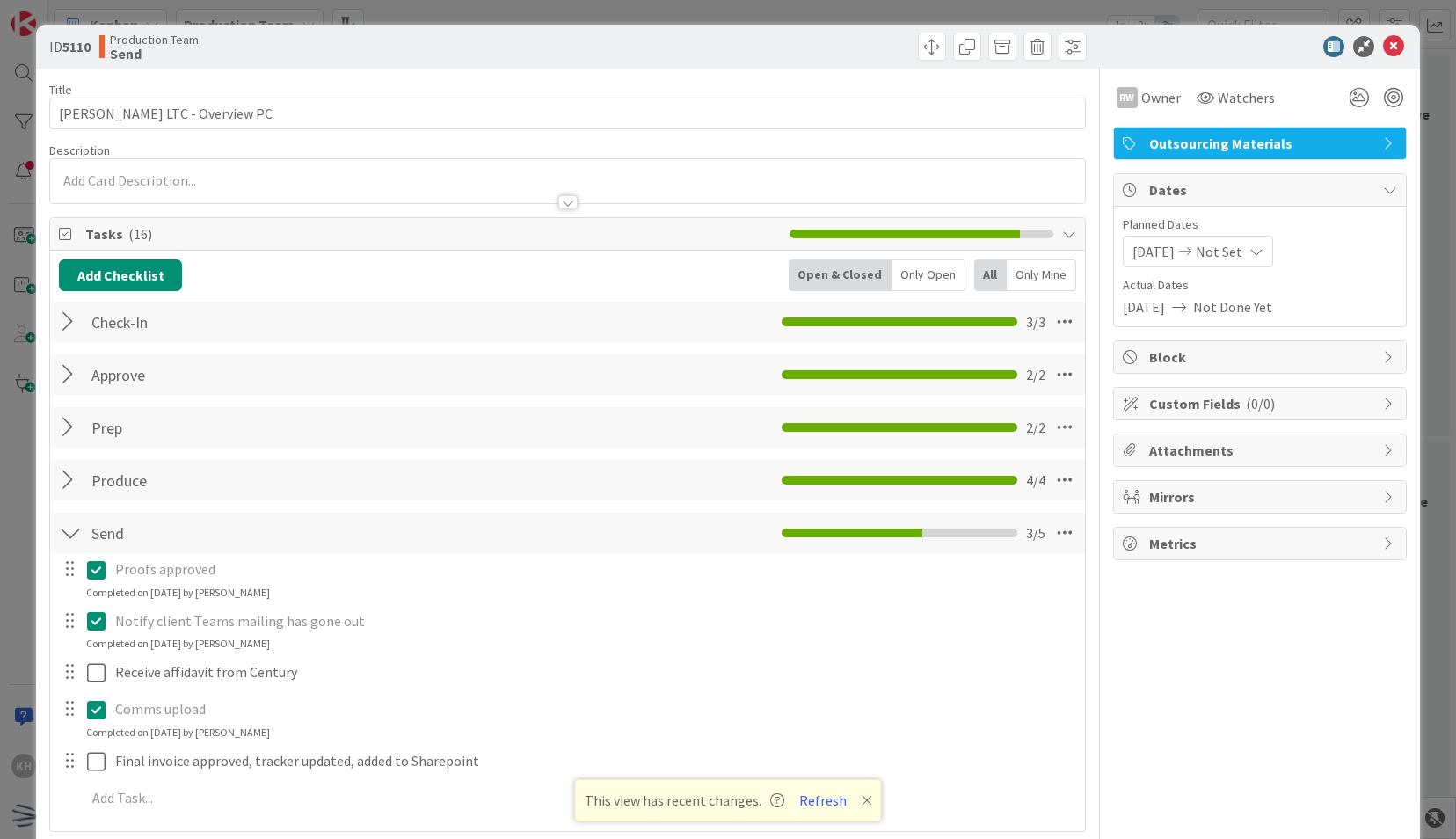
scroll to position [213, 0]
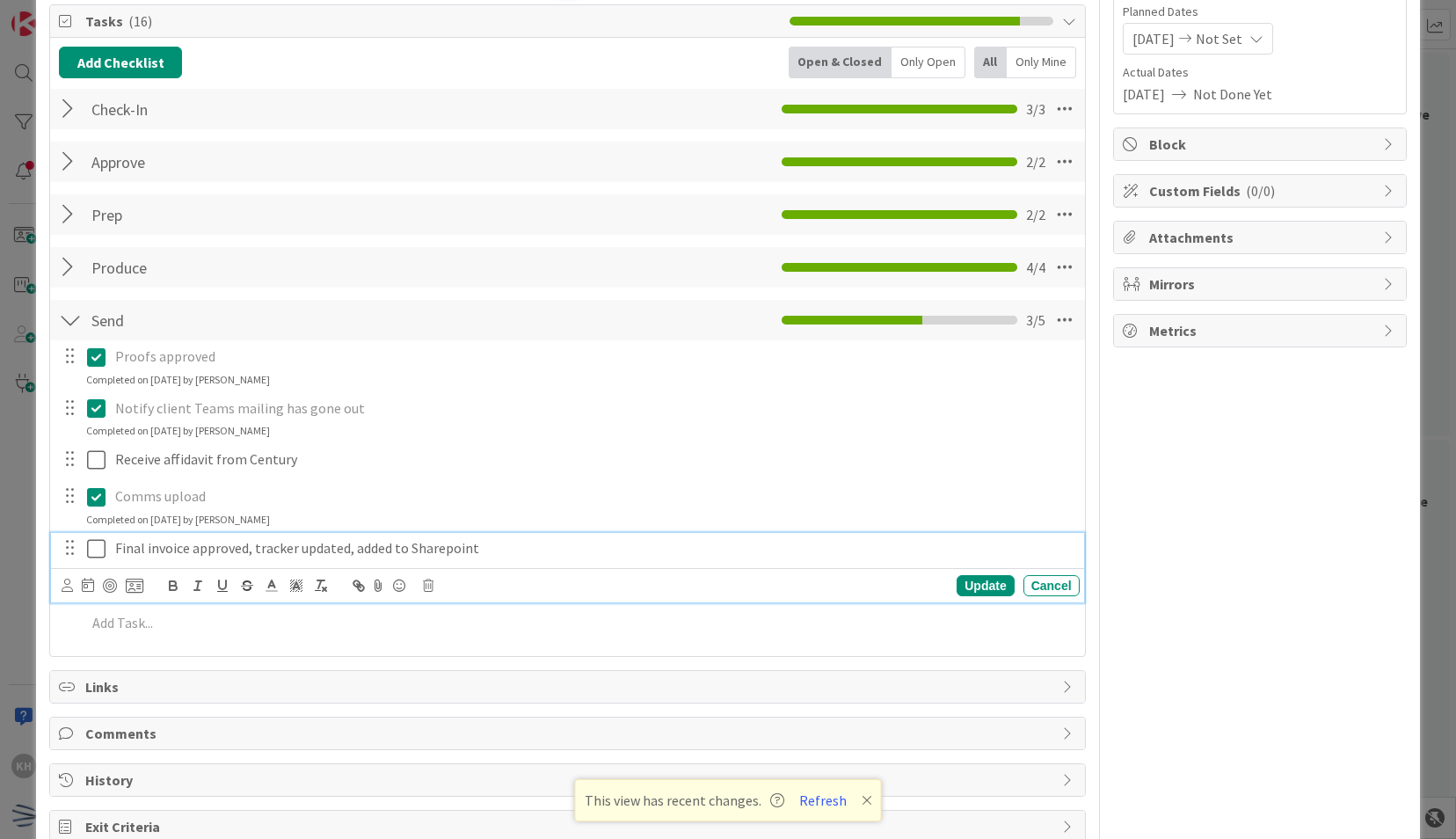
click at [102, 540] on icon at bounding box center [96, 548] width 19 height 21
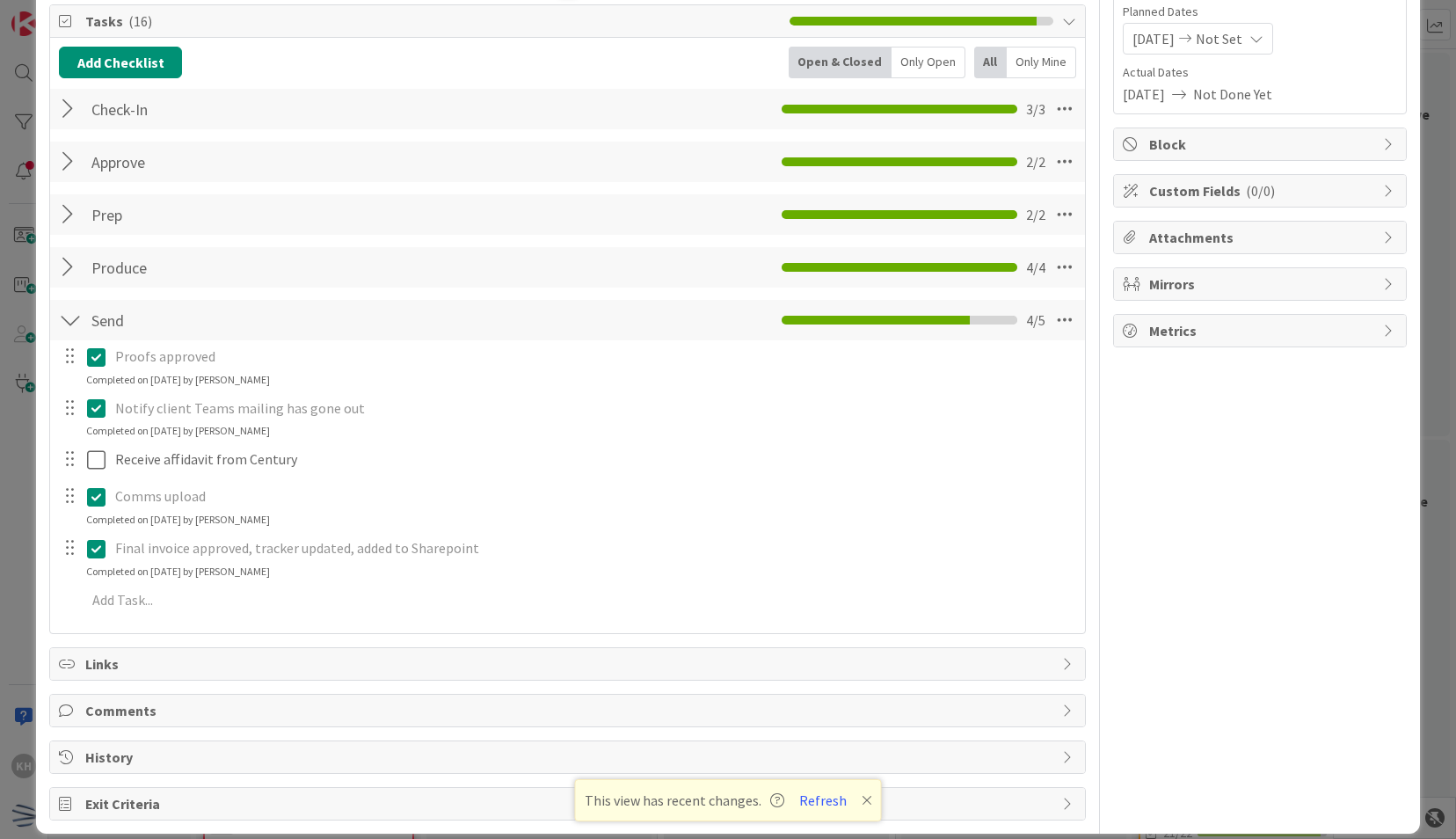
scroll to position [0, 0]
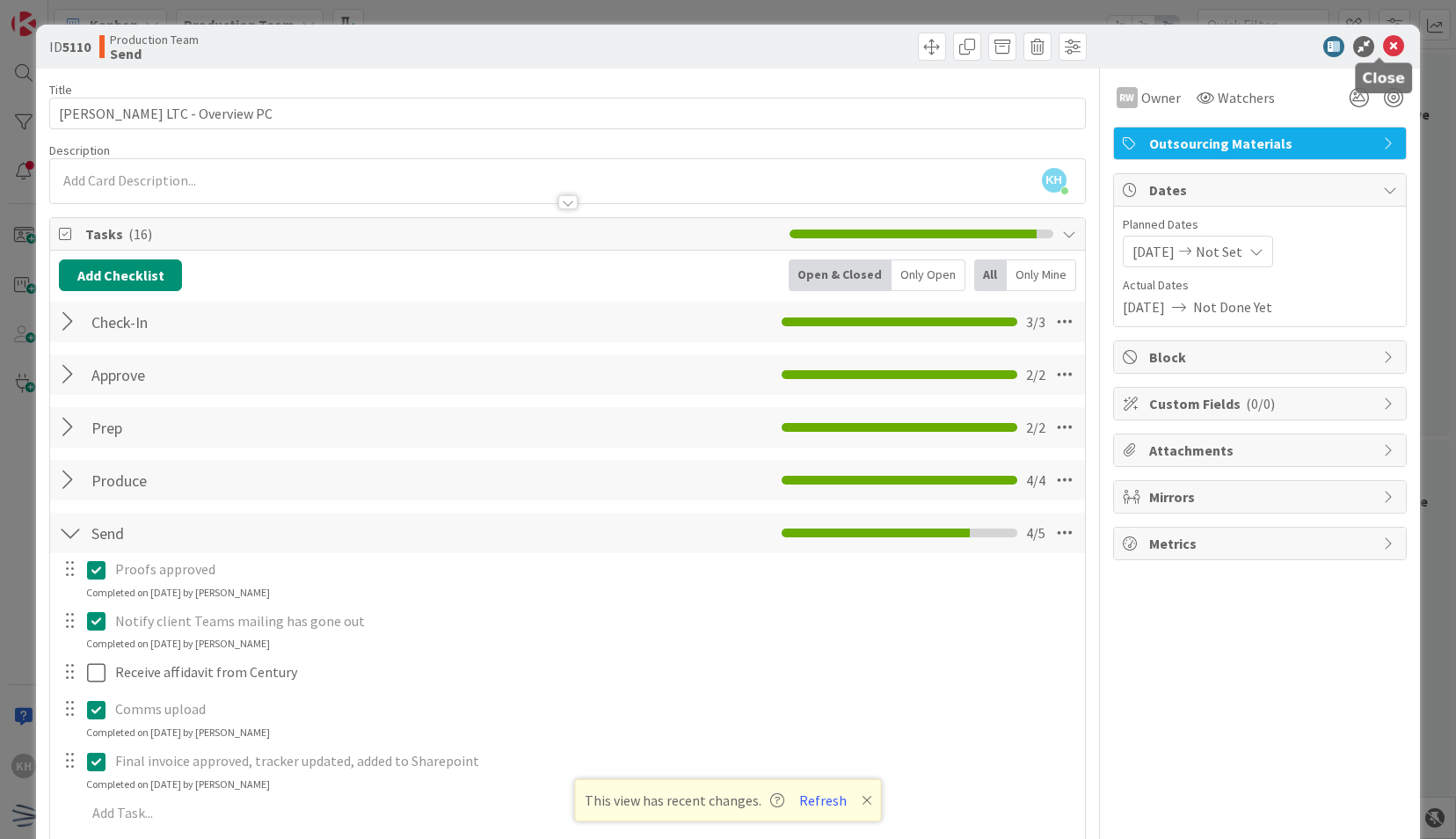
click at [1393, 50] on div "ID 5110 Production Team Send" at bounding box center [727, 47] width 1383 height 44
click at [1384, 47] on icon at bounding box center [1393, 46] width 21 height 21
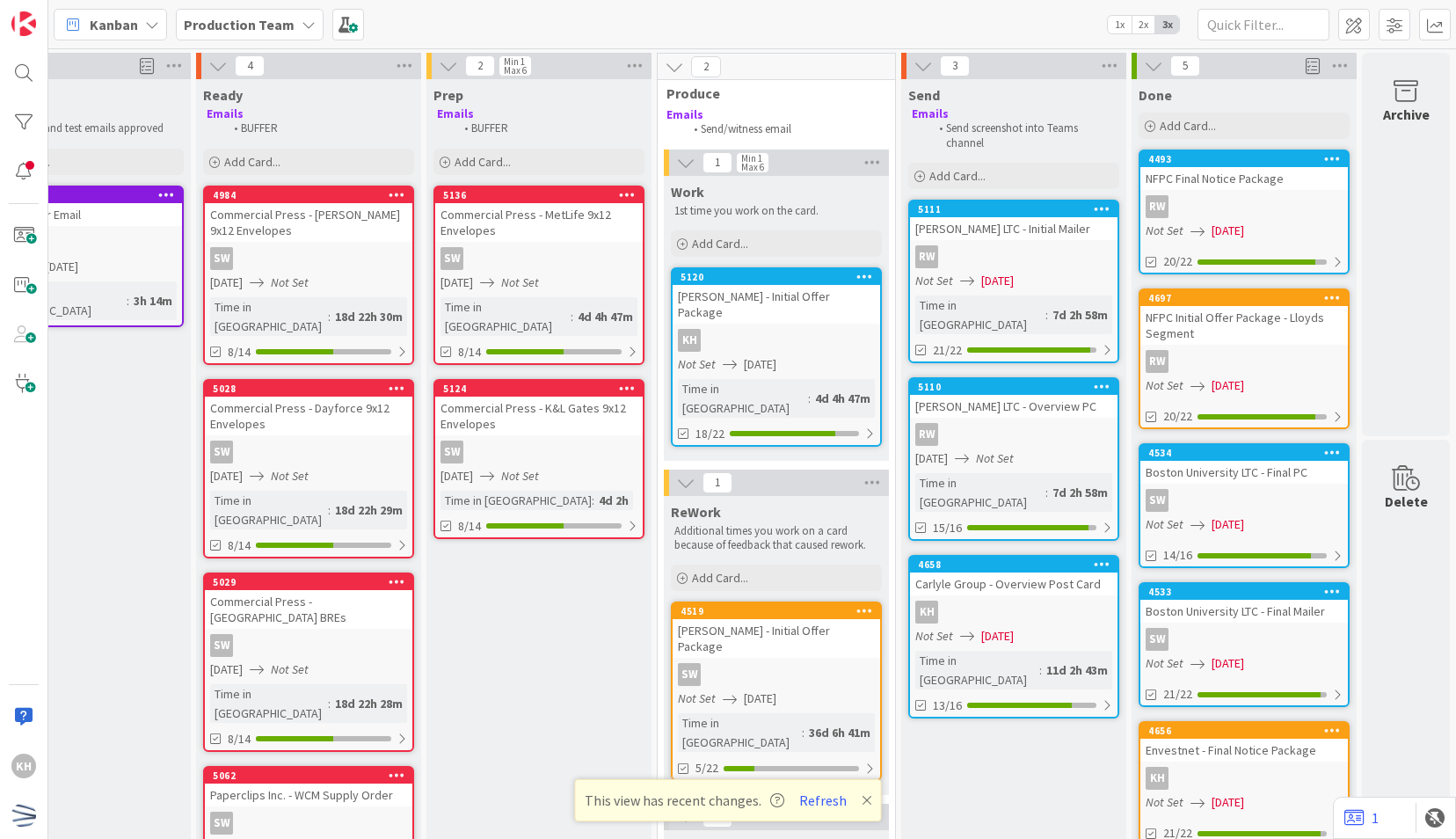
click at [1003, 627] on span "[DATE]" at bounding box center [997, 636] width 33 height 19
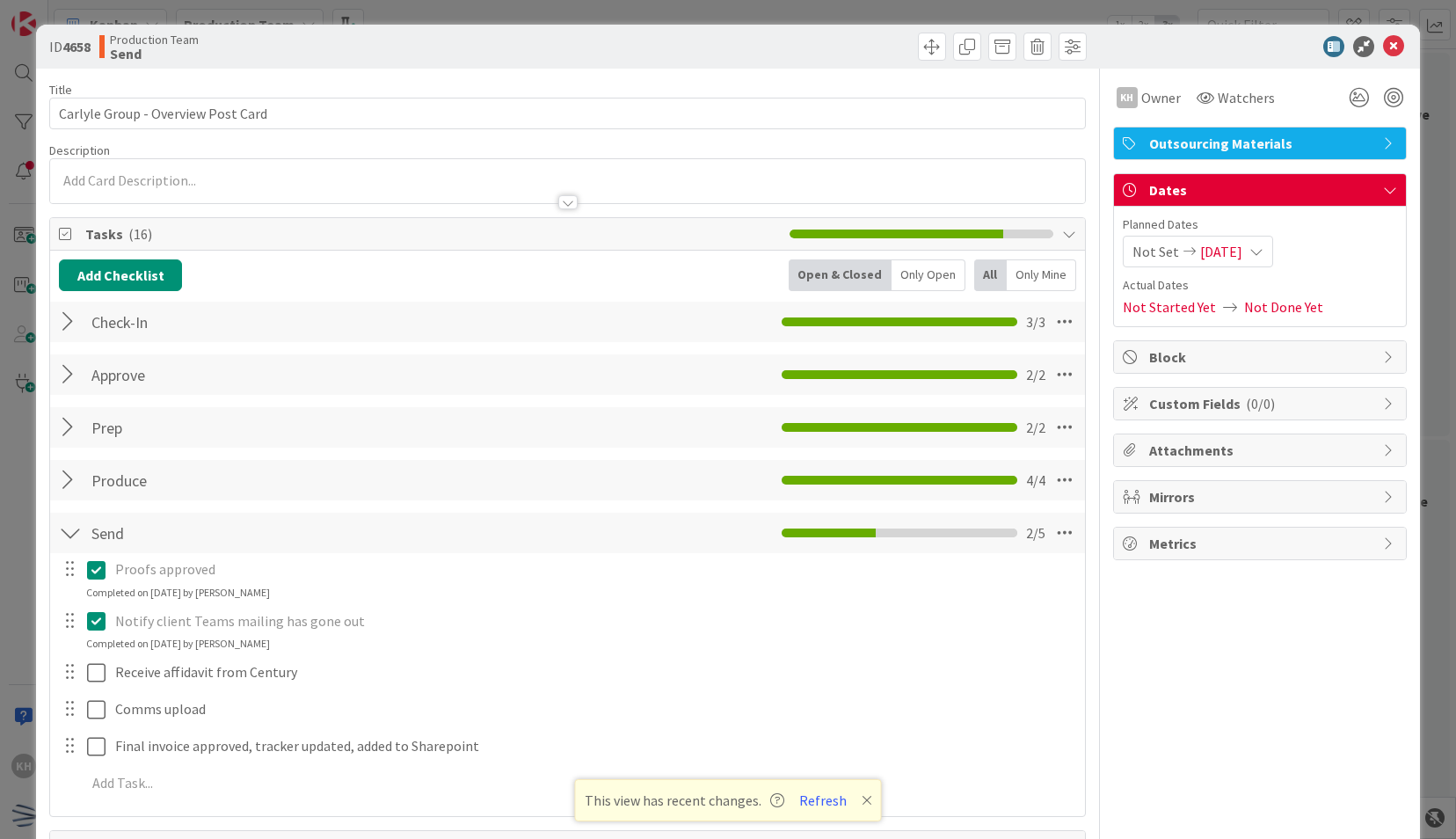
scroll to position [198, 0]
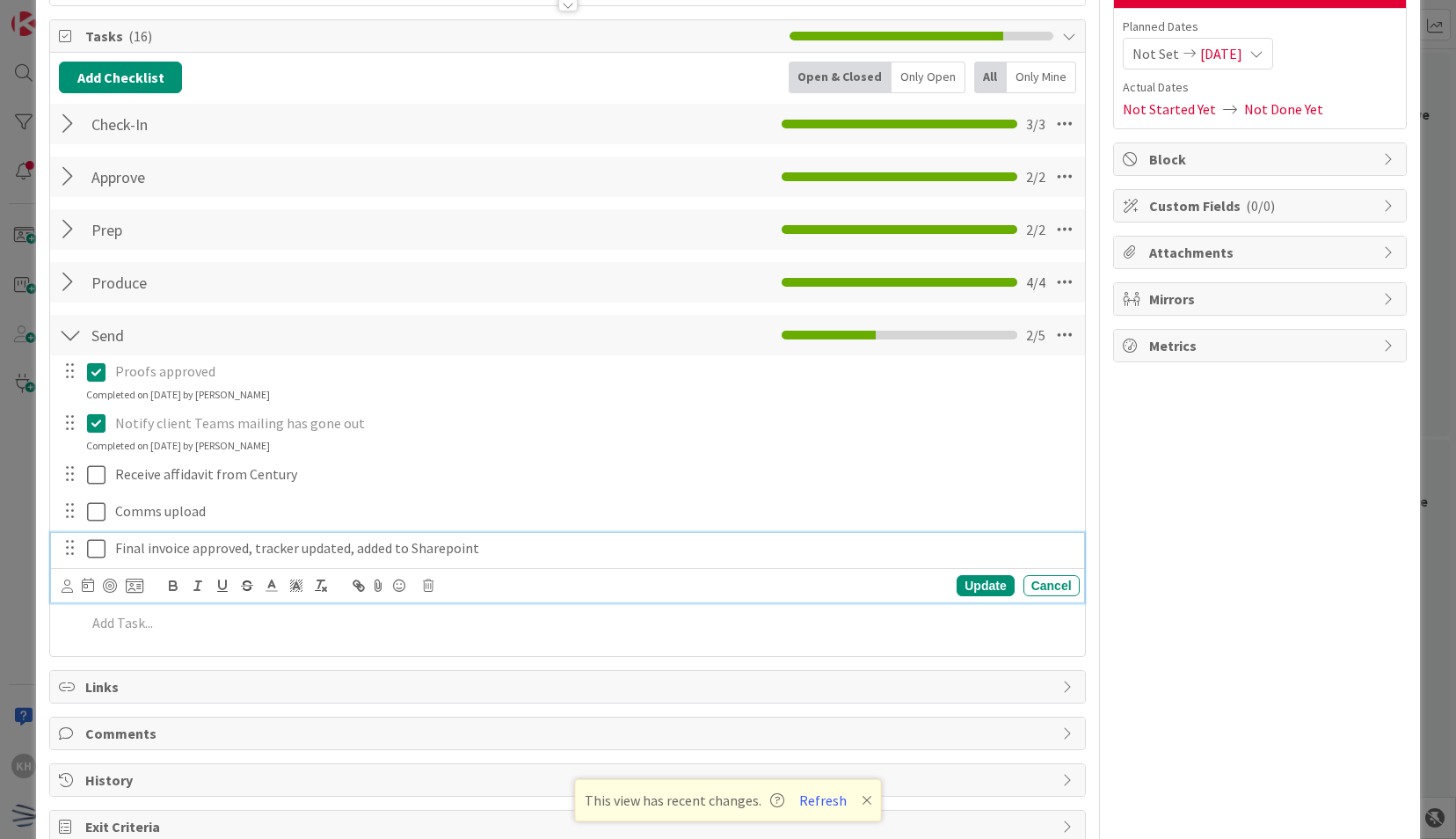
click at [96, 550] on icon at bounding box center [96, 548] width 19 height 21
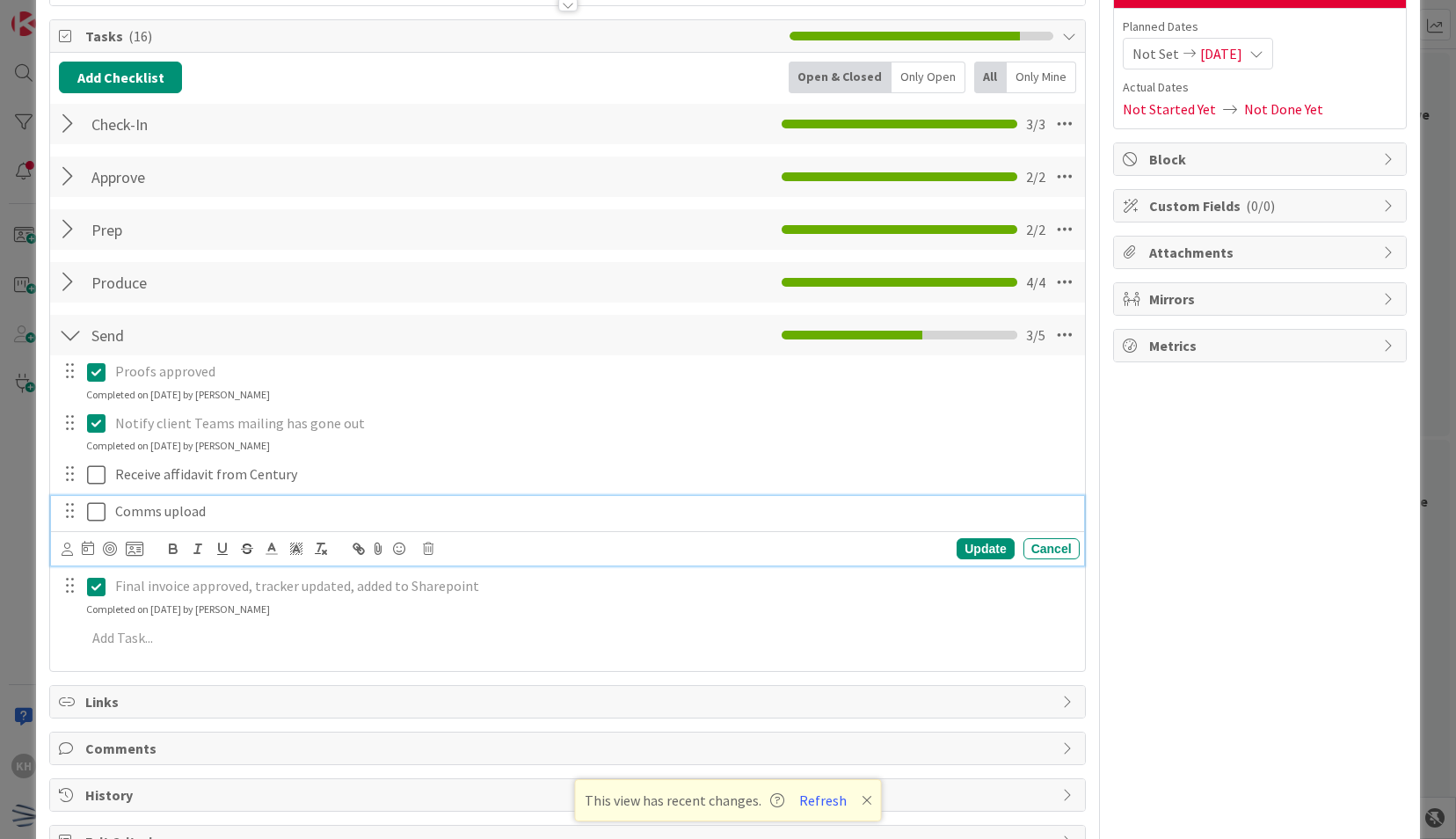
click at [101, 515] on icon at bounding box center [96, 512] width 19 height 21
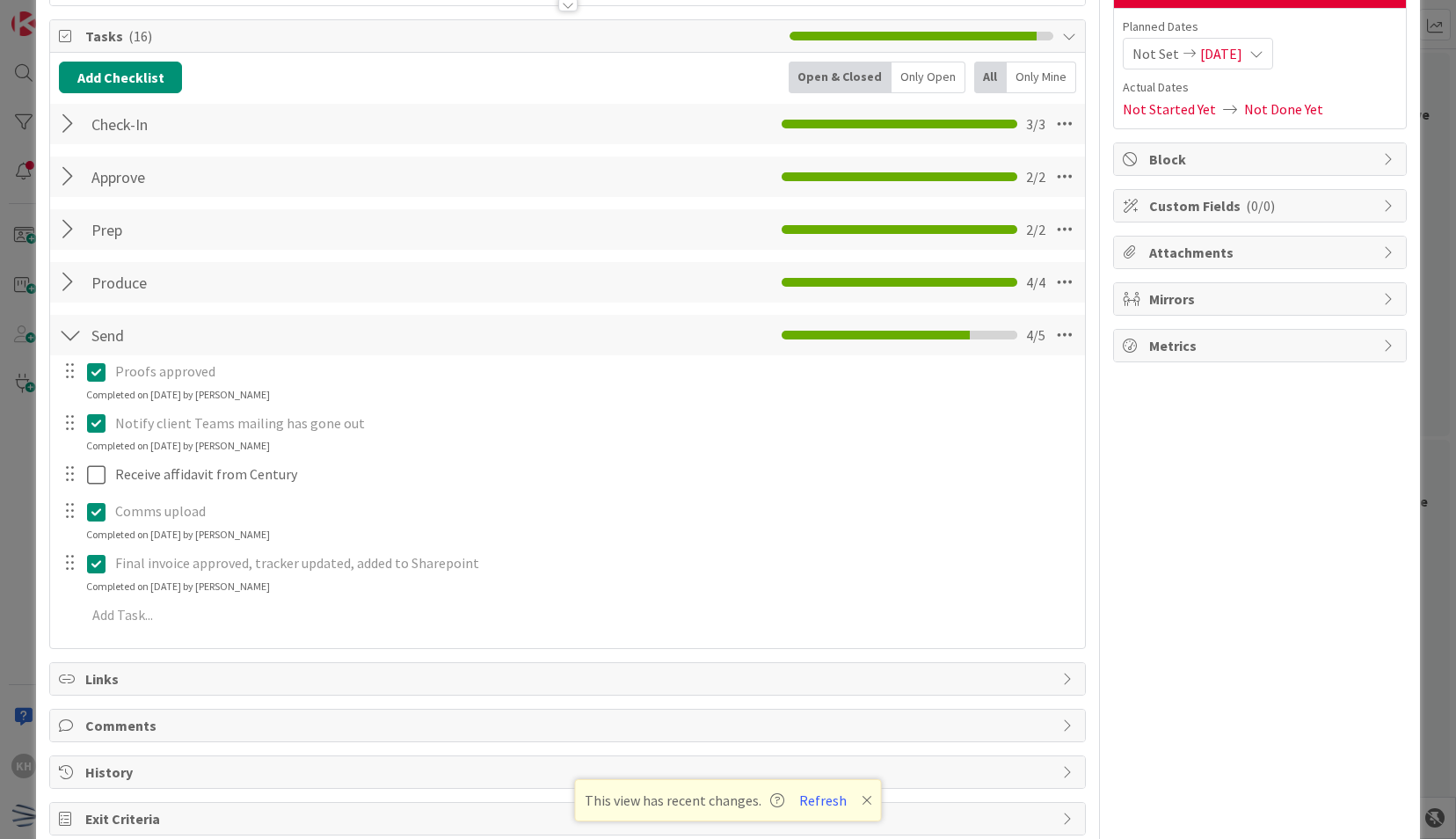
scroll to position [0, 0]
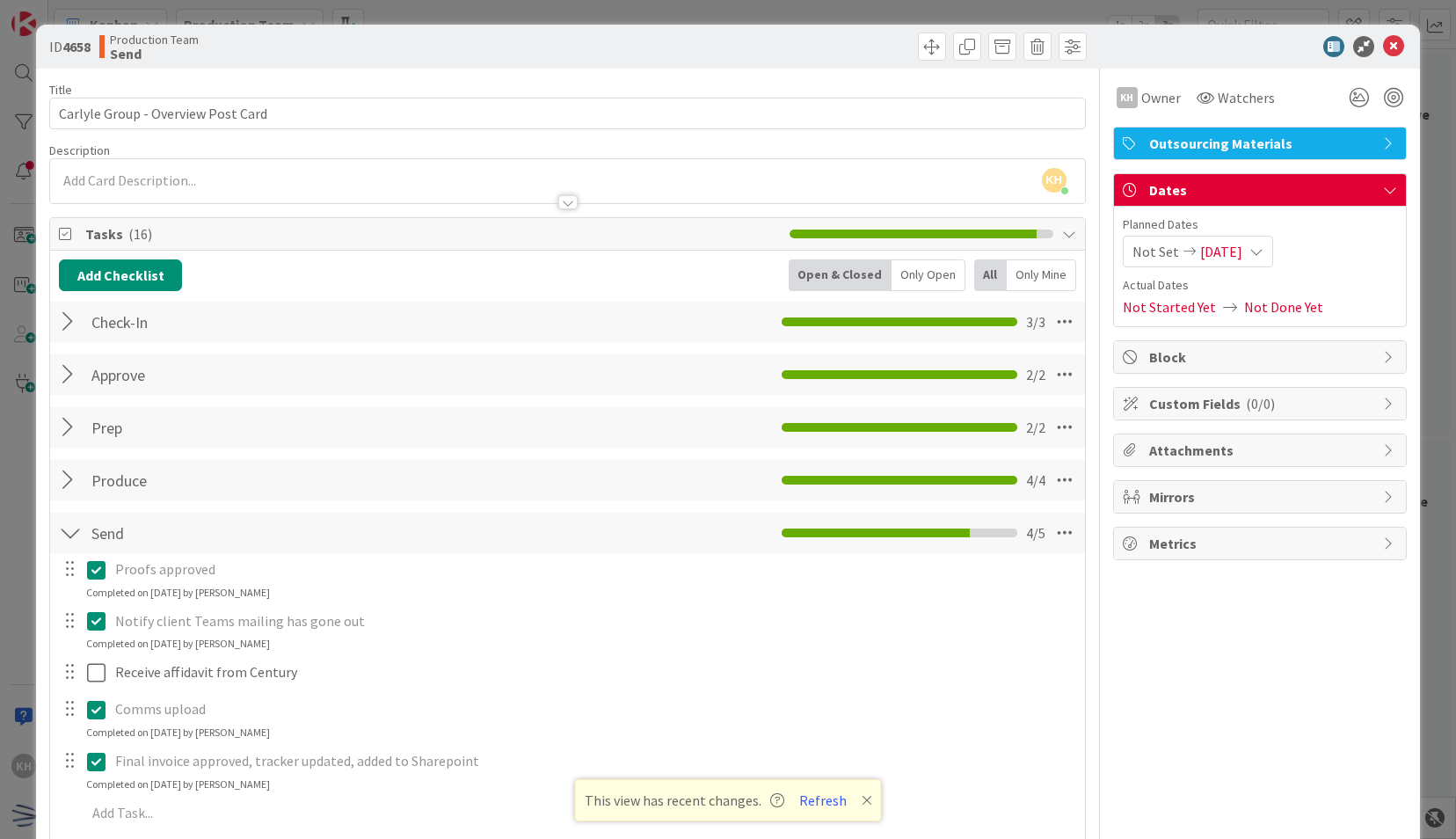
click at [1394, 43] on div "ID 4658 Production Team Send" at bounding box center [727, 47] width 1383 height 44
click at [1386, 44] on icon at bounding box center [1393, 46] width 21 height 21
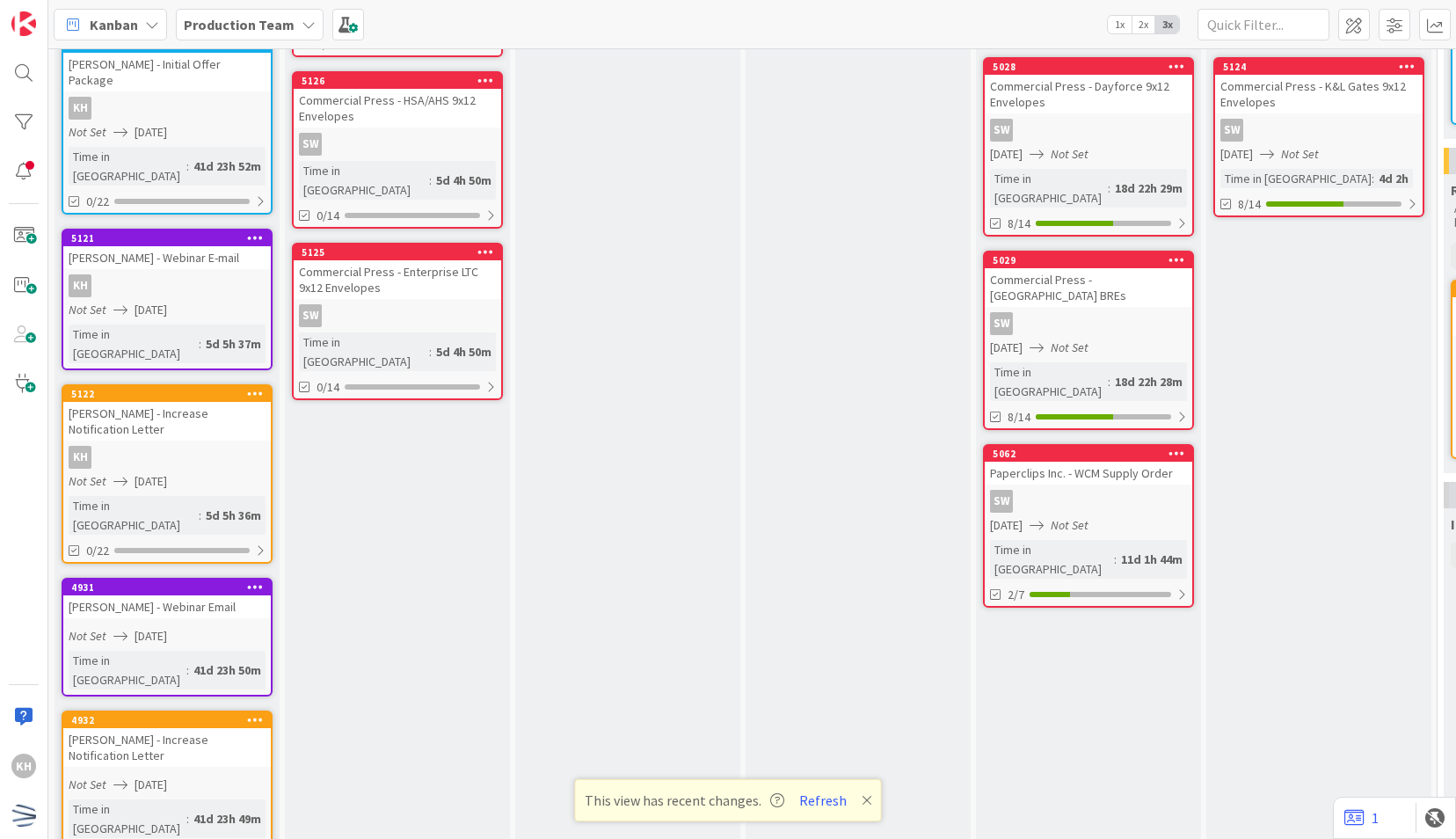
scroll to position [438, 0]
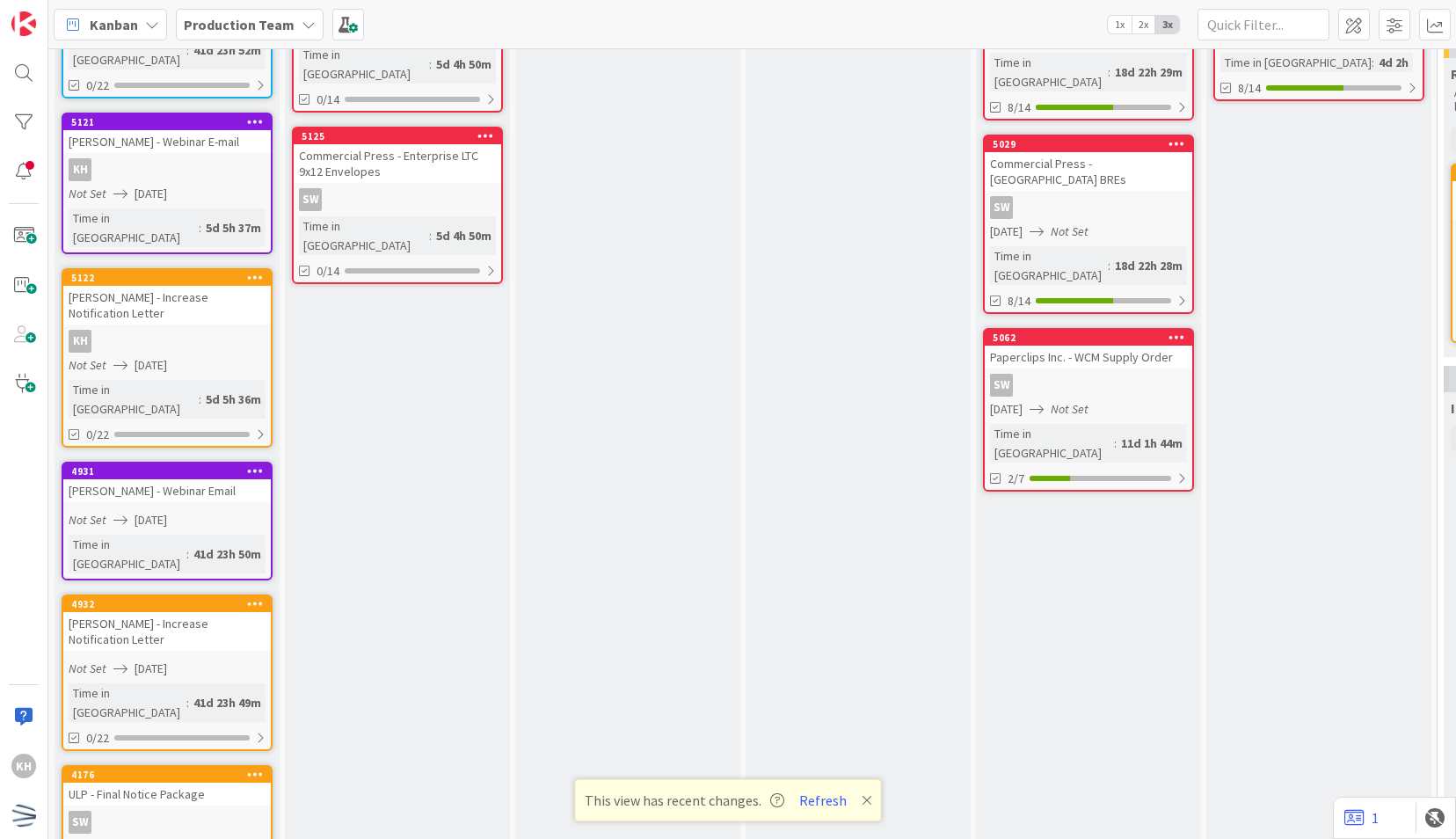
click at [256, 597] on icon at bounding box center [255, 603] width 17 height 12
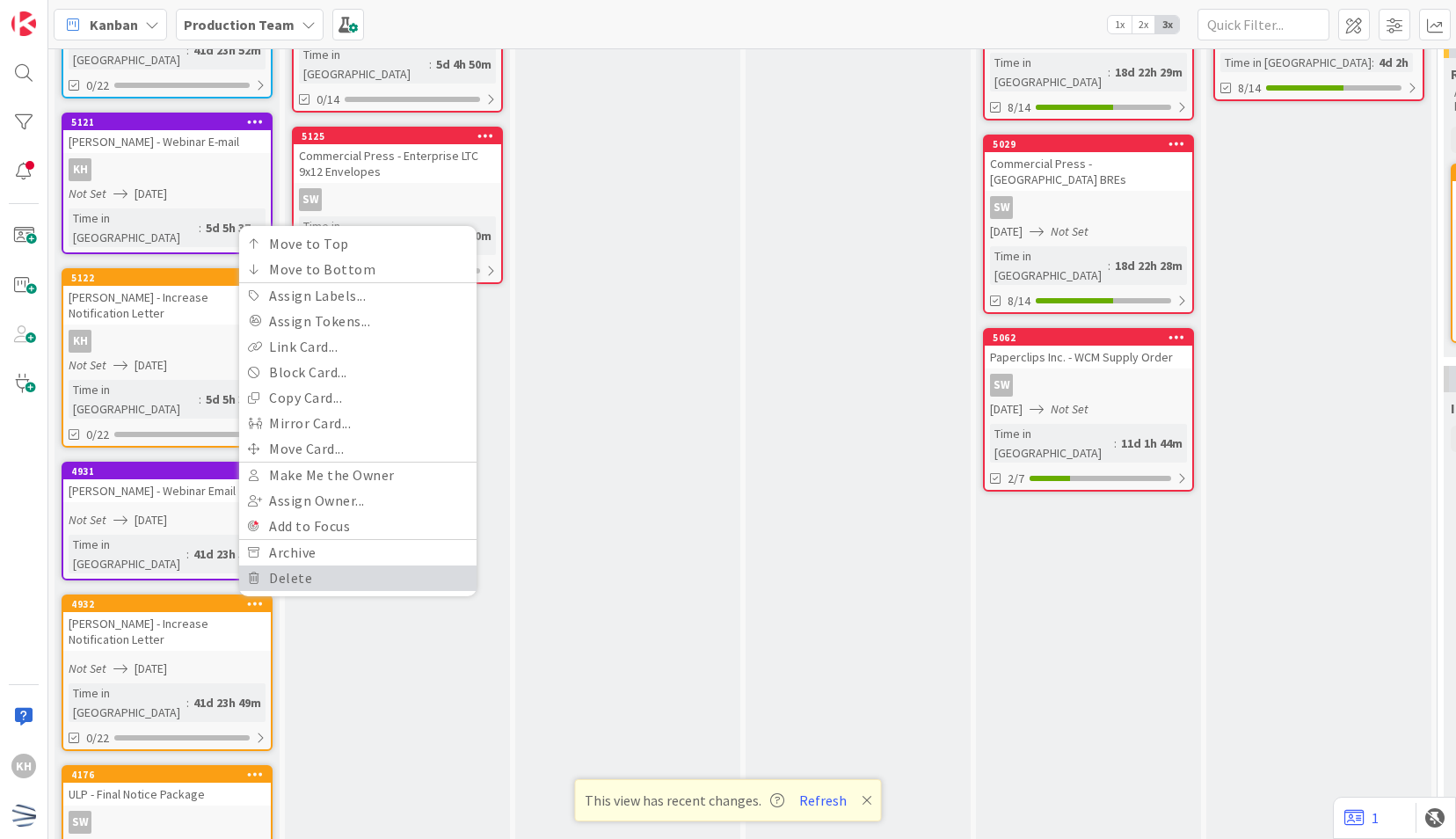
click at [271, 565] on link "Delete" at bounding box center [358, 578] width 237 height 26
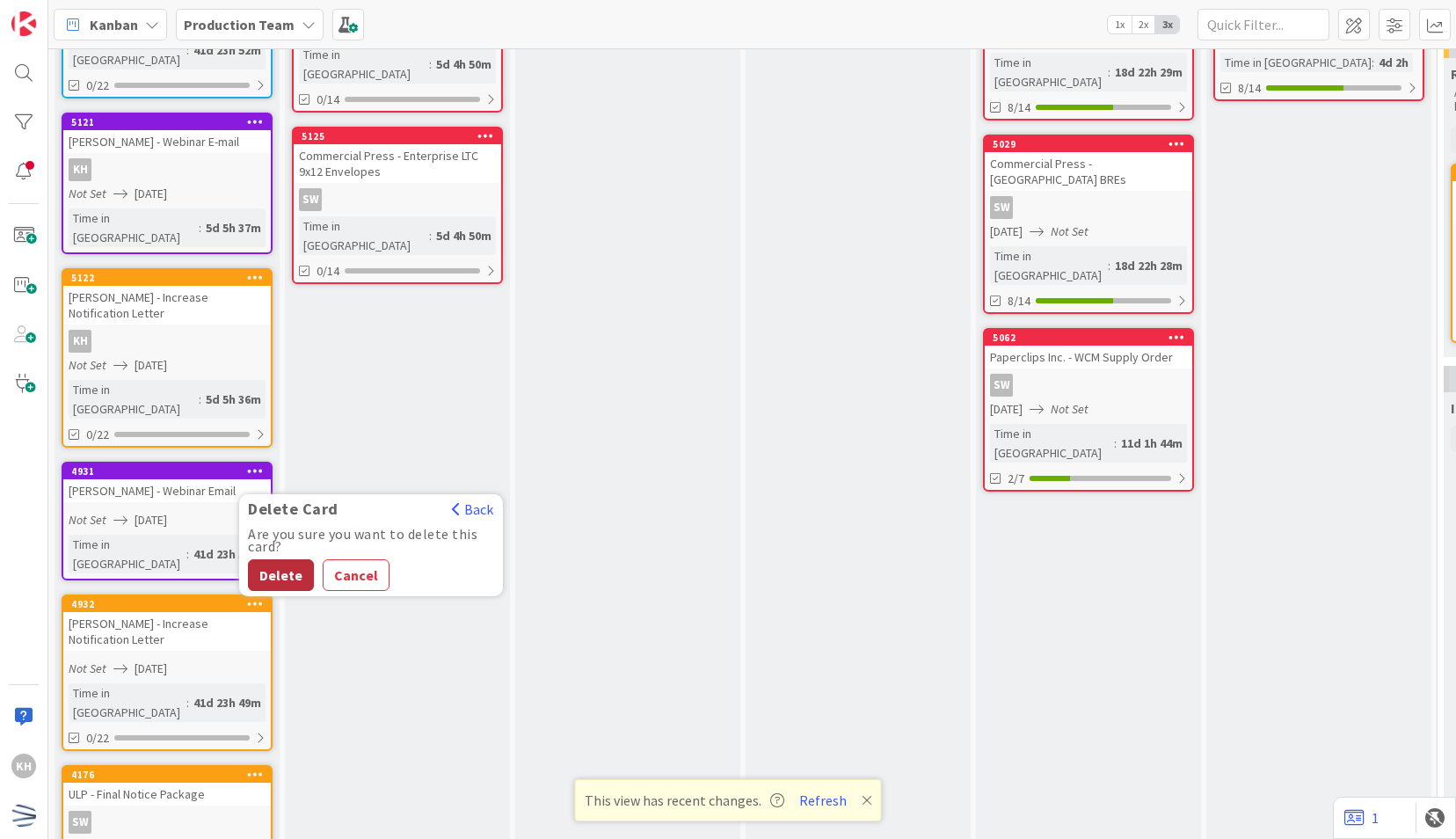
click at [290, 559] on button "Delete" at bounding box center [281, 575] width 66 height 32
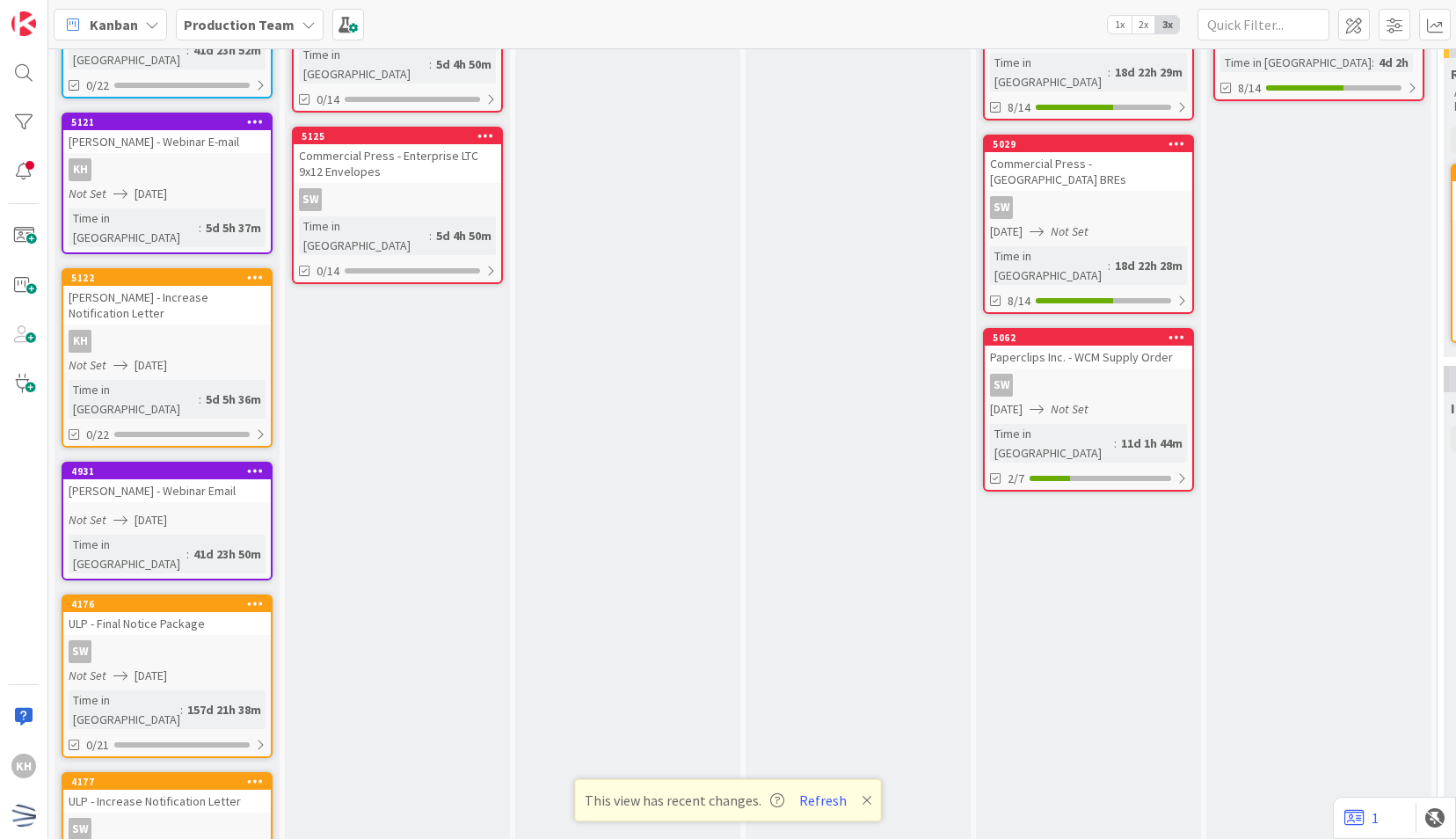
click at [224, 304] on link "5122 Weill Cornell - Increase Notification Letter KH Not Set 09/25/2025 Time in…" at bounding box center [166, 357] width 211 height 179
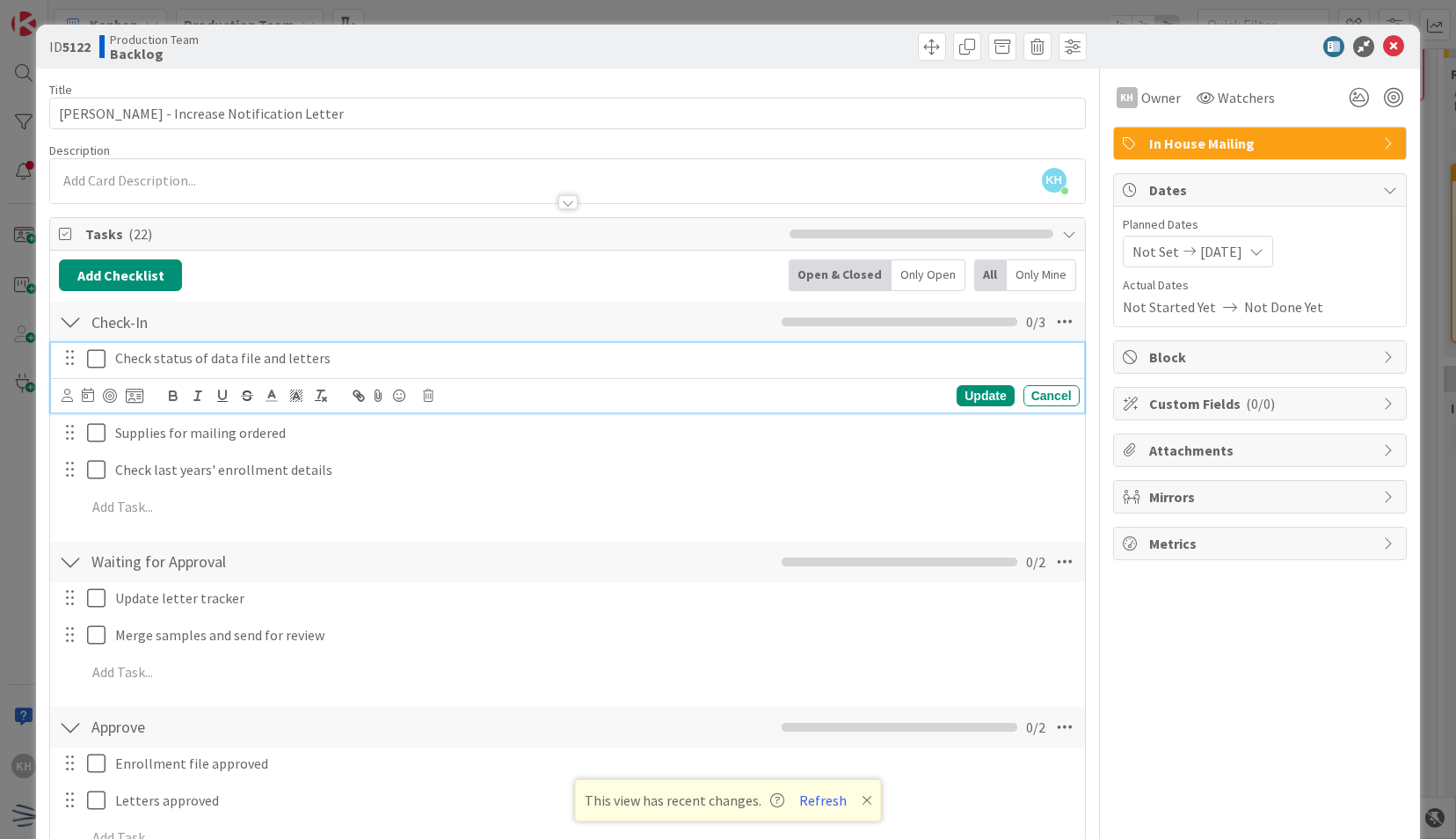
click at [96, 349] on icon at bounding box center [96, 358] width 19 height 21
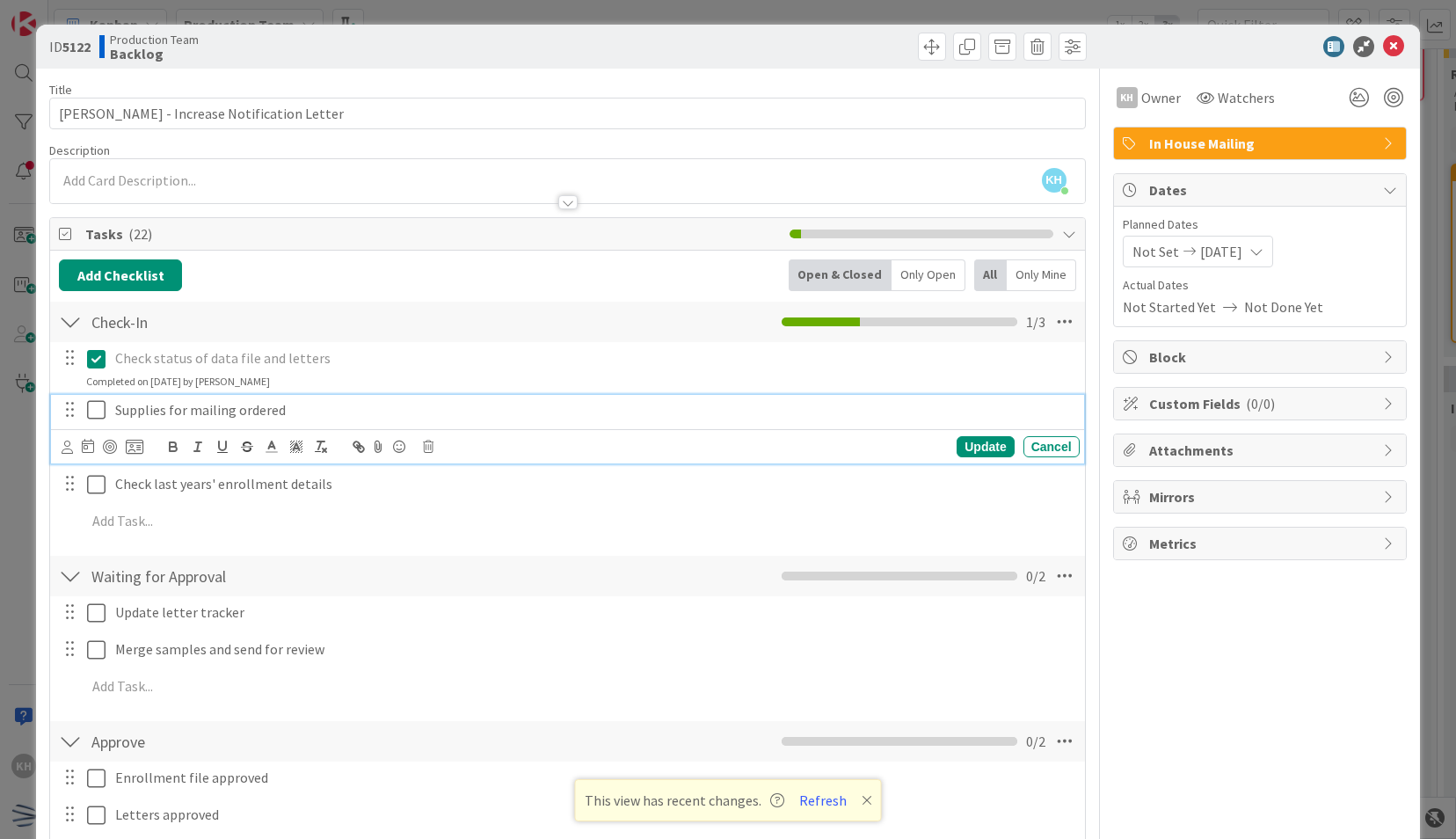
click at [96, 397] on button at bounding box center [97, 411] width 21 height 28
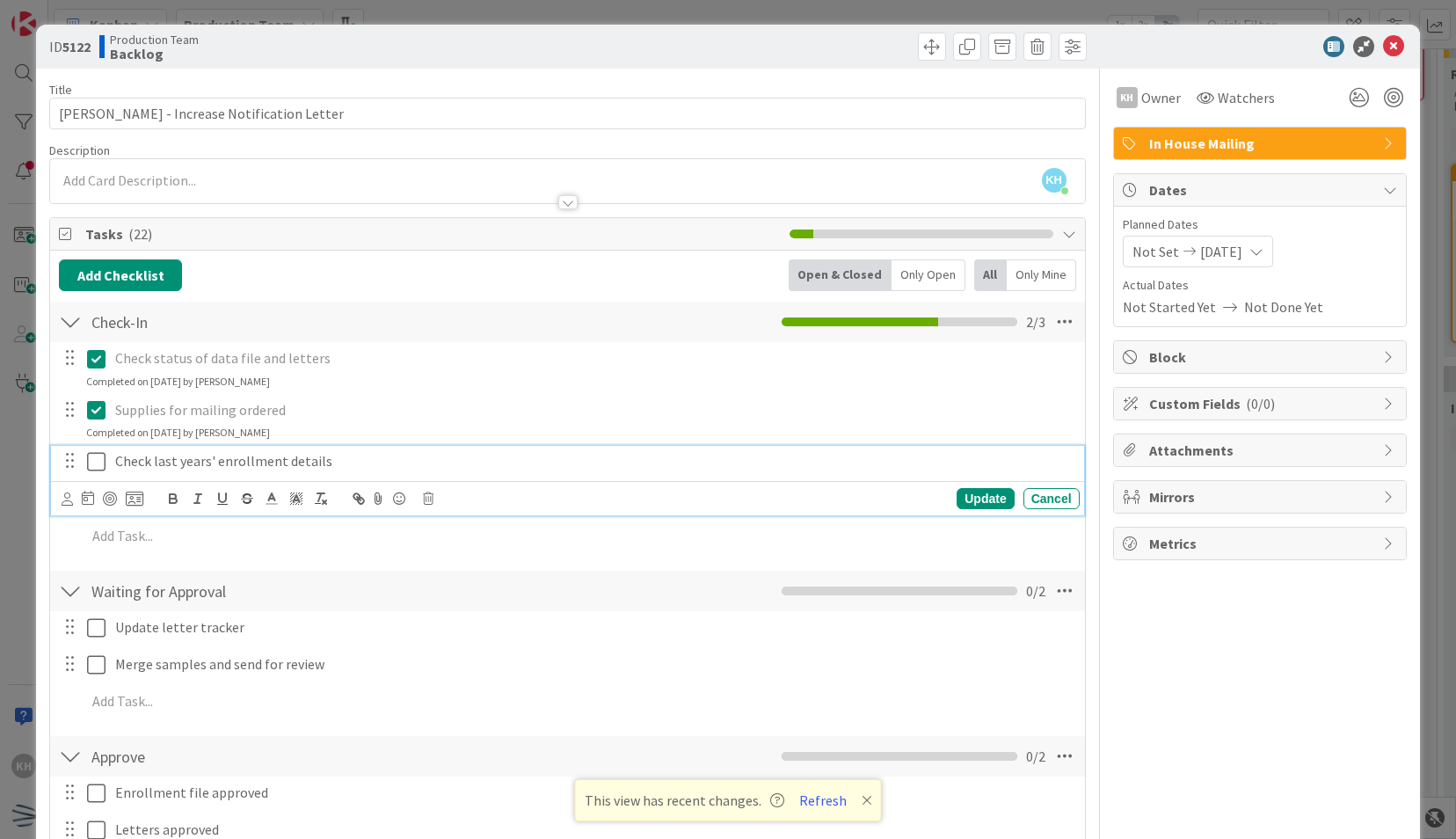
click at [97, 454] on icon at bounding box center [96, 461] width 19 height 21
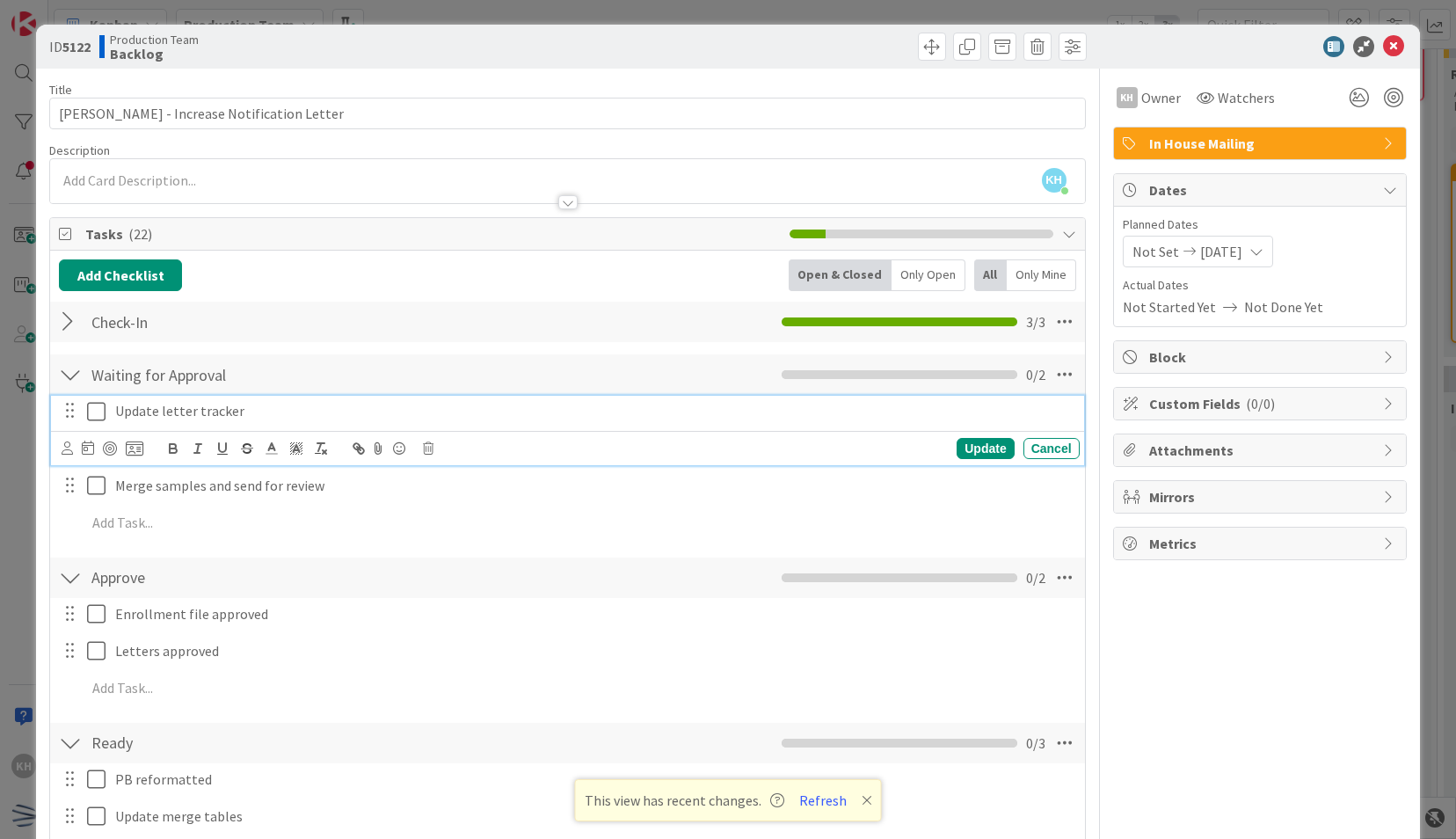
click at [93, 405] on icon at bounding box center [96, 411] width 19 height 21
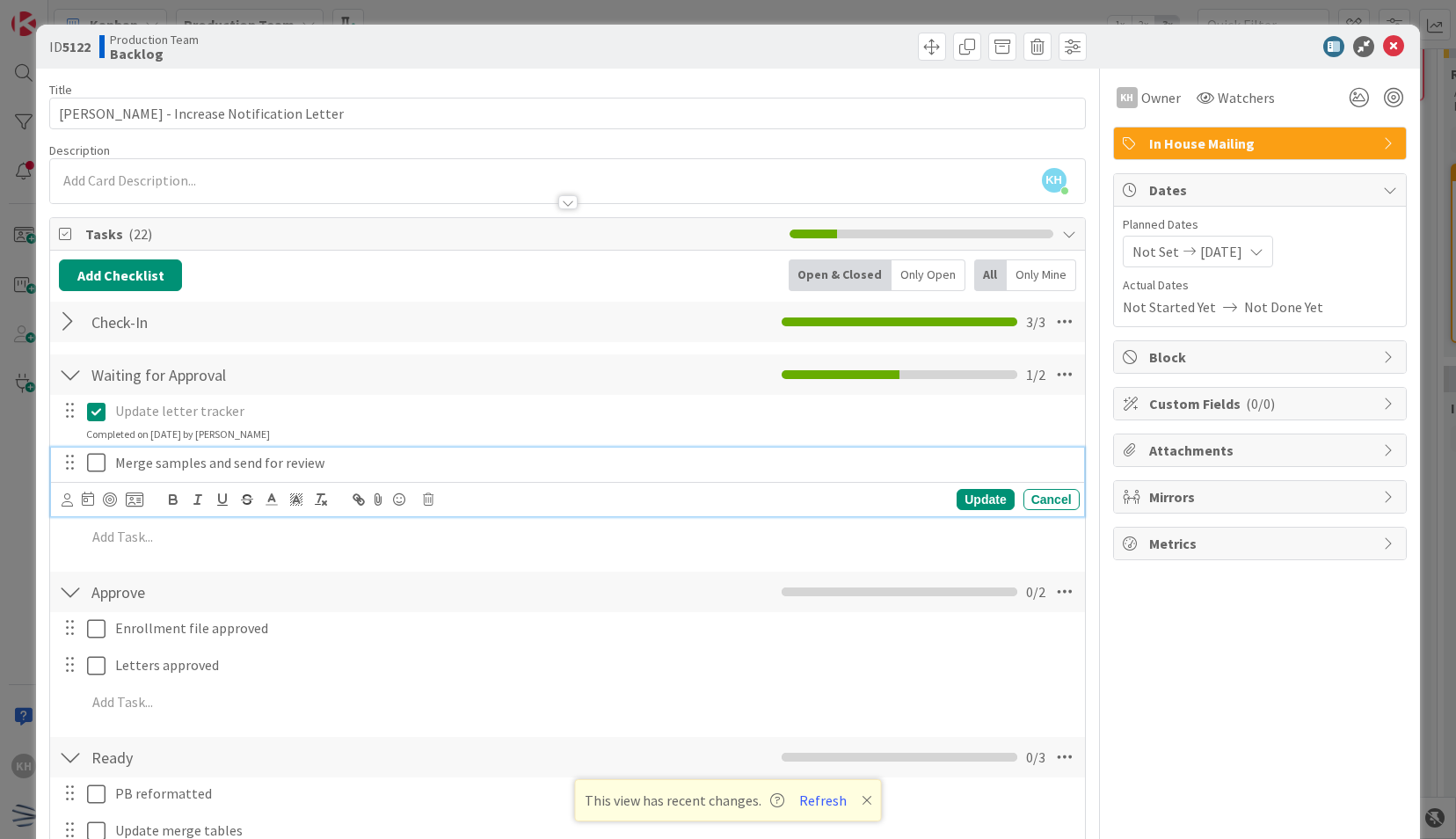
click at [97, 452] on icon at bounding box center [96, 462] width 19 height 21
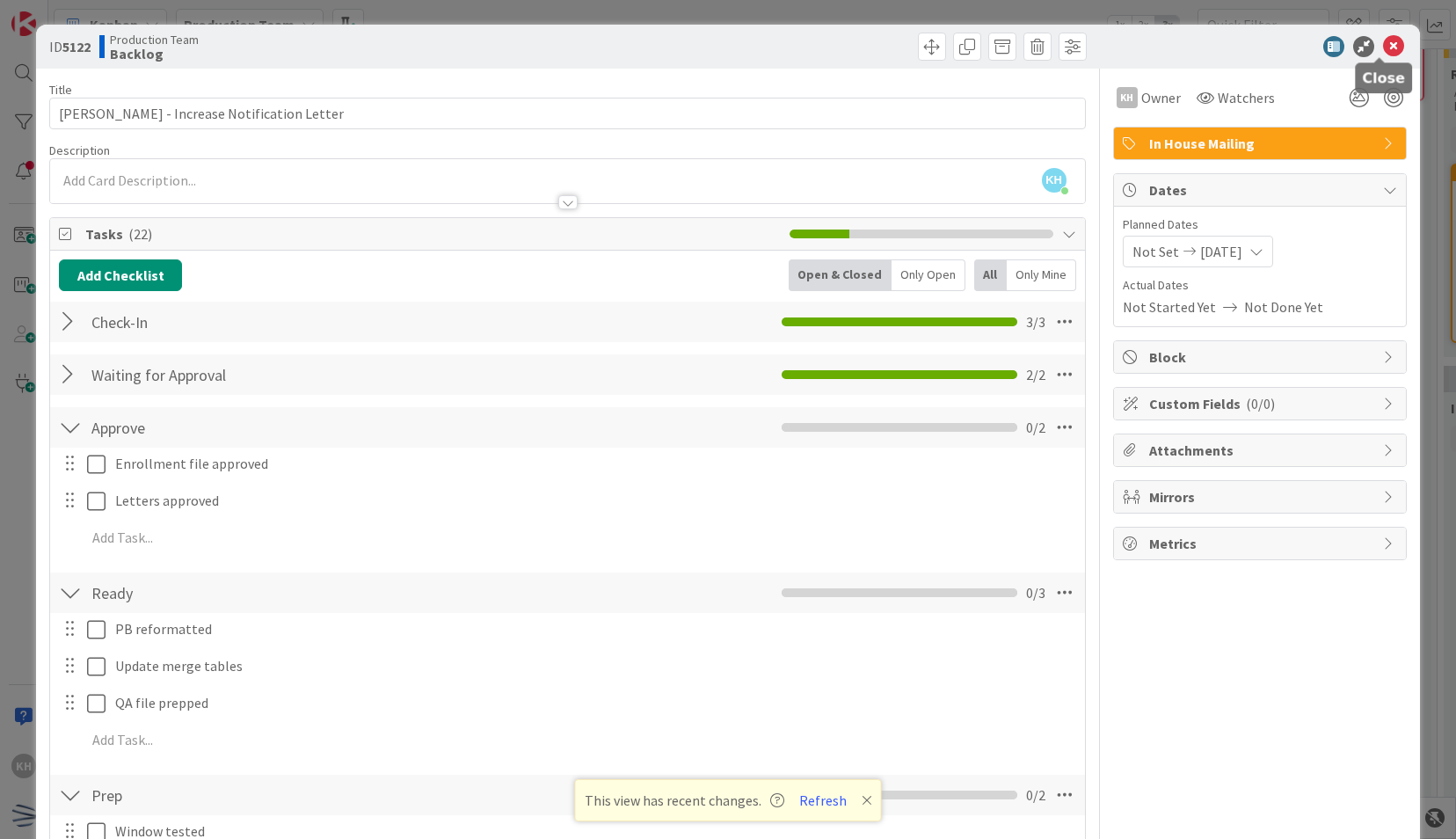
click at [1383, 44] on icon at bounding box center [1393, 46] width 21 height 21
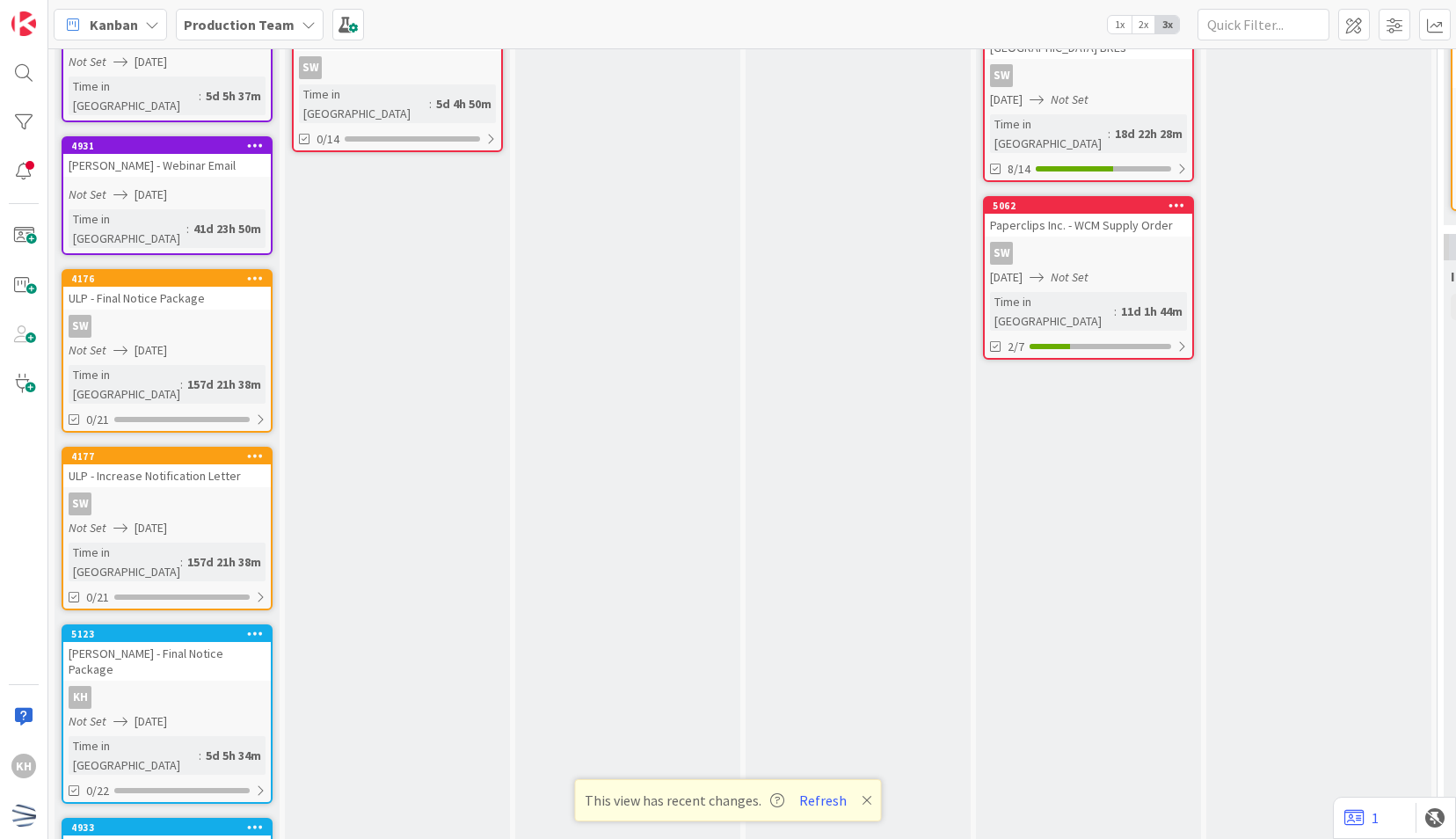
scroll to position [571, 0]
click at [216, 711] on div "Not Set 10/02/2025" at bounding box center [169, 720] width 202 height 19
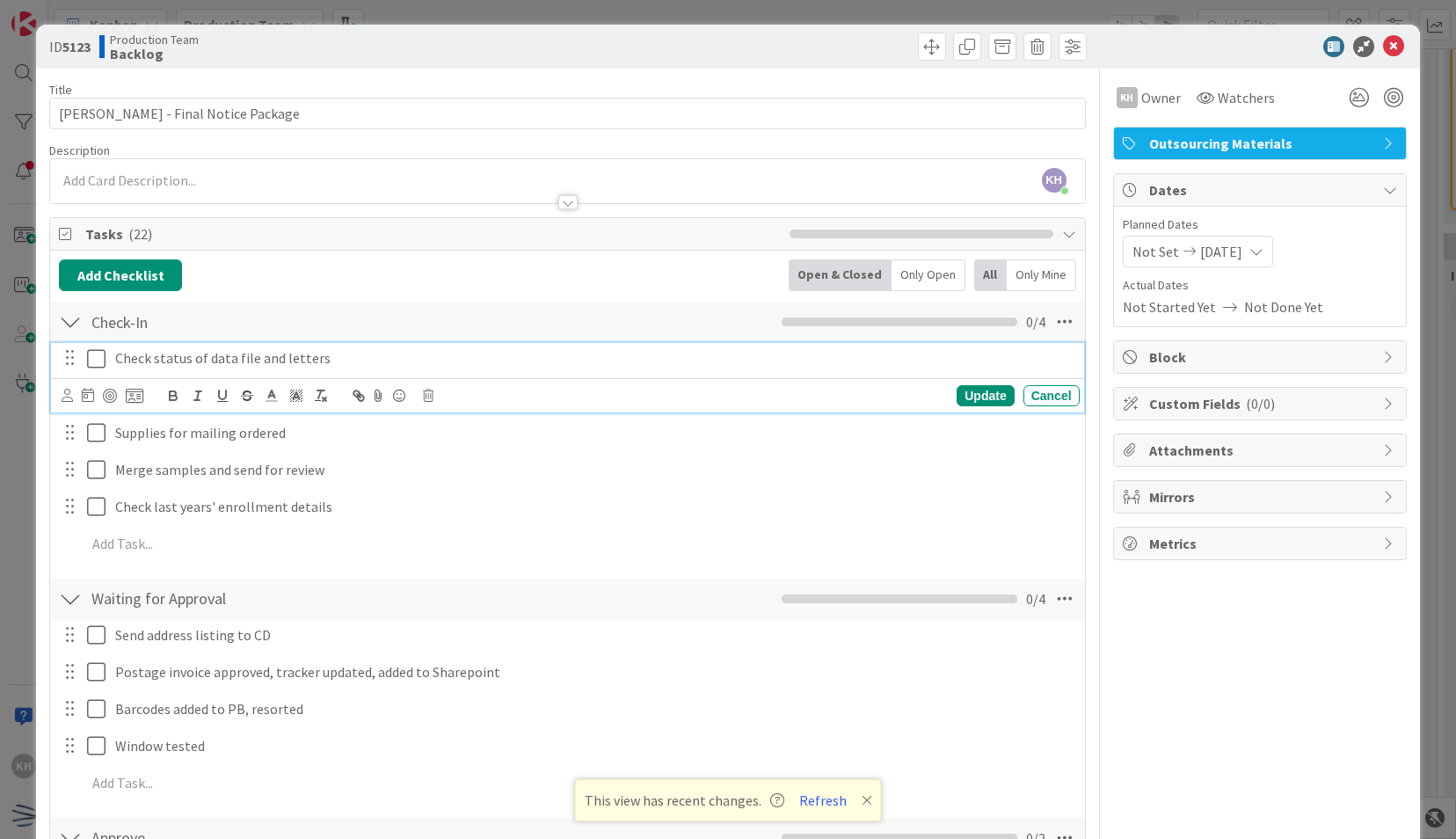
click at [93, 355] on icon at bounding box center [96, 358] width 19 height 21
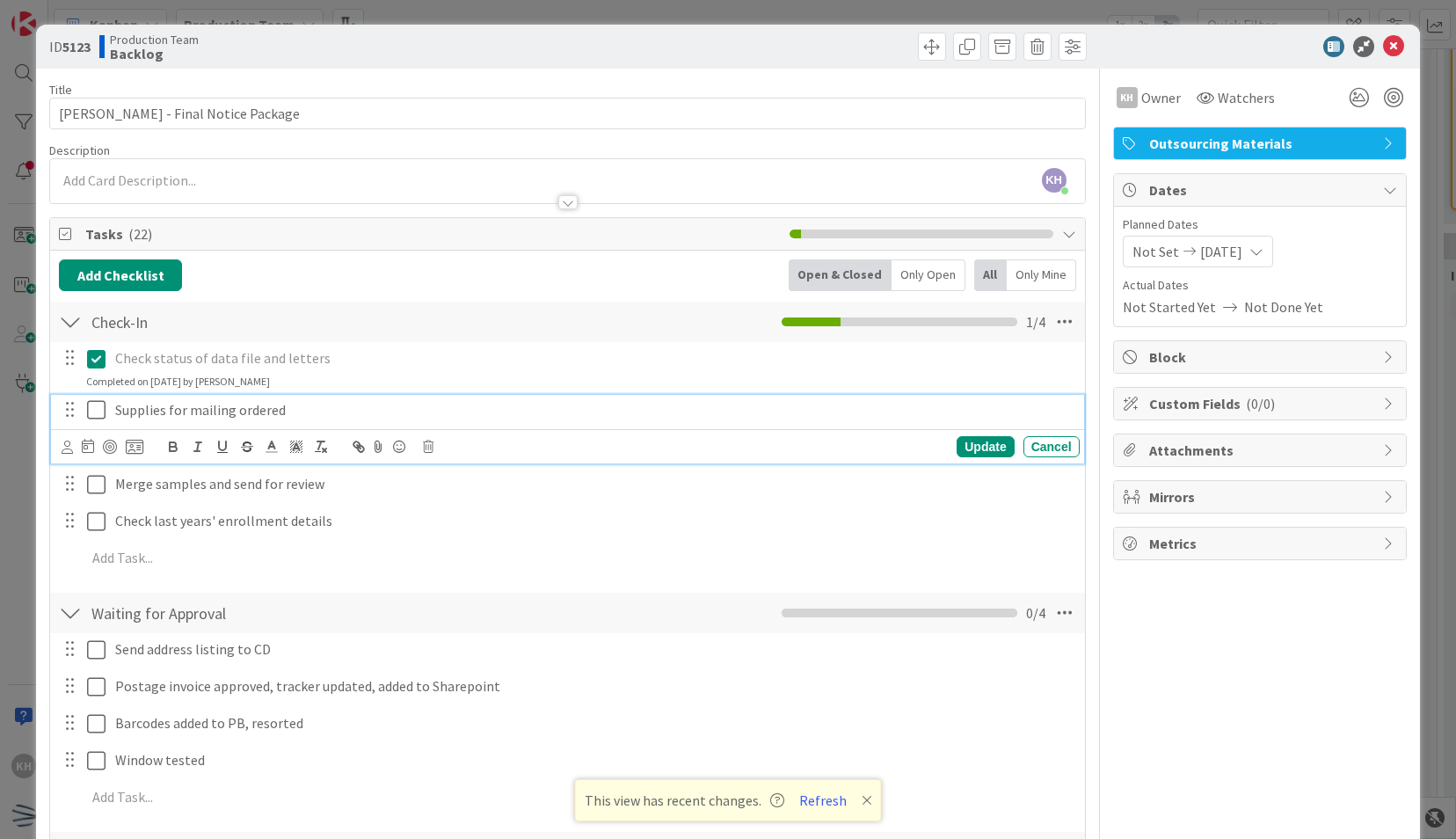
click at [99, 399] on icon at bounding box center [96, 409] width 19 height 21
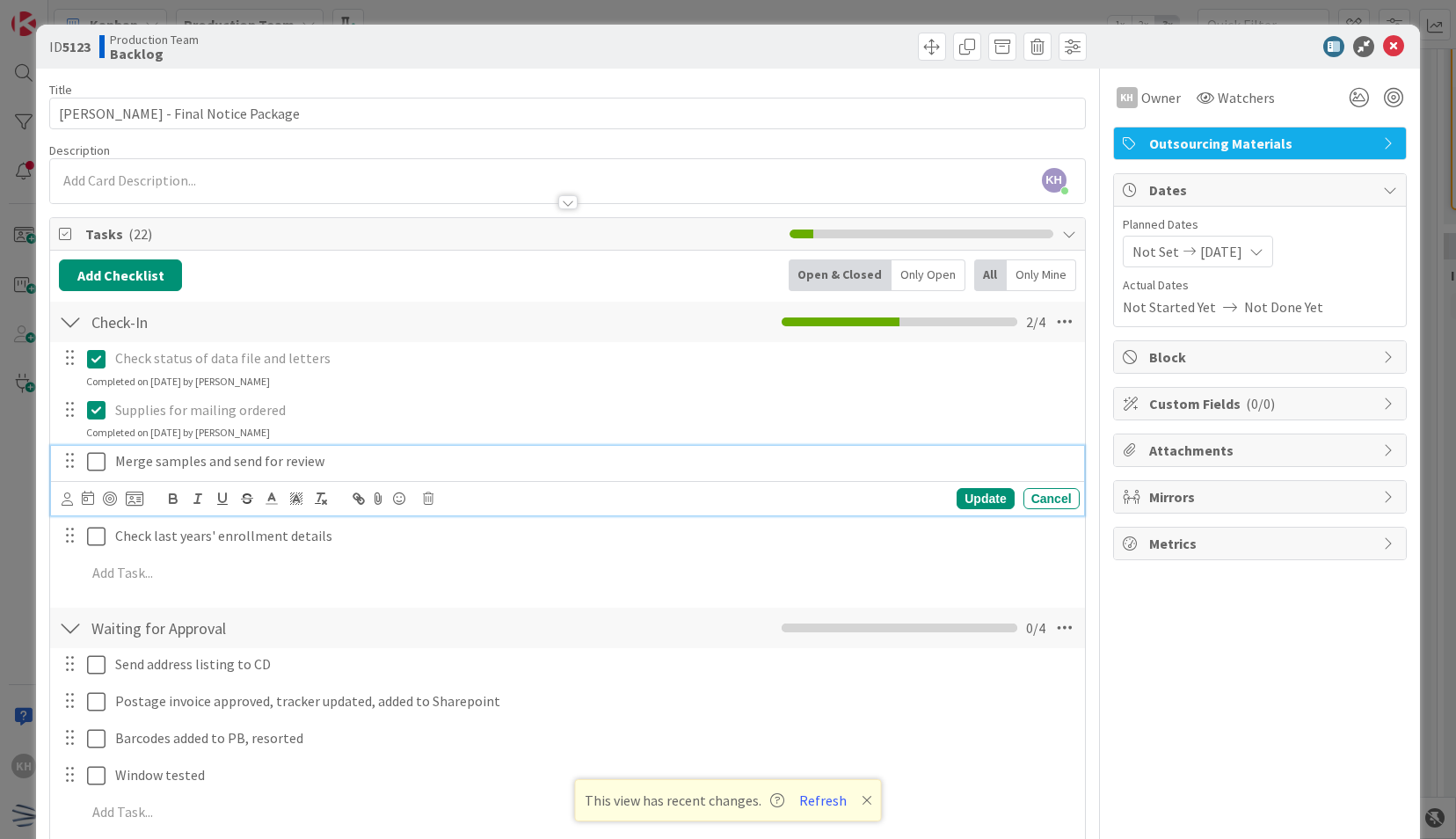
click at [100, 447] on button at bounding box center [97, 461] width 21 height 28
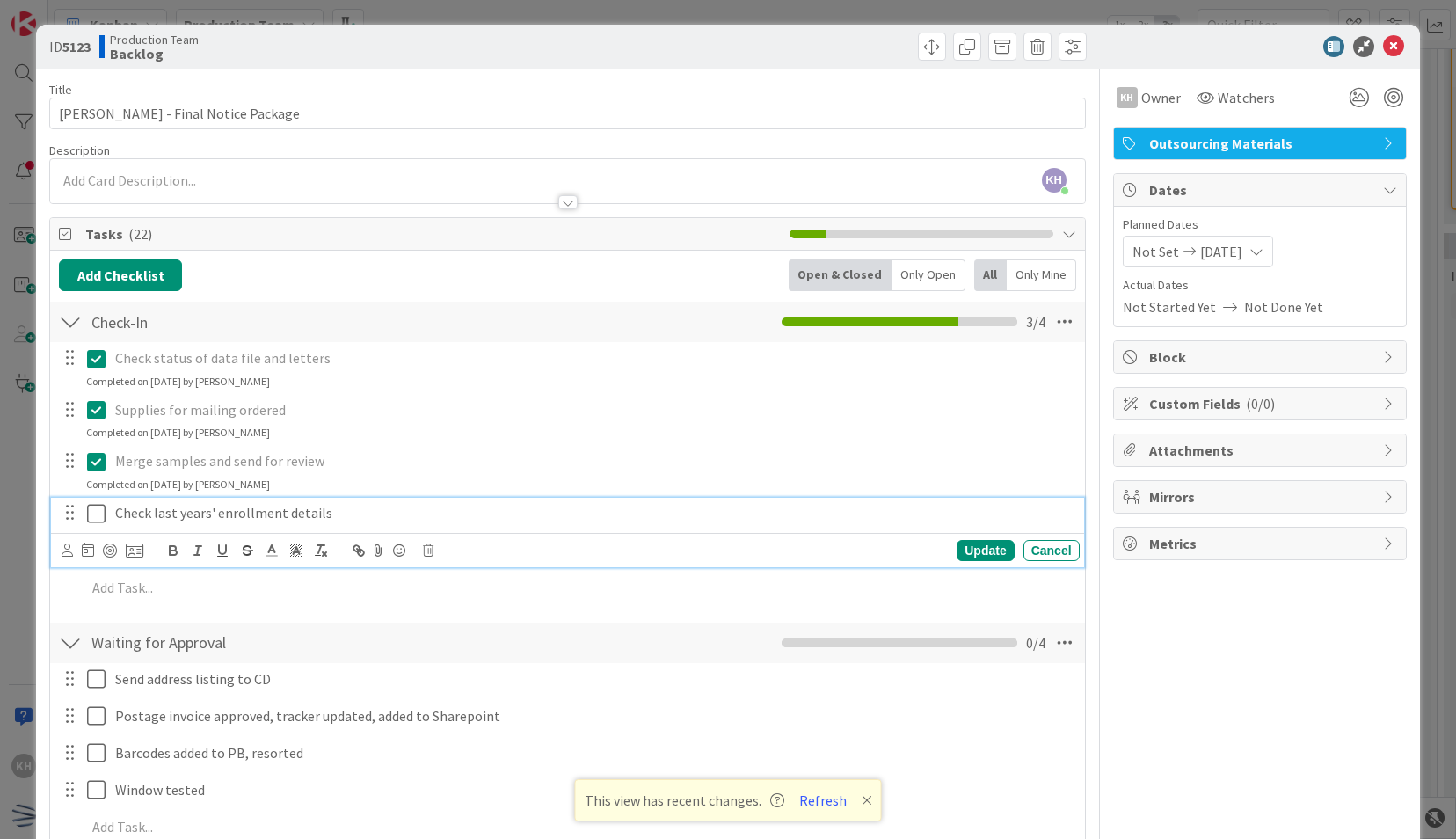
click at [97, 508] on icon at bounding box center [96, 513] width 19 height 21
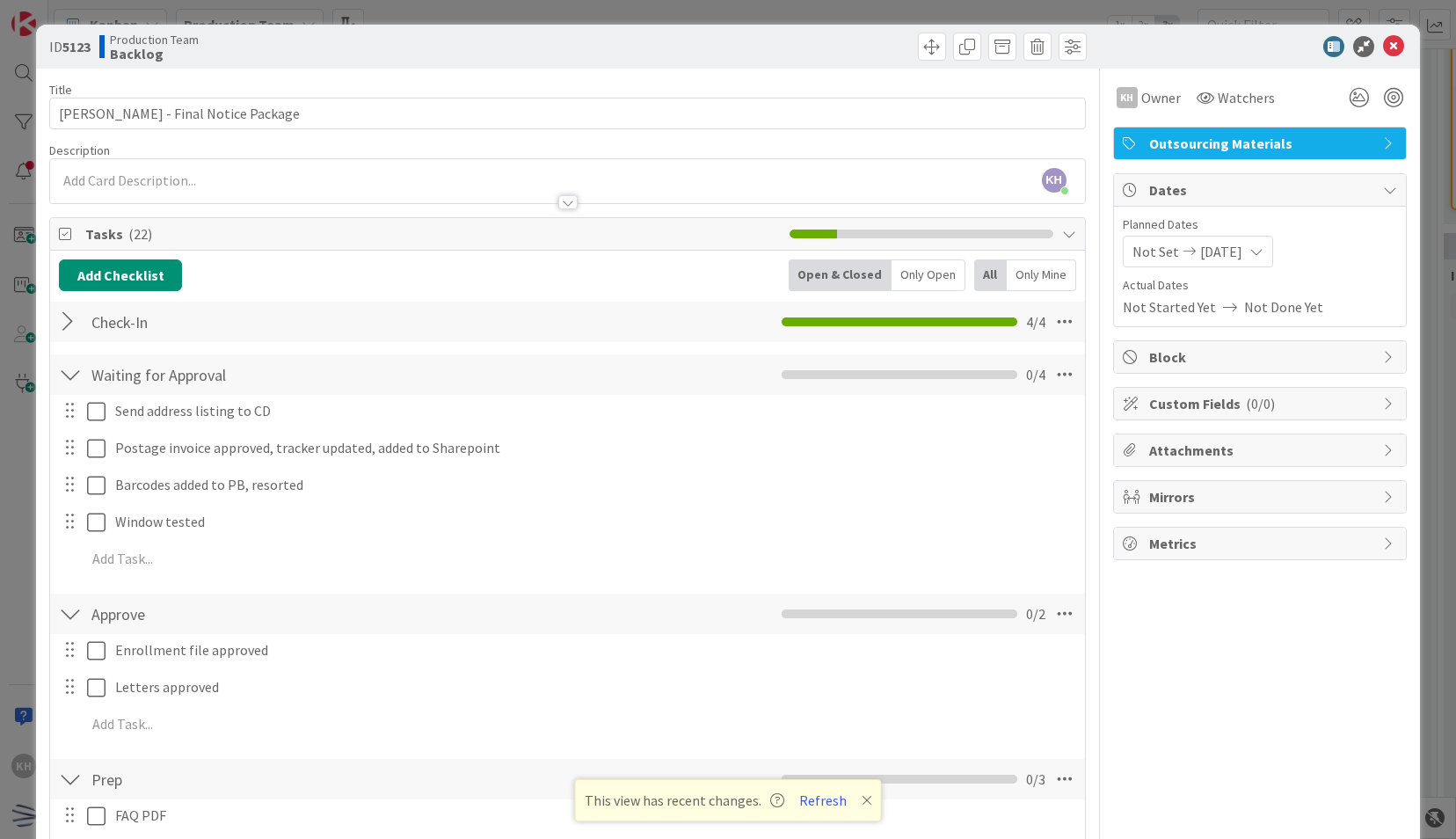
scroll to position [62, 0]
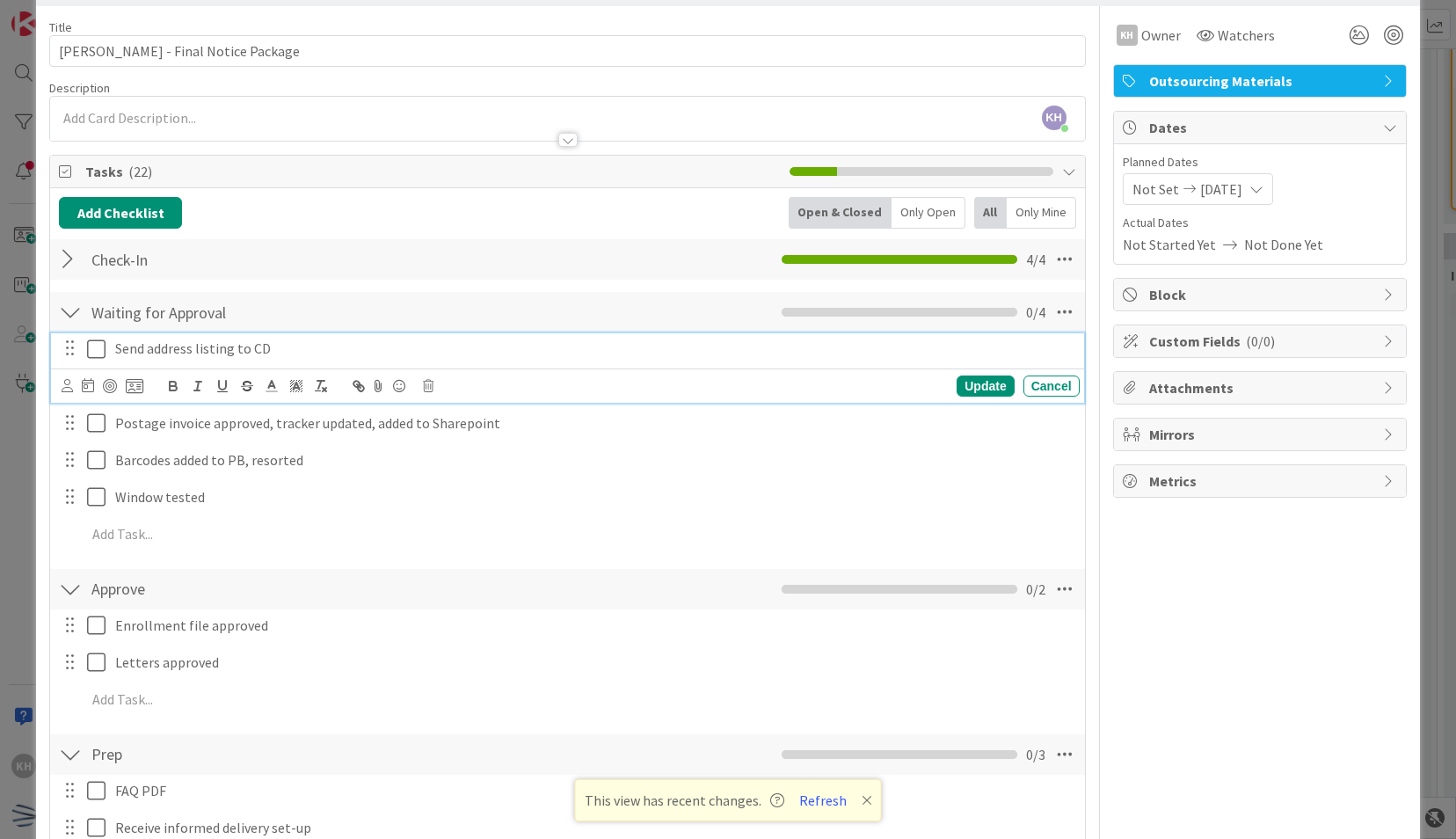
click at [94, 343] on icon at bounding box center [96, 348] width 19 height 21
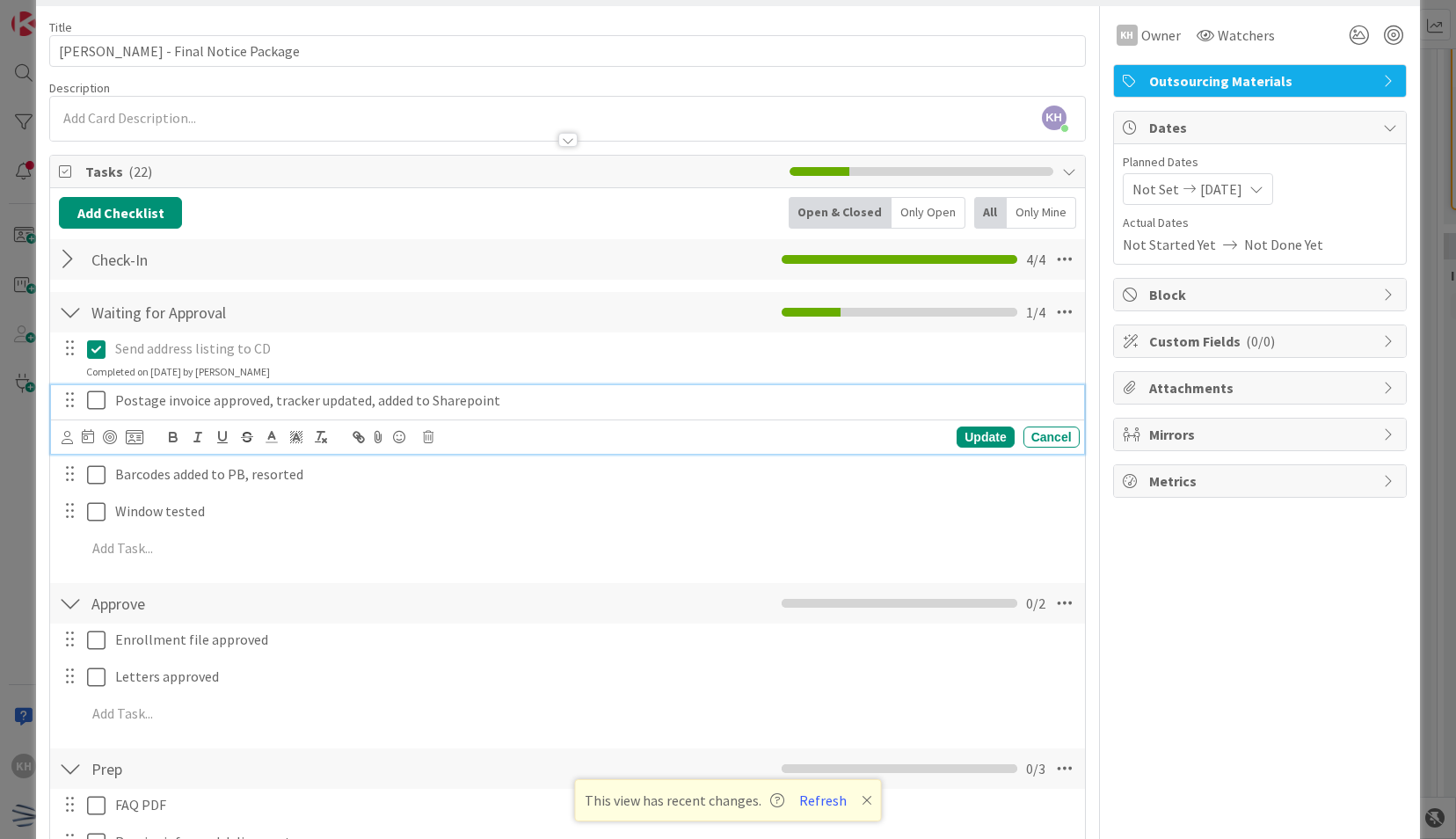
click at [95, 401] on icon at bounding box center [96, 400] width 19 height 21
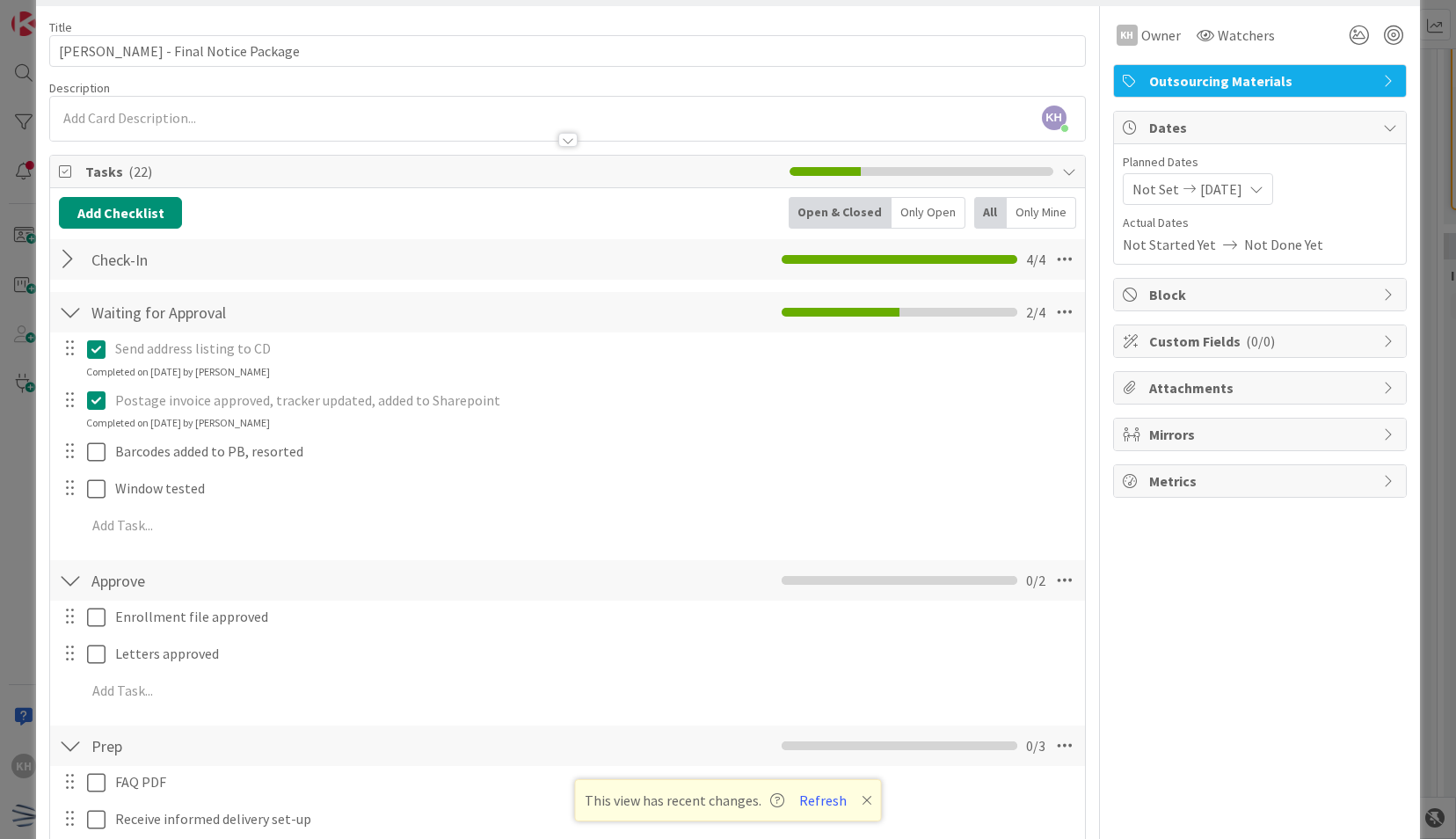
scroll to position [0, 0]
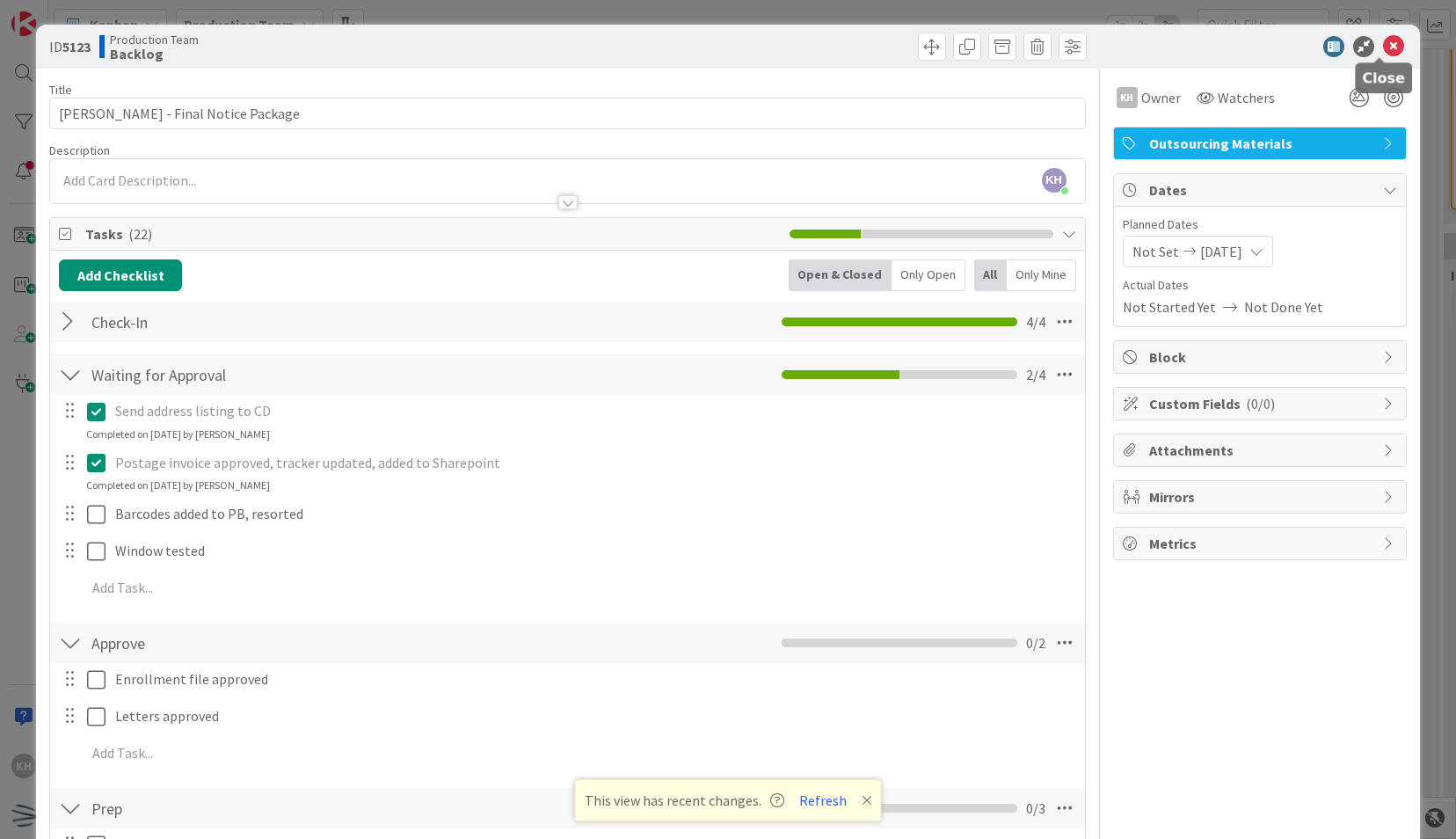
click at [1383, 44] on icon at bounding box center [1393, 46] width 21 height 21
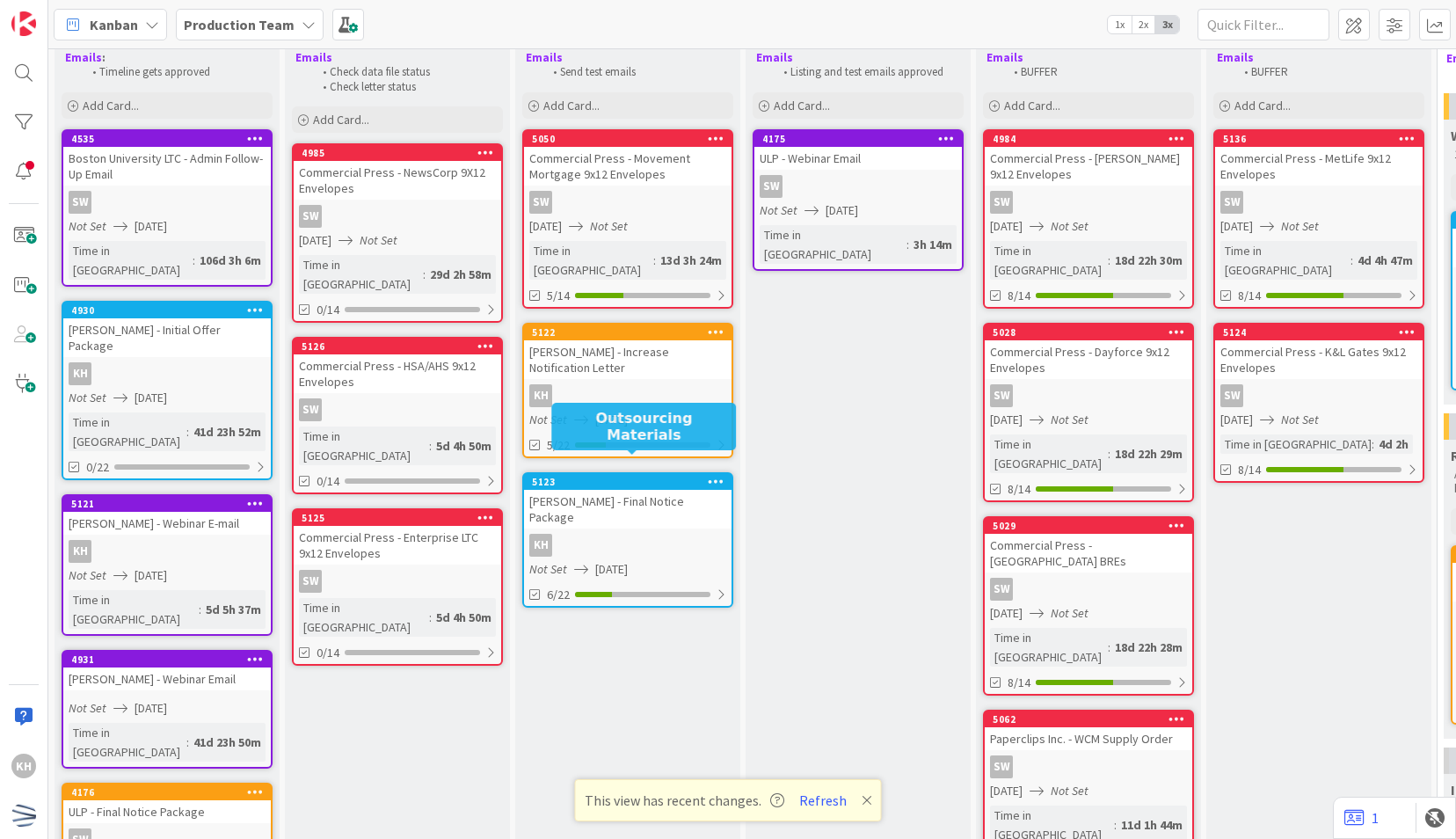
scroll to position [84, 0]
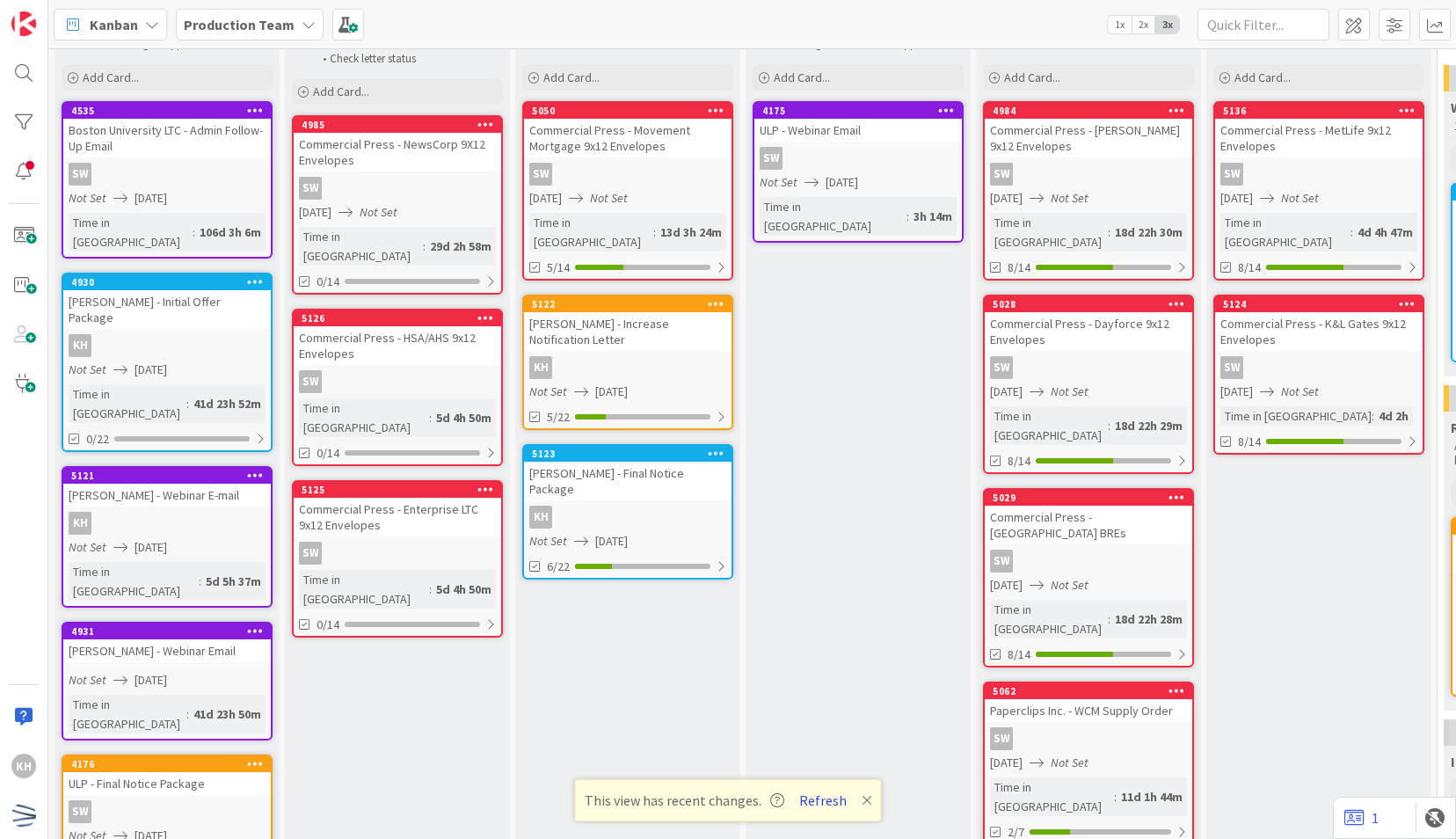
click at [830, 794] on button "Refresh" at bounding box center [823, 799] width 59 height 23
